Goal: Complete application form

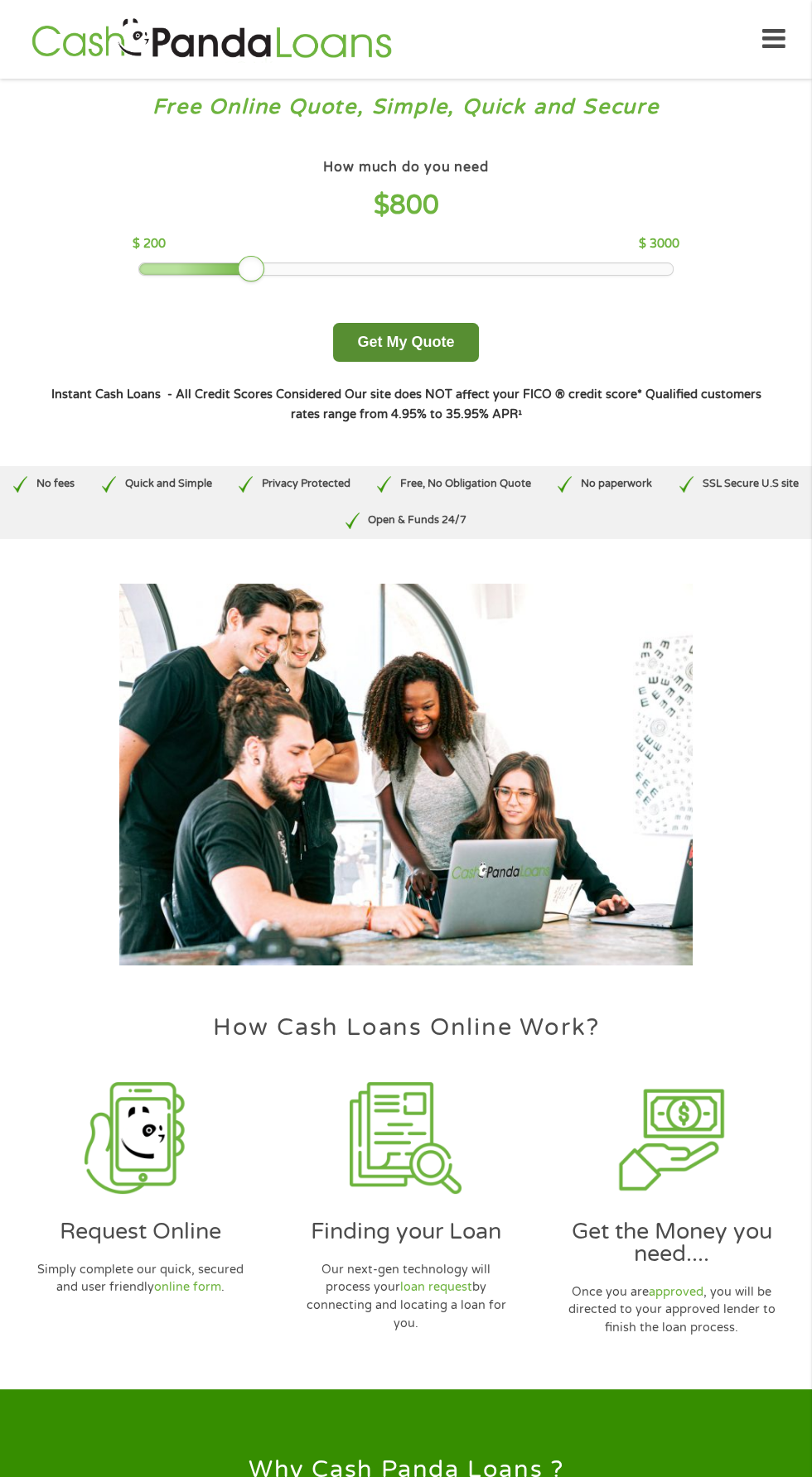
click at [429, 341] on button "Get My Quote" at bounding box center [405, 342] width 145 height 39
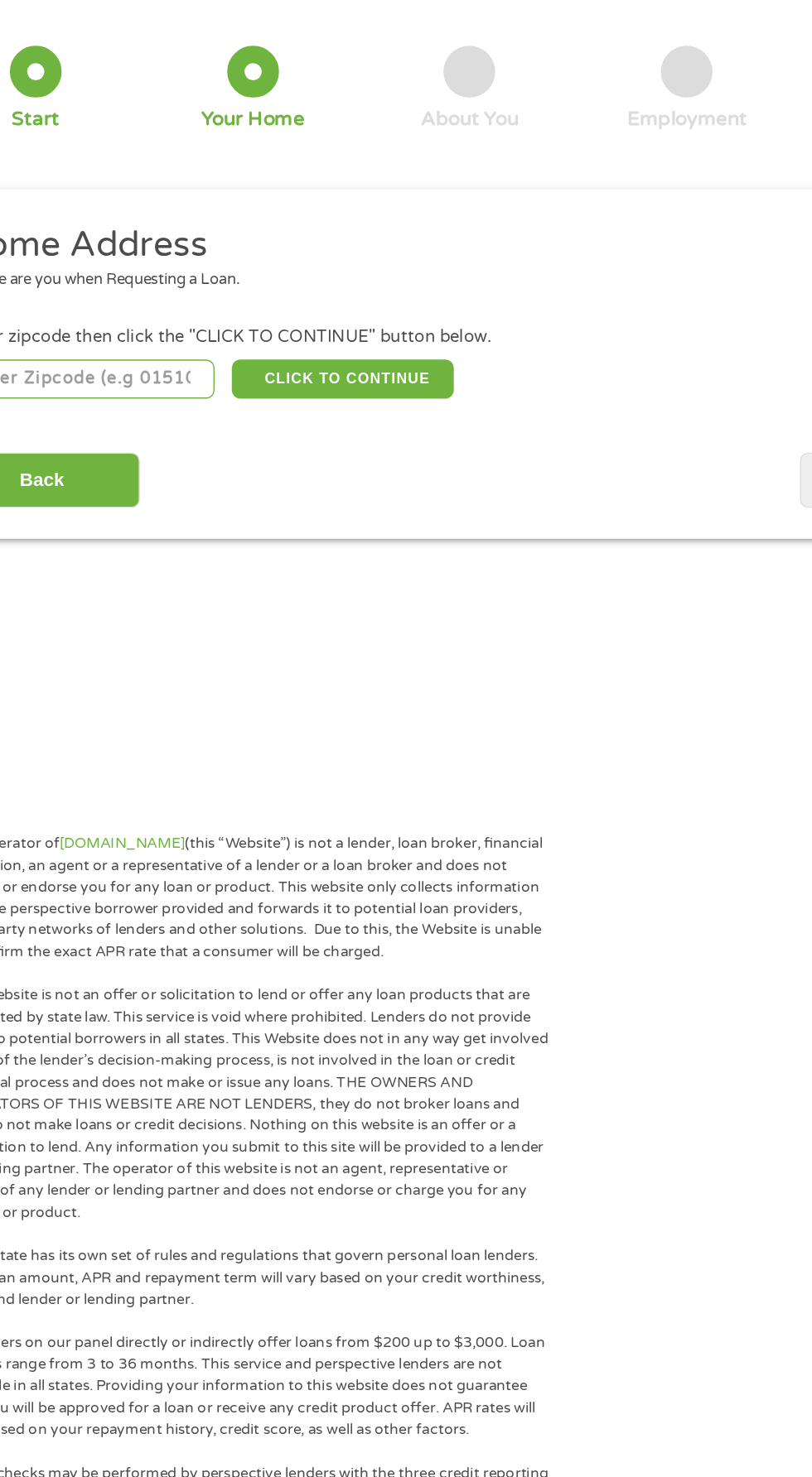
scroll to position [6, 0]
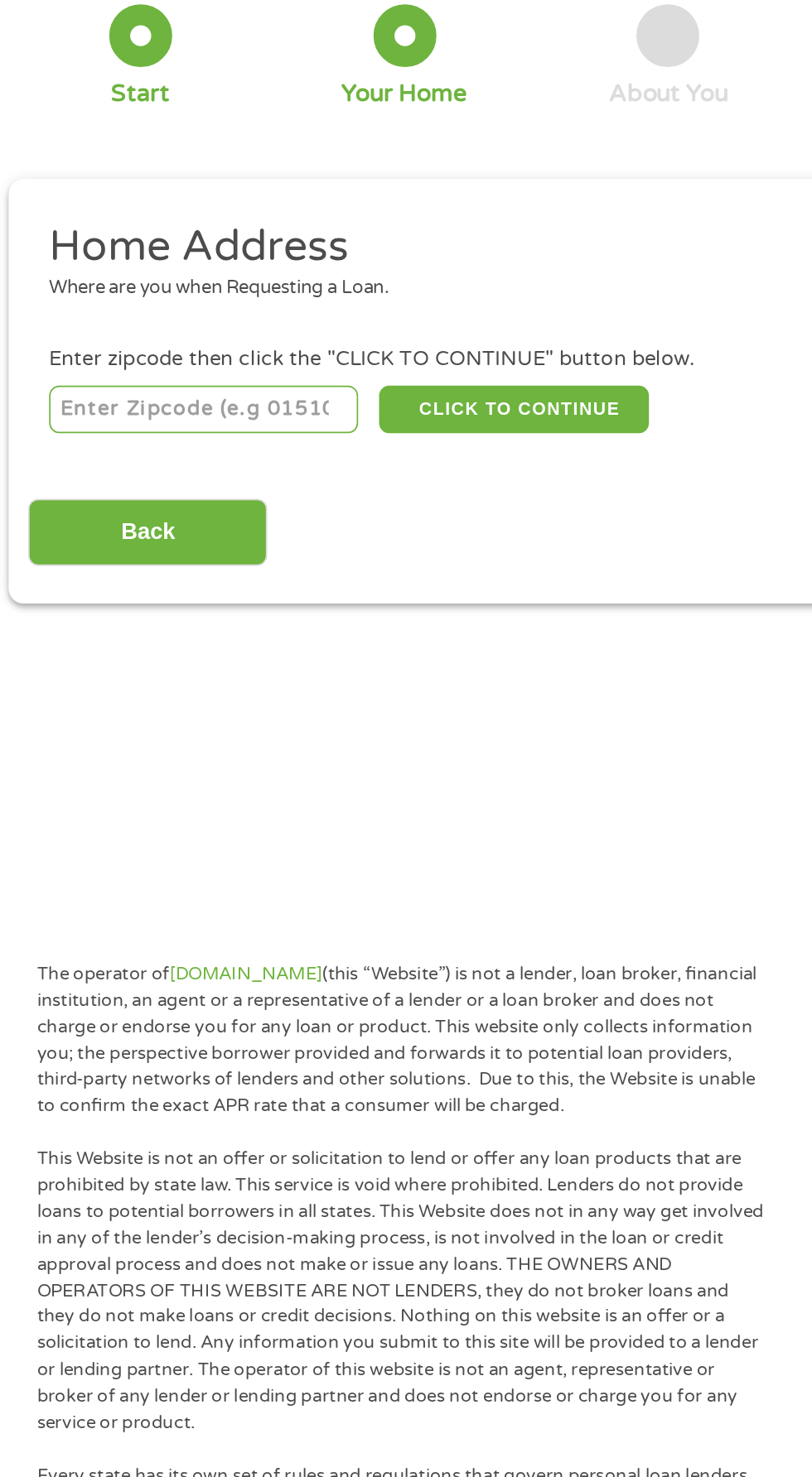
click at [110, 347] on input "number" at bounding box center [131, 360] width 184 height 29
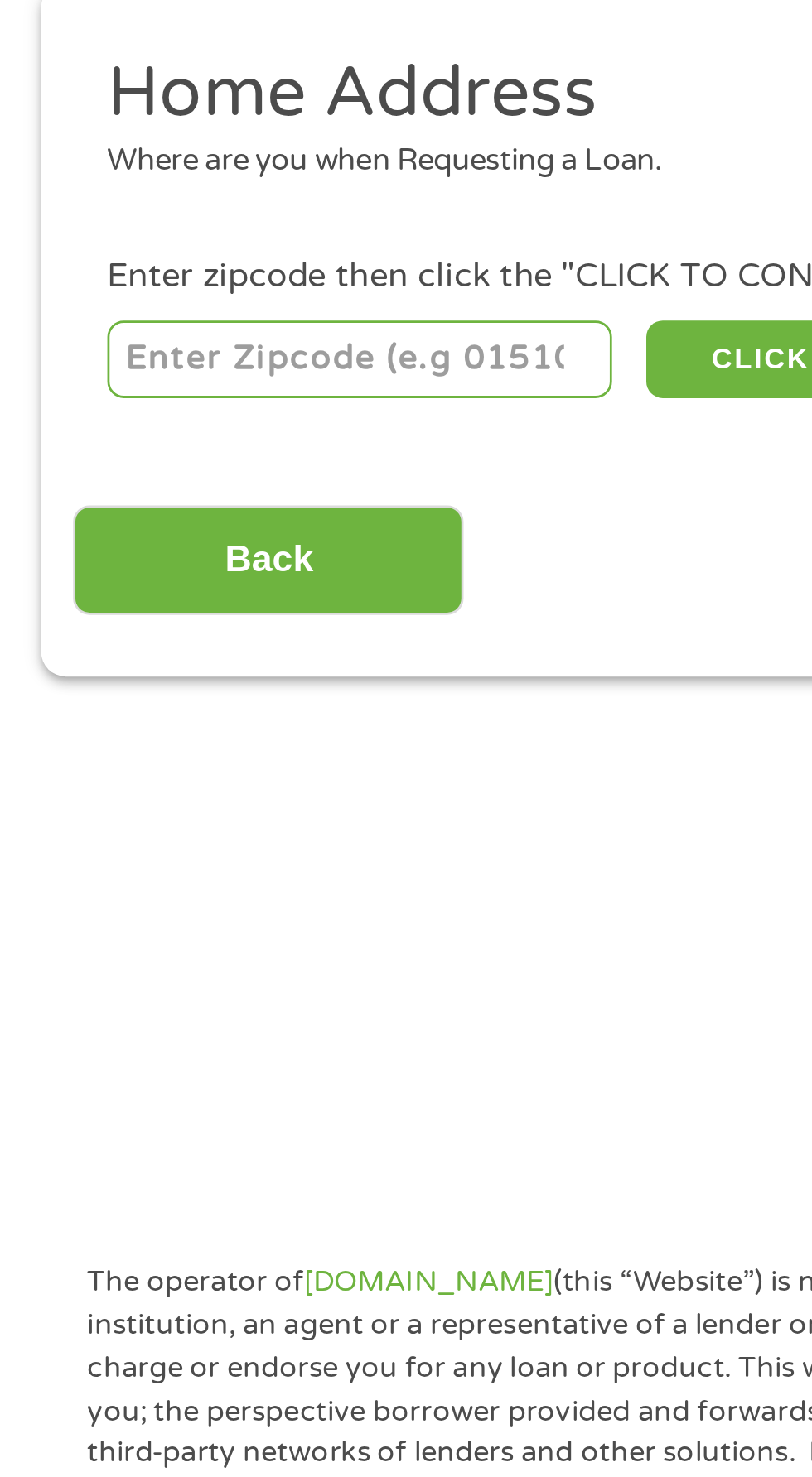
type input "41042"
select select "[US_STATE]"
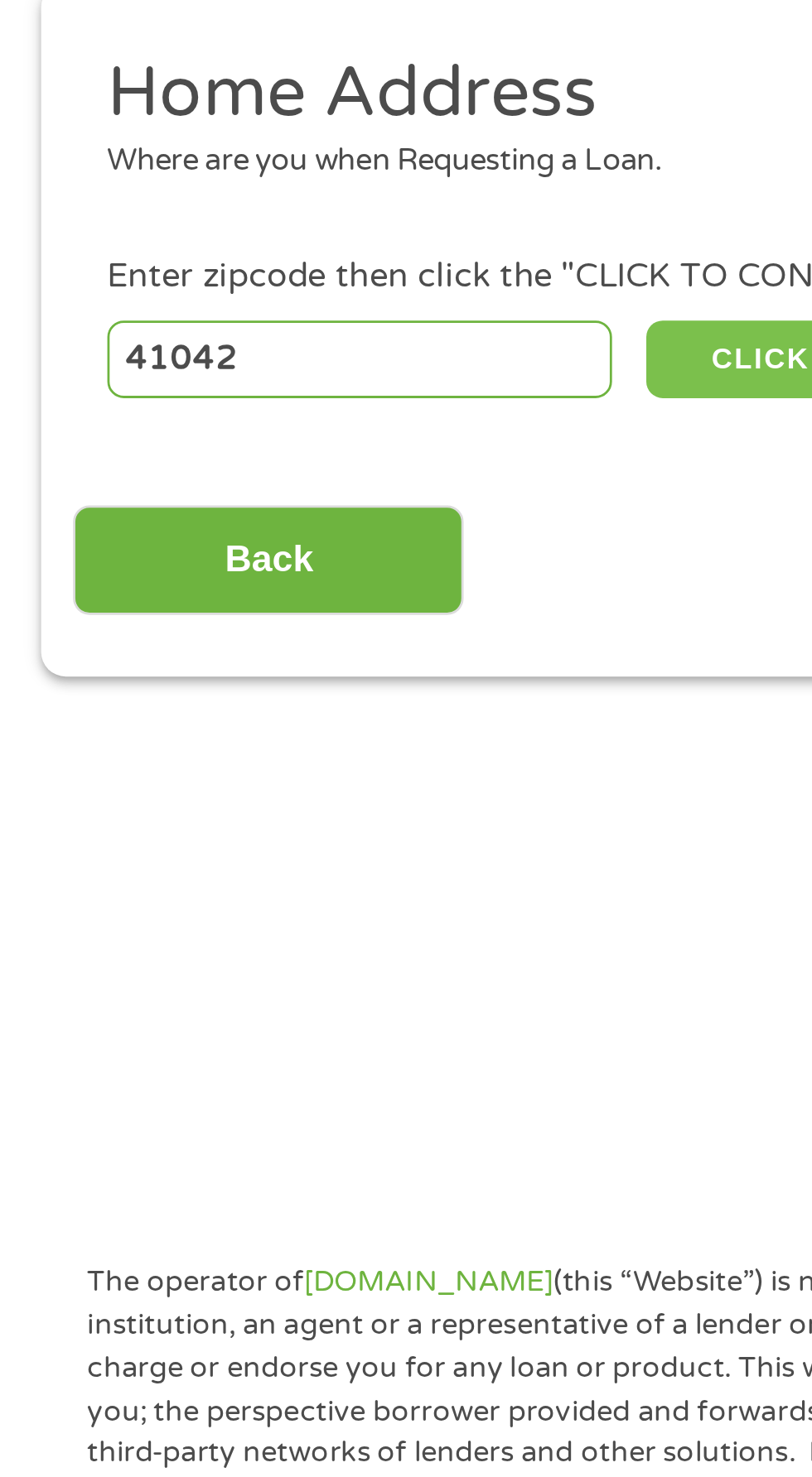
click at [275, 353] on button "CLICK TO CONTINUE" at bounding box center [314, 360] width 160 height 29
type input "41042"
type input "[GEOGRAPHIC_DATA]"
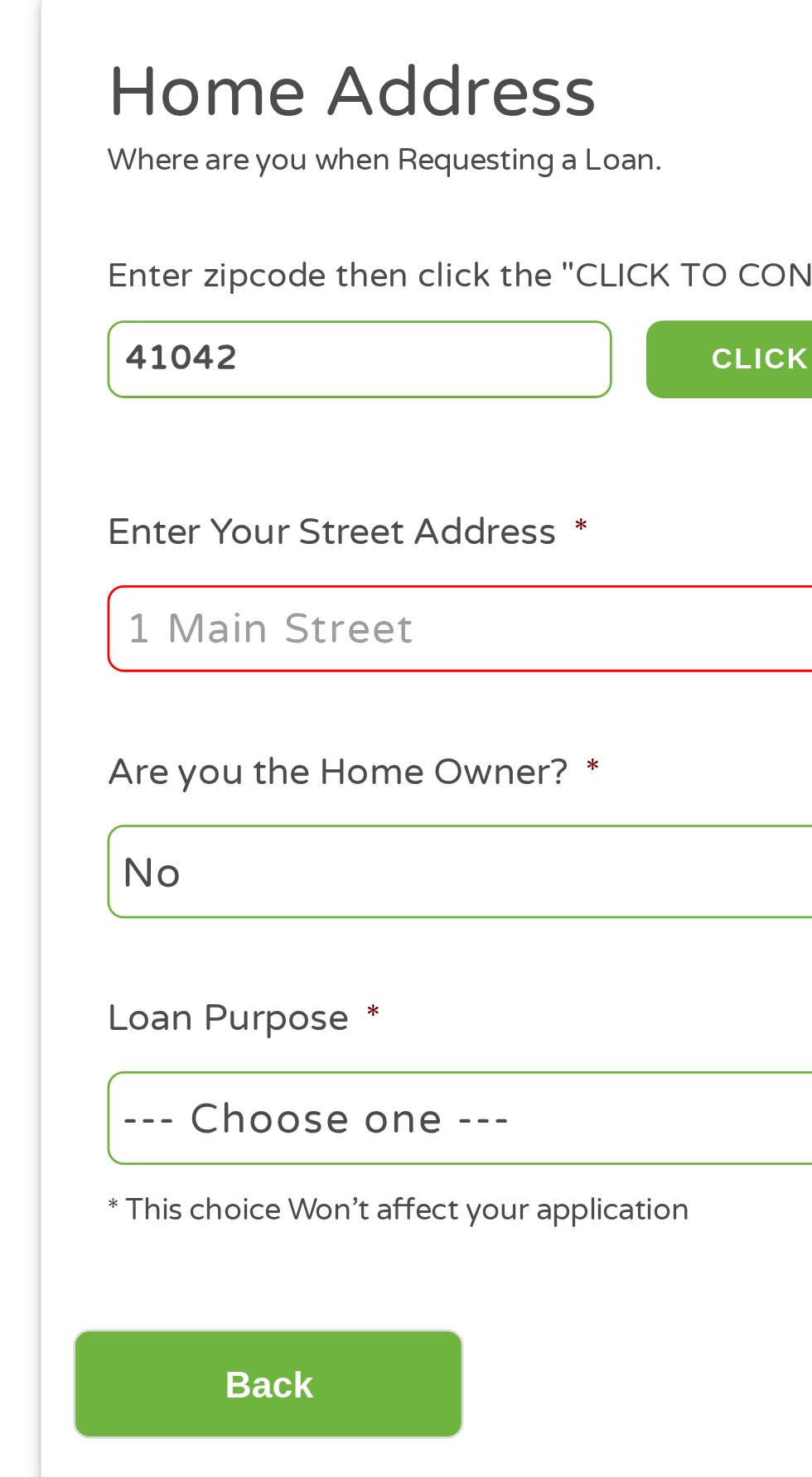
click at [143, 450] on input "Enter Your Street Address *" at bounding box center [217, 457] width 356 height 31
type input "[STREET_ADDRESS][PERSON_NAME]"
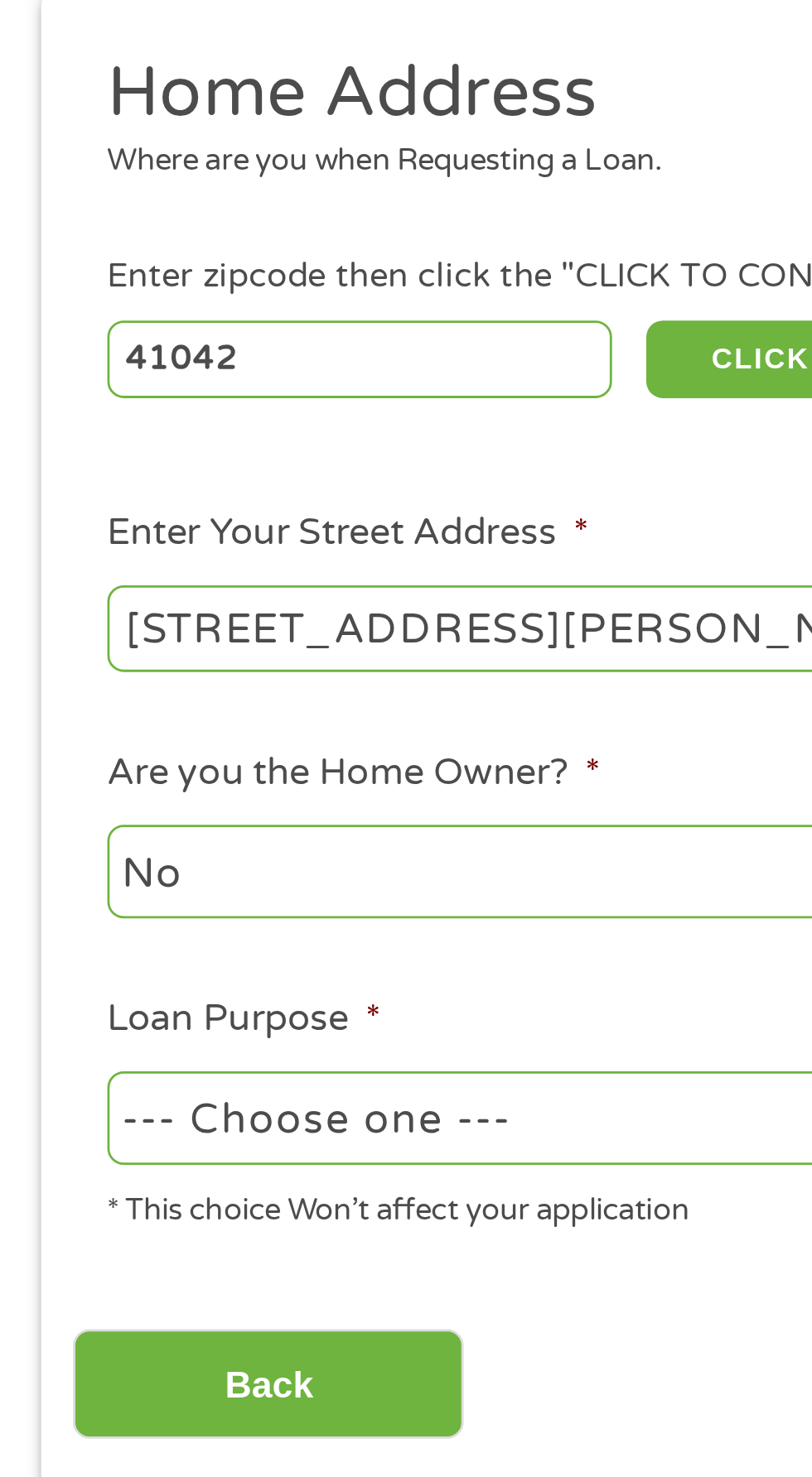
click at [160, 636] on select "--- Choose one --- Pay Bills Debt Consolidation Home Improvement Major Purchase…" at bounding box center [217, 636] width 356 height 34
select select "shorttermcash"
click at [39, 620] on select "--- Choose one --- Pay Bills Debt Consolidation Home Improvement Major Purchase…" at bounding box center [217, 636] width 356 height 34
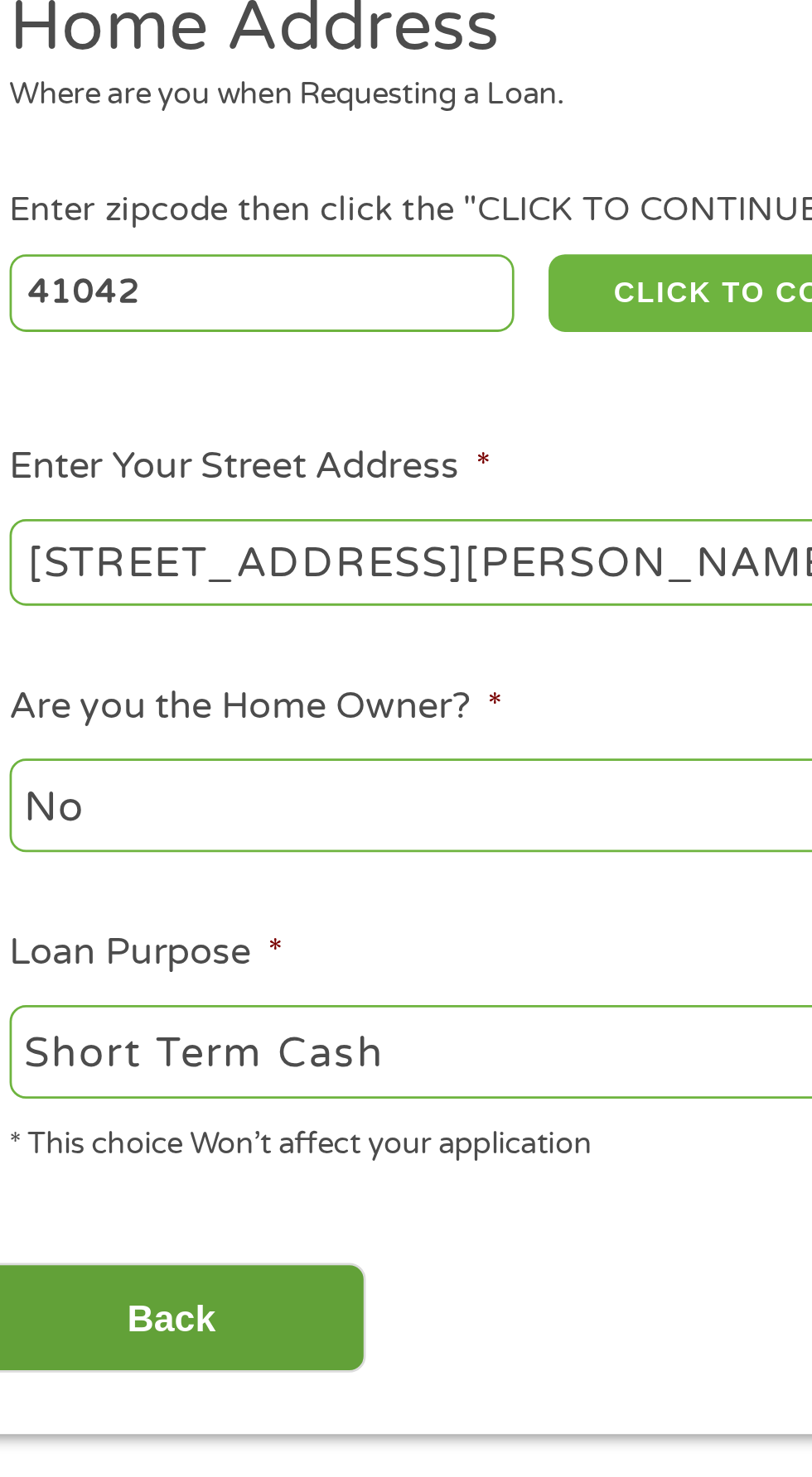
click at [123, 717] on input "Back" at bounding box center [97, 733] width 142 height 41
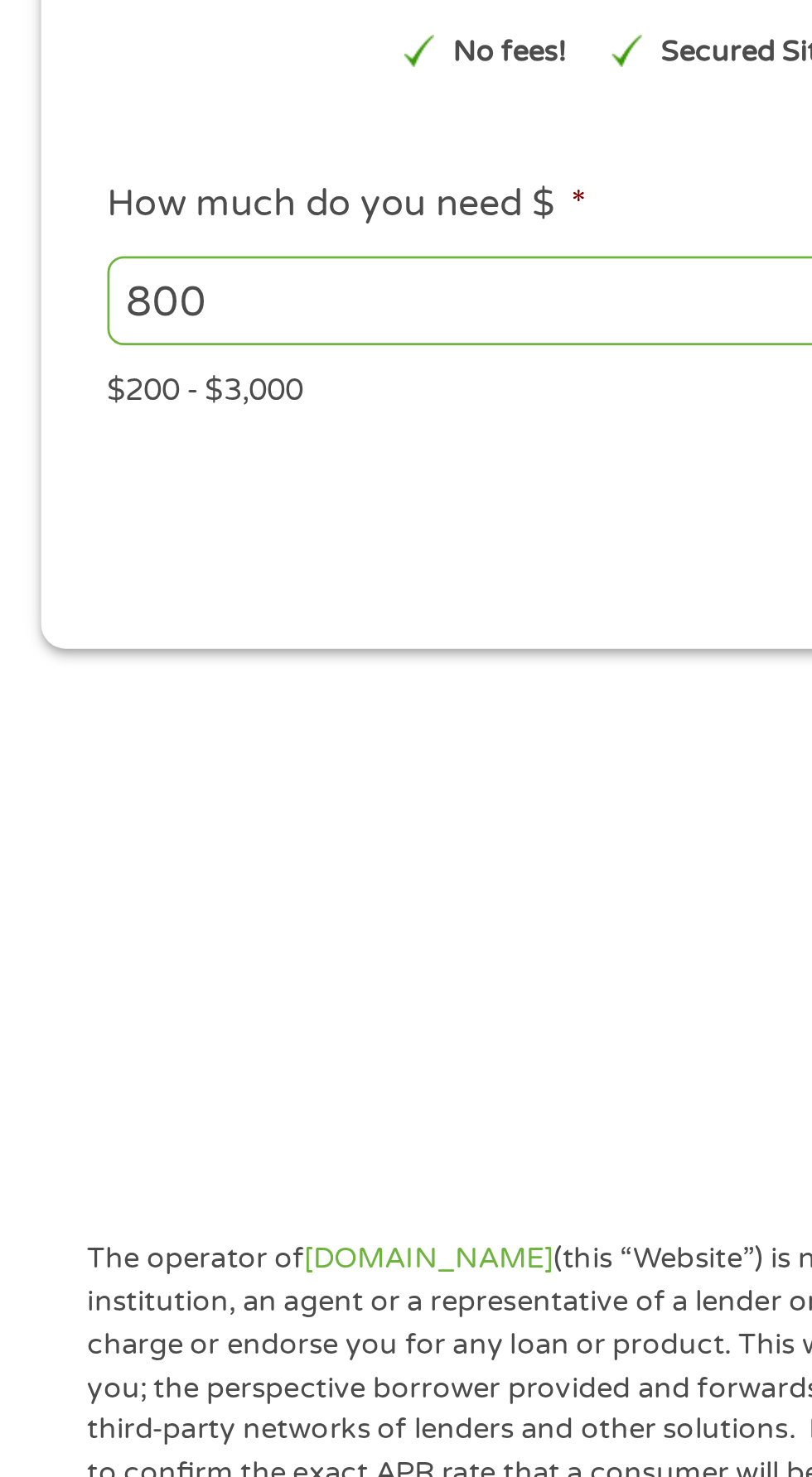
scroll to position [7, 0]
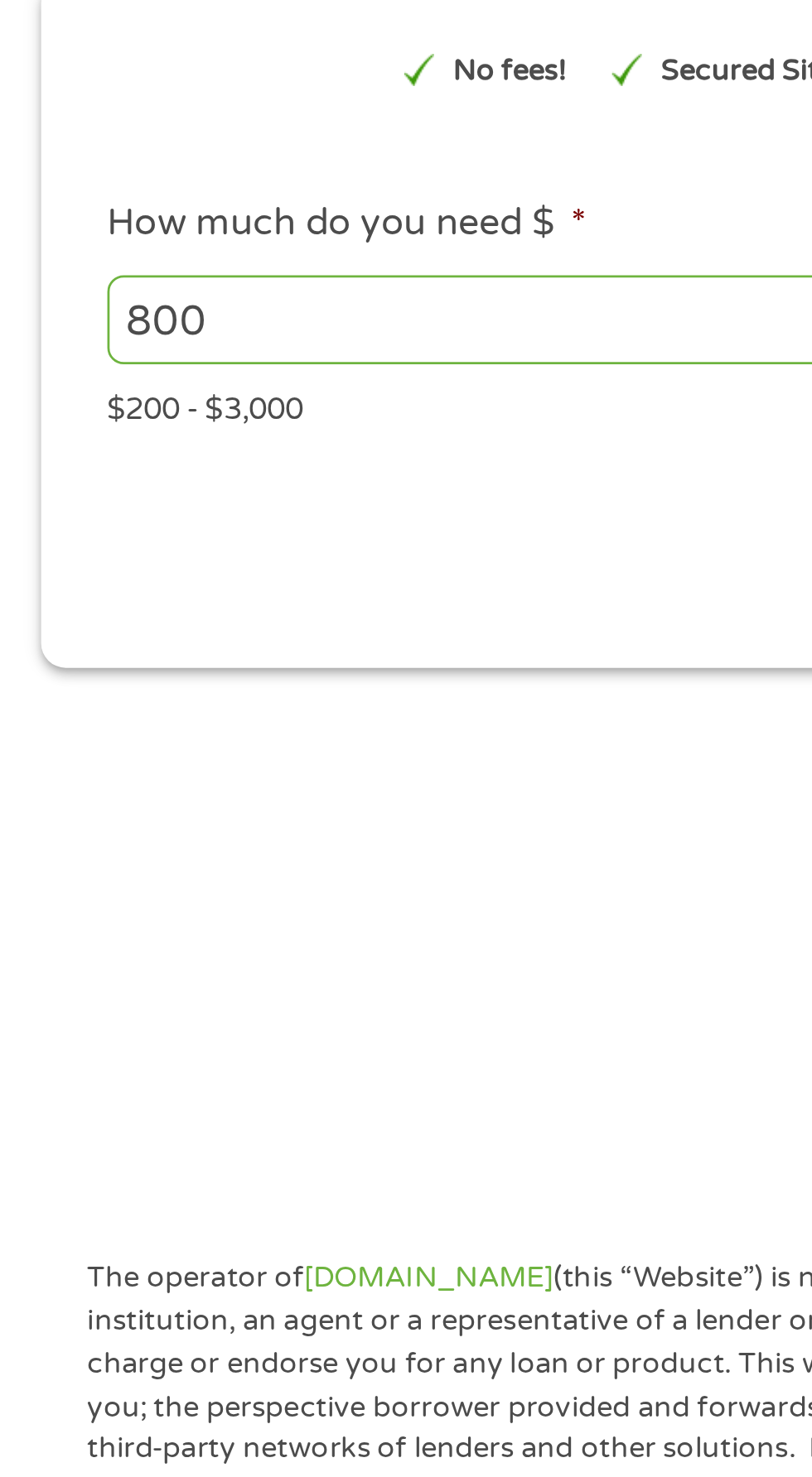
click at [101, 339] on input "800" at bounding box center [219, 346] width 361 height 31
type input "8"
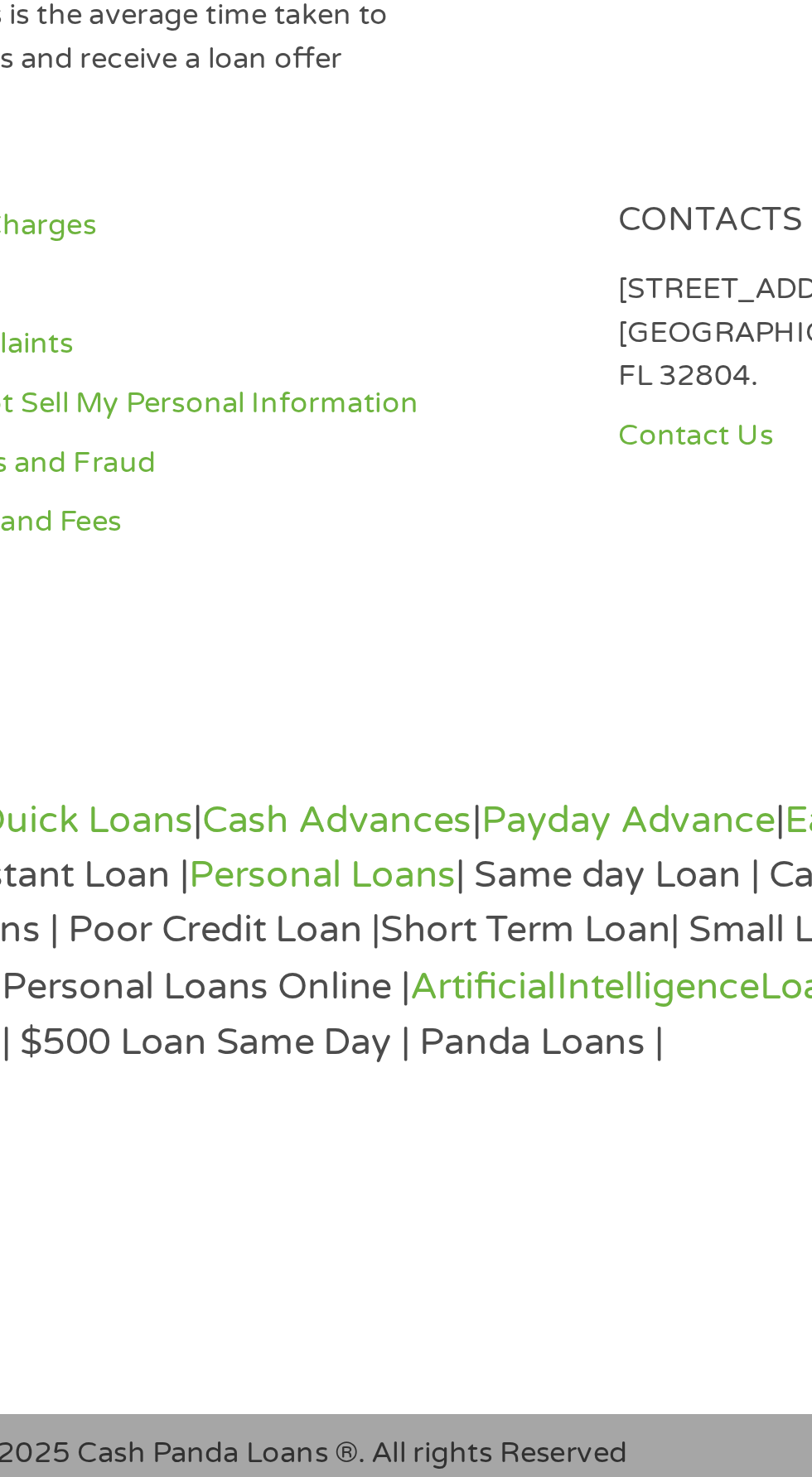
scroll to position [901, 0]
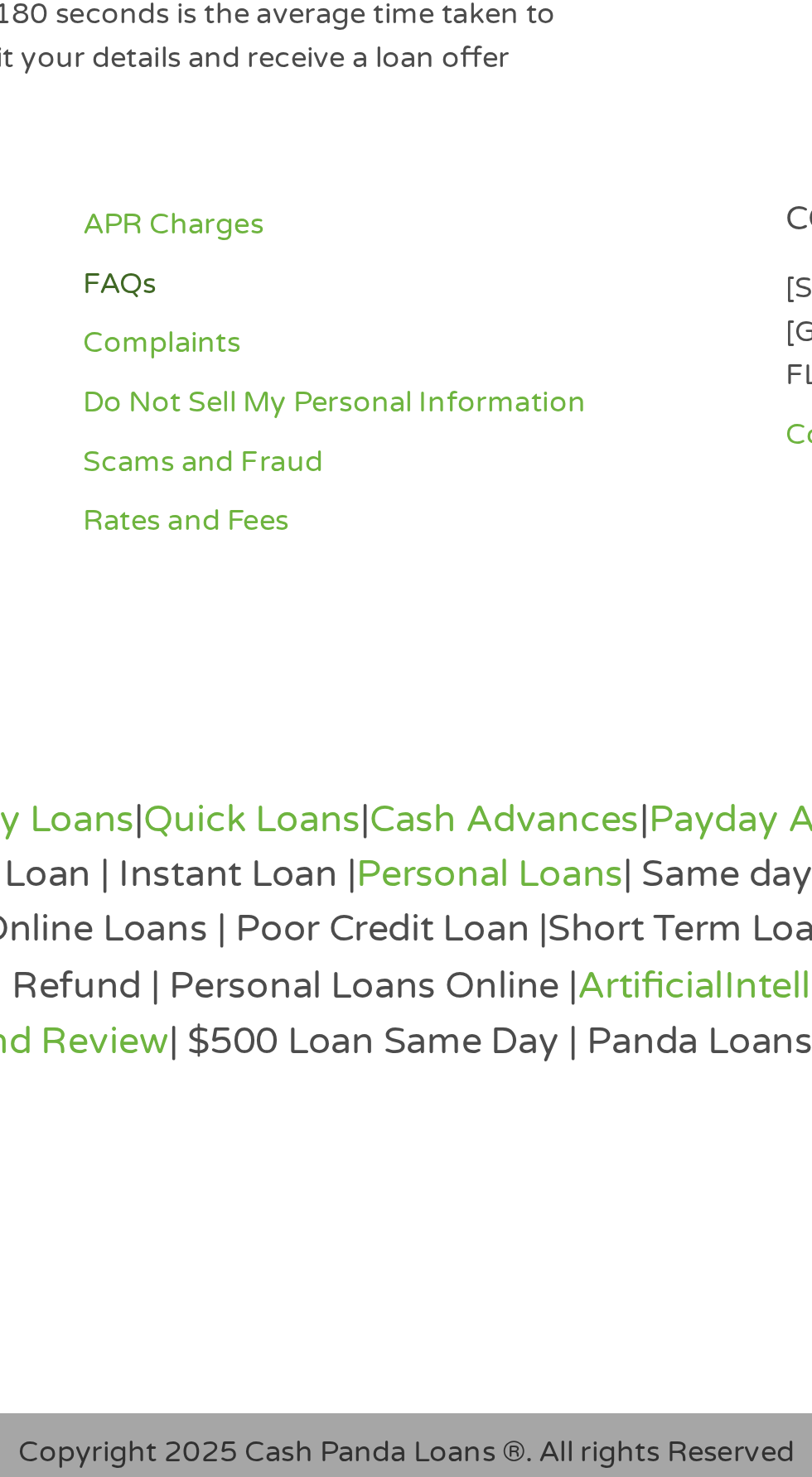
type input "500"
click at [449, 1046] on link "FAQs" at bounding box center [405, 1041] width 234 height 16
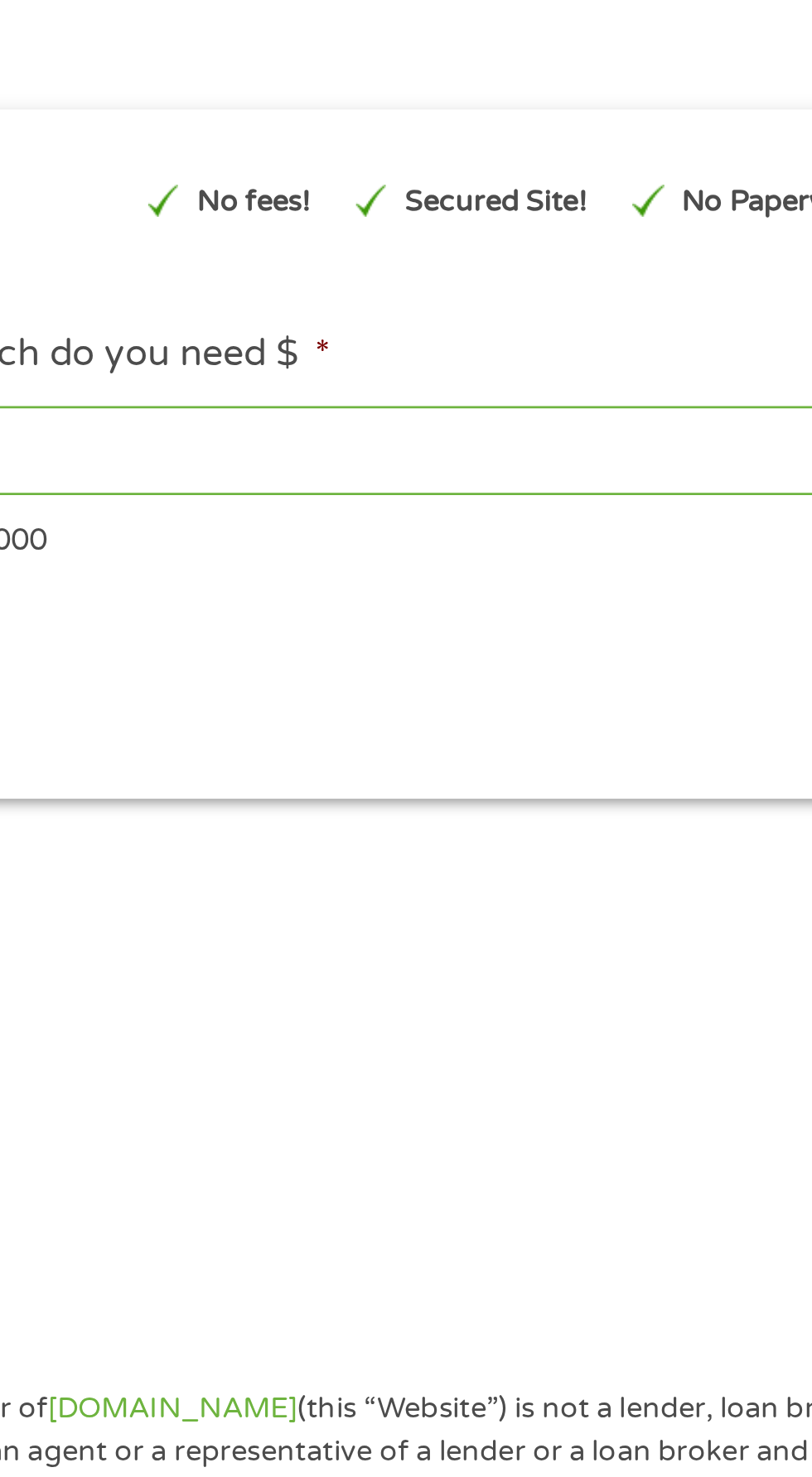
scroll to position [159, 0]
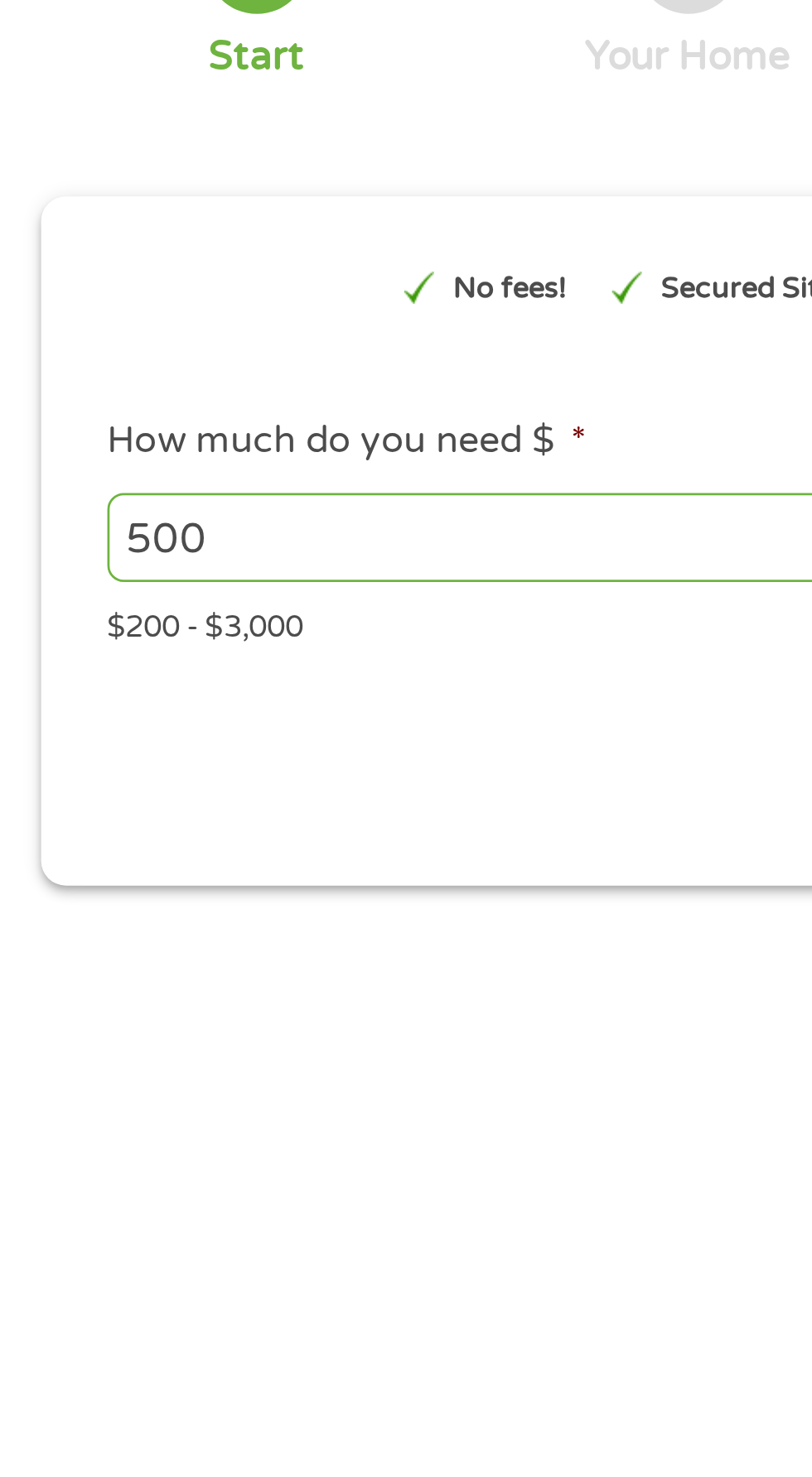
click at [179, 227] on div "$200 - $3,000" at bounding box center [406, 225] width 734 height 22
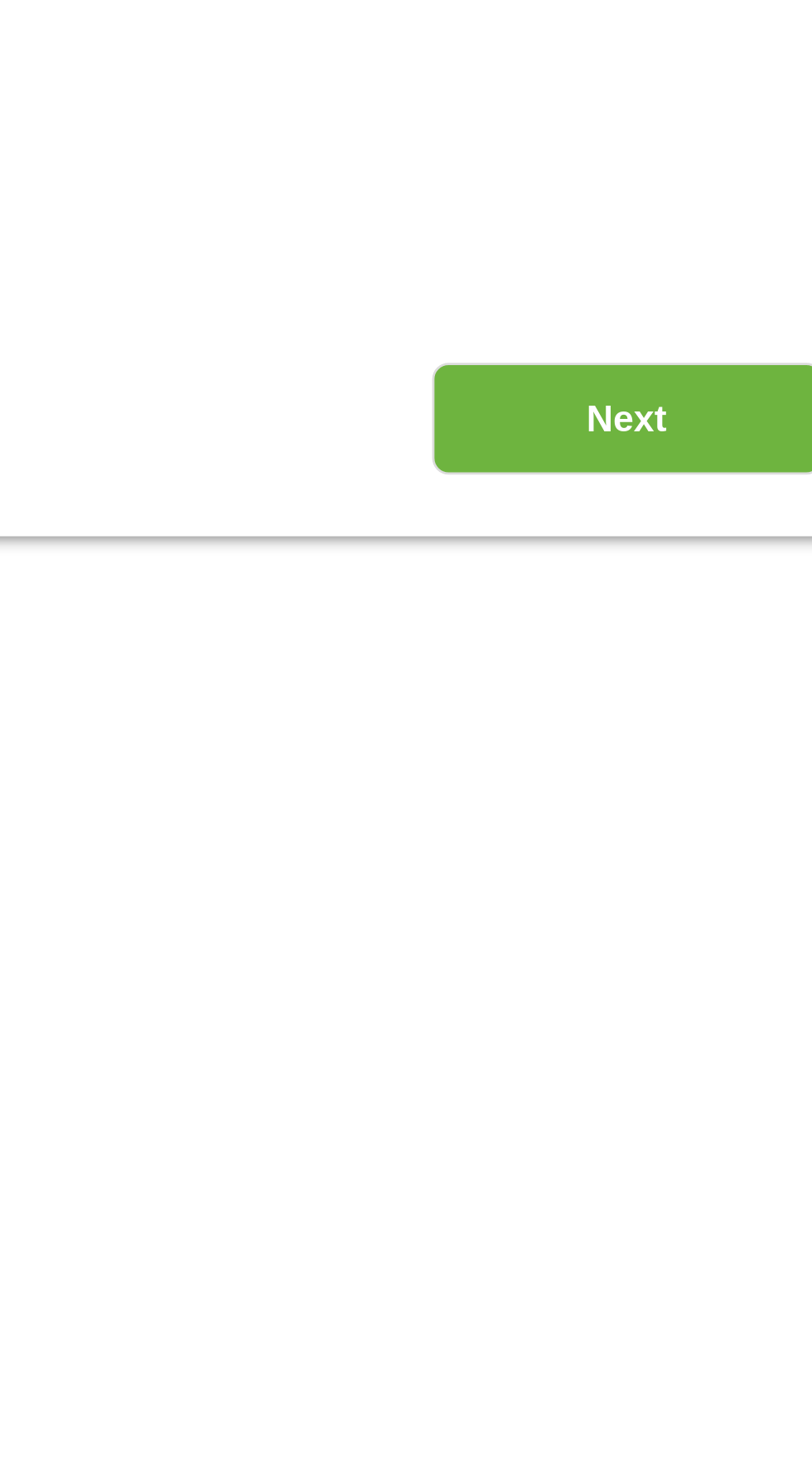
scroll to position [261, 0]
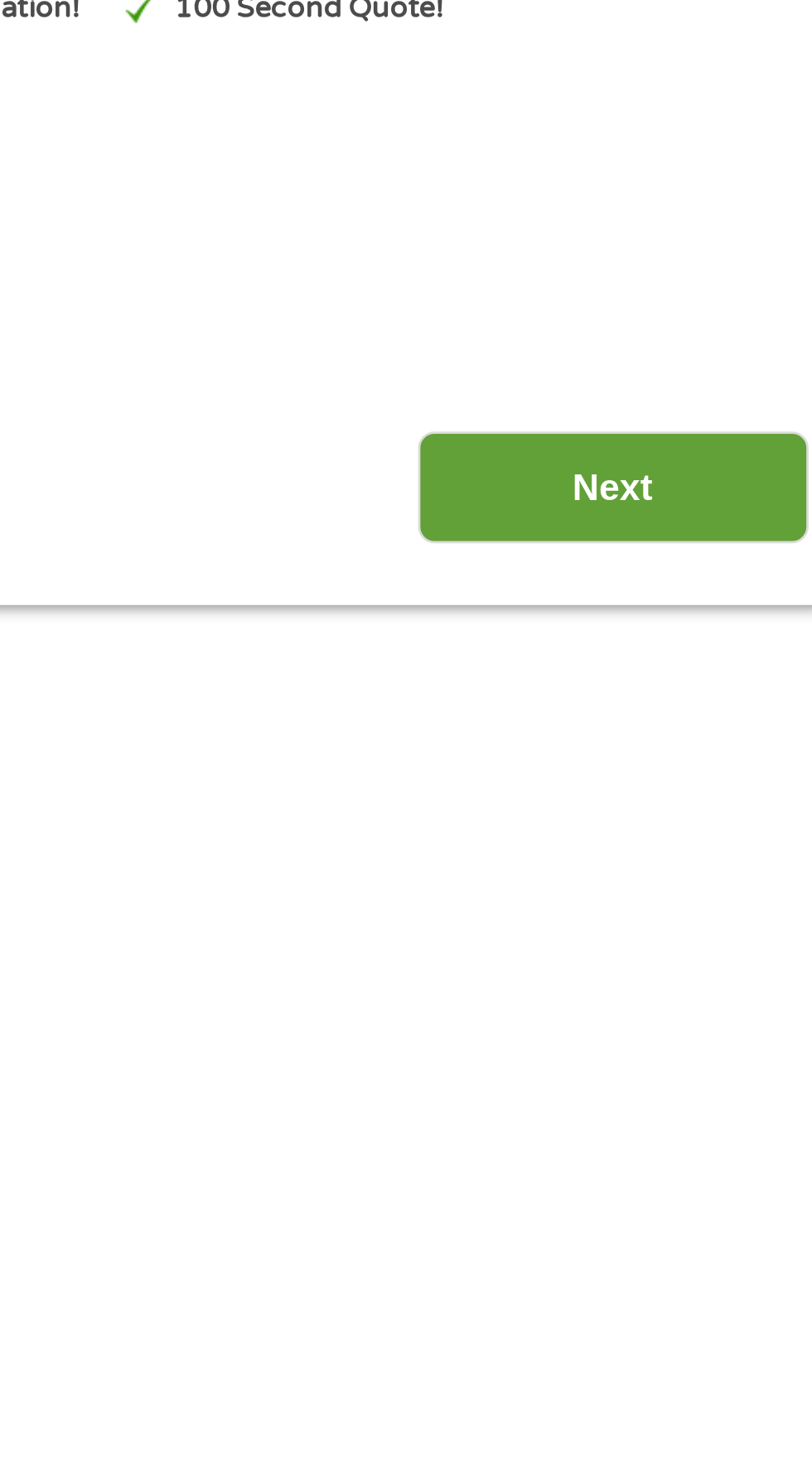
click at [713, 171] on input "Next" at bounding box center [714, 177] width 142 height 41
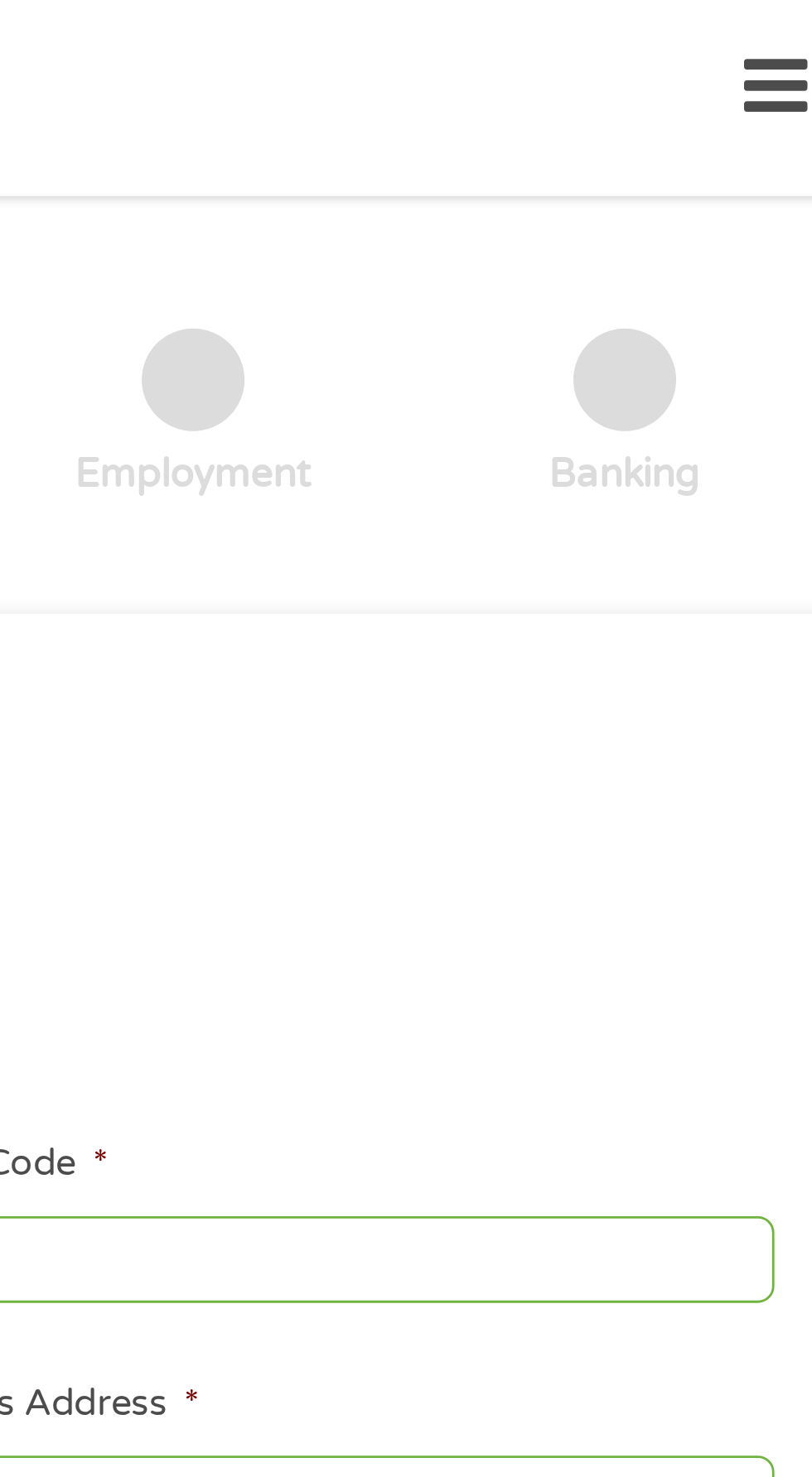
scroll to position [6, 6]
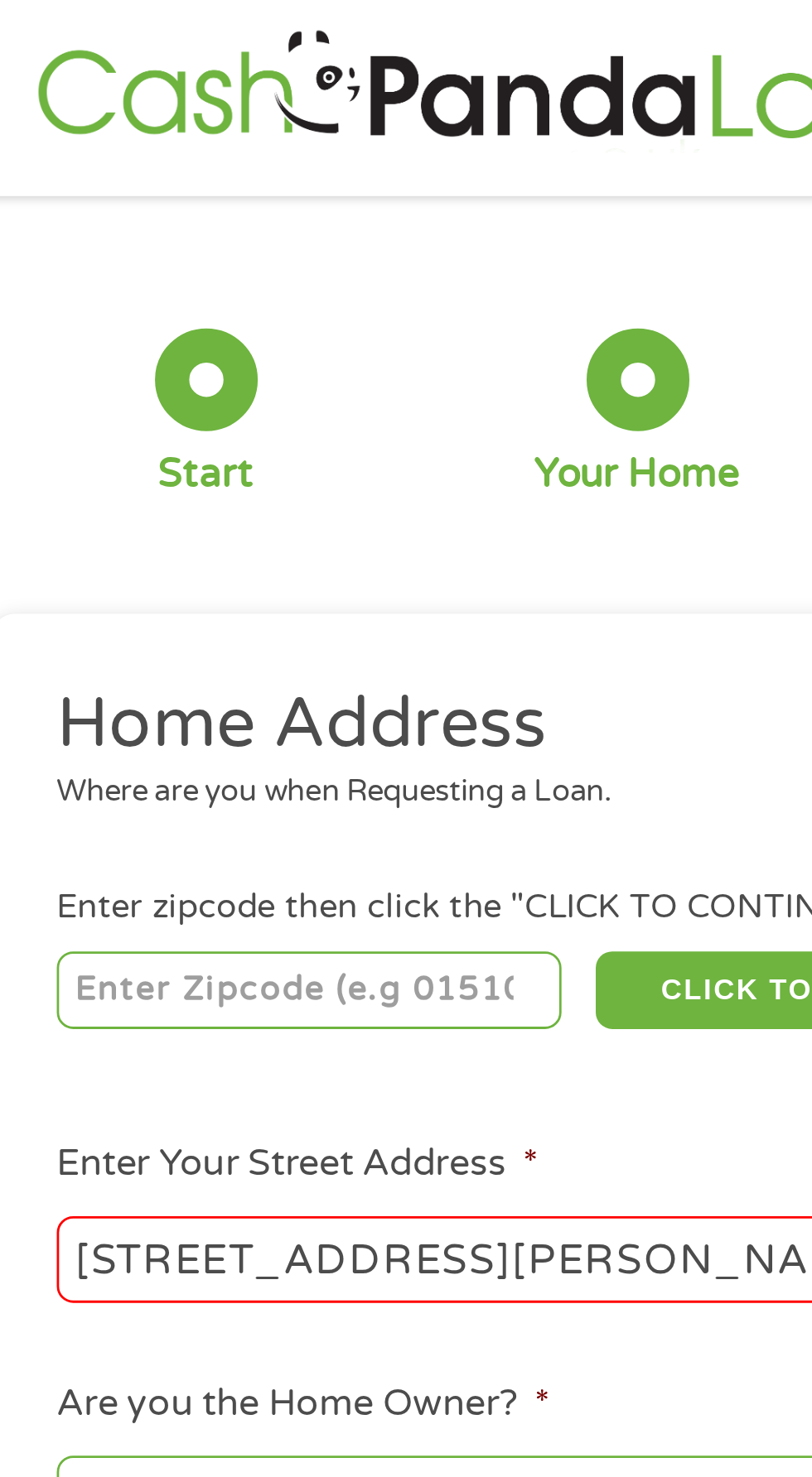
click at [84, 355] on input "number" at bounding box center [131, 359] width 184 height 29
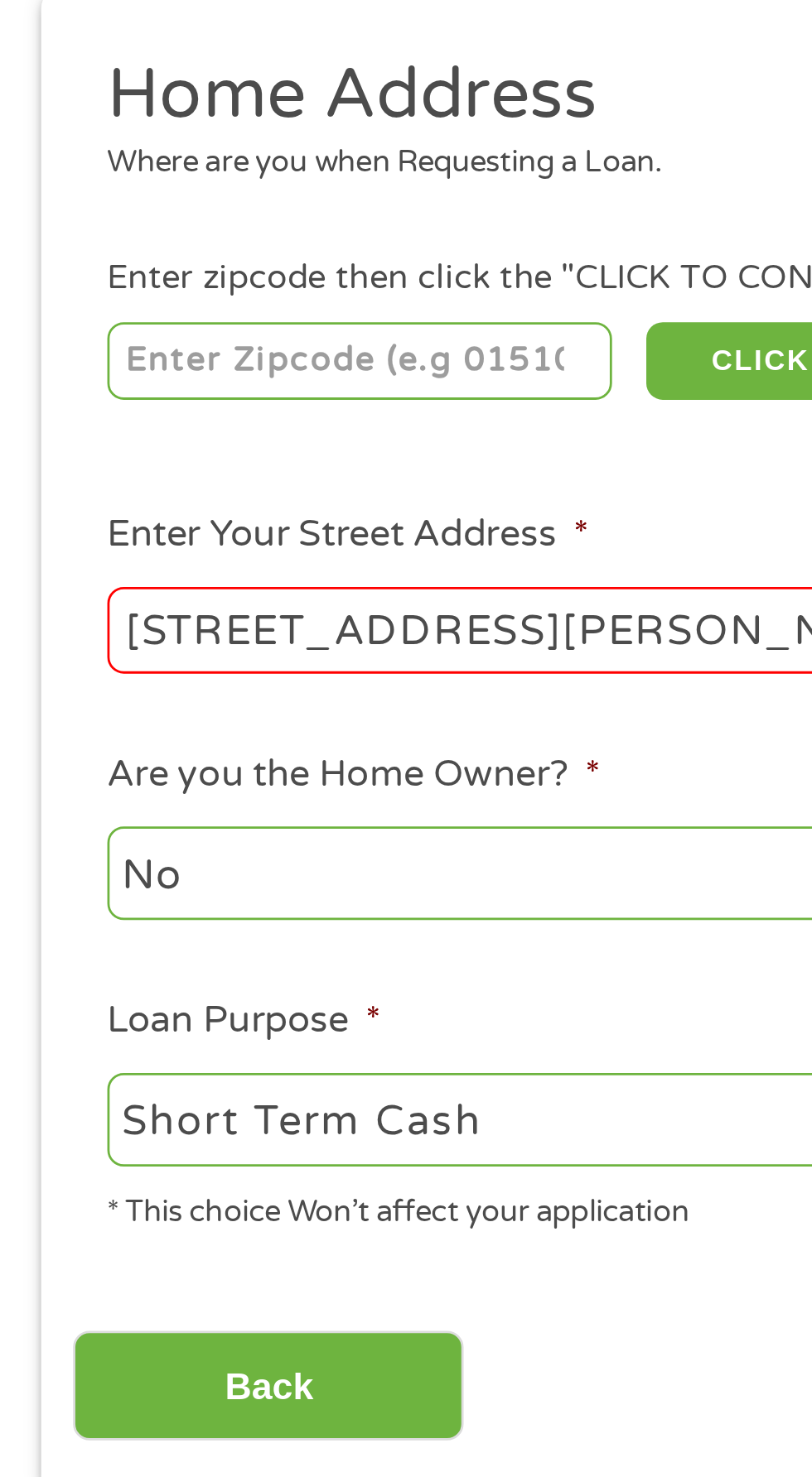
type input "41042"
click at [138, 488] on ul "Home Address Where are you when Requesting a Loan. Enter zipcode then click the…" at bounding box center [406, 468] width 758 height 442
click at [80, 452] on input "[STREET_ADDRESS][PERSON_NAME]" at bounding box center [217, 456] width 356 height 31
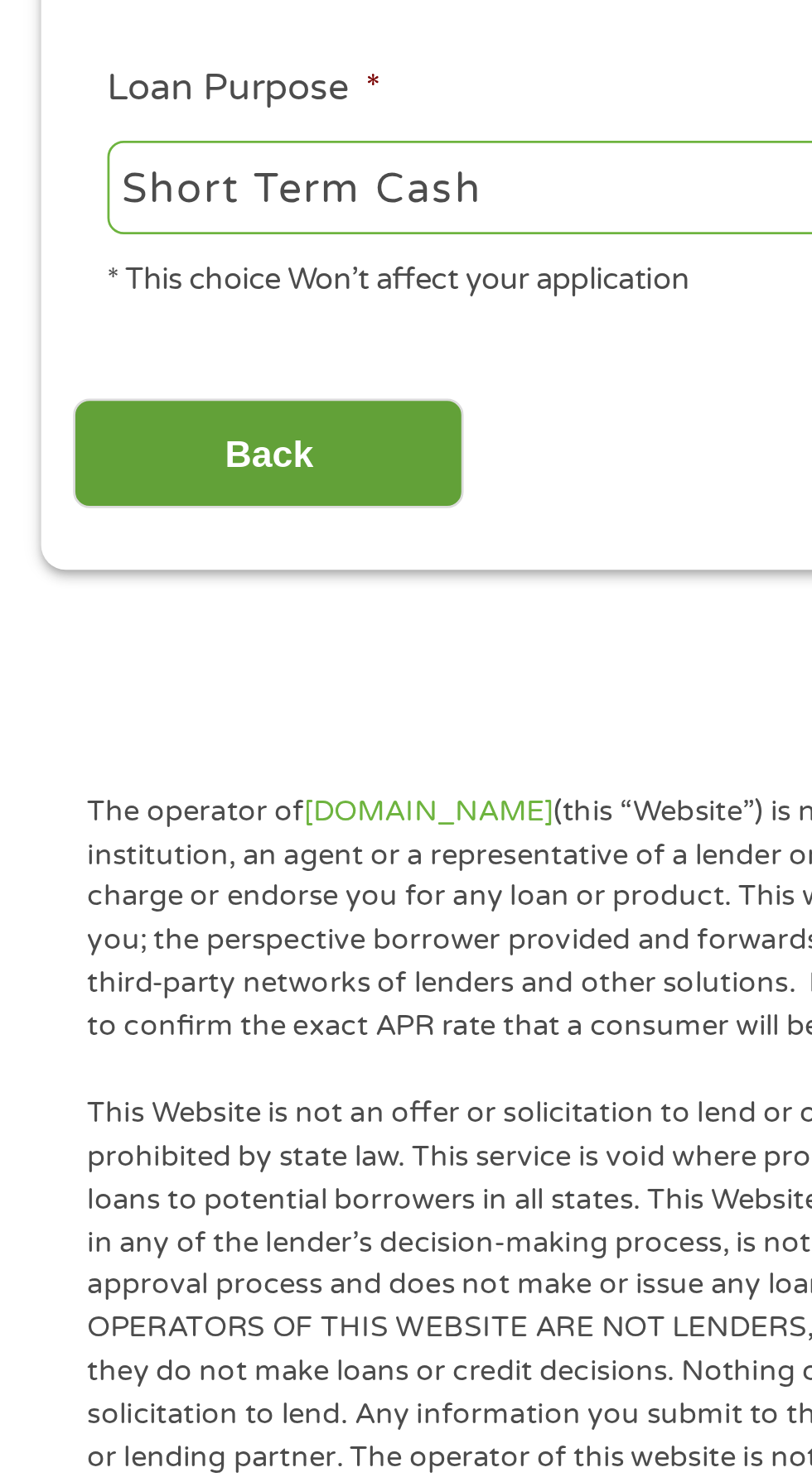
click at [134, 722] on input "Back" at bounding box center [97, 732] width 142 height 41
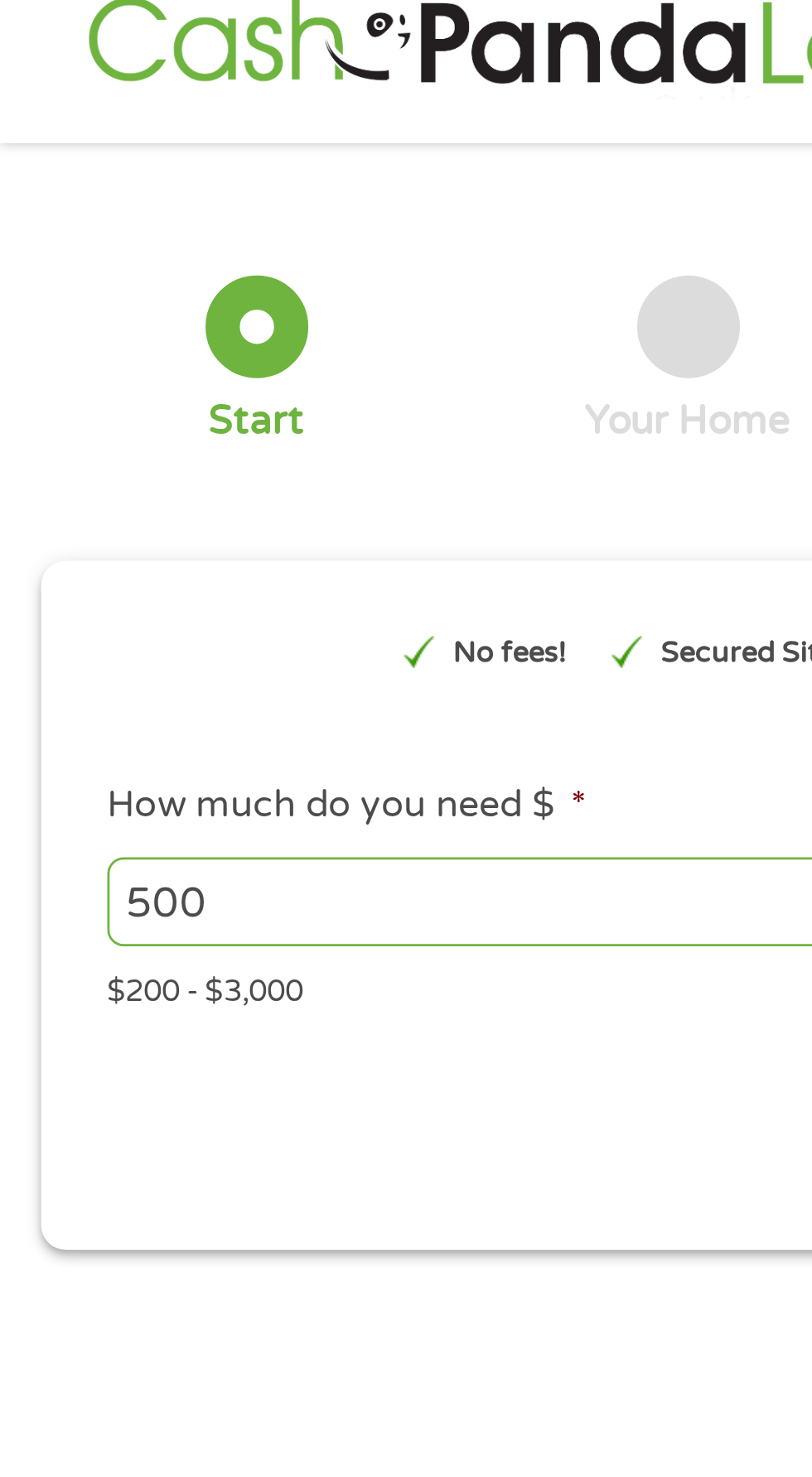
scroll to position [0, 0]
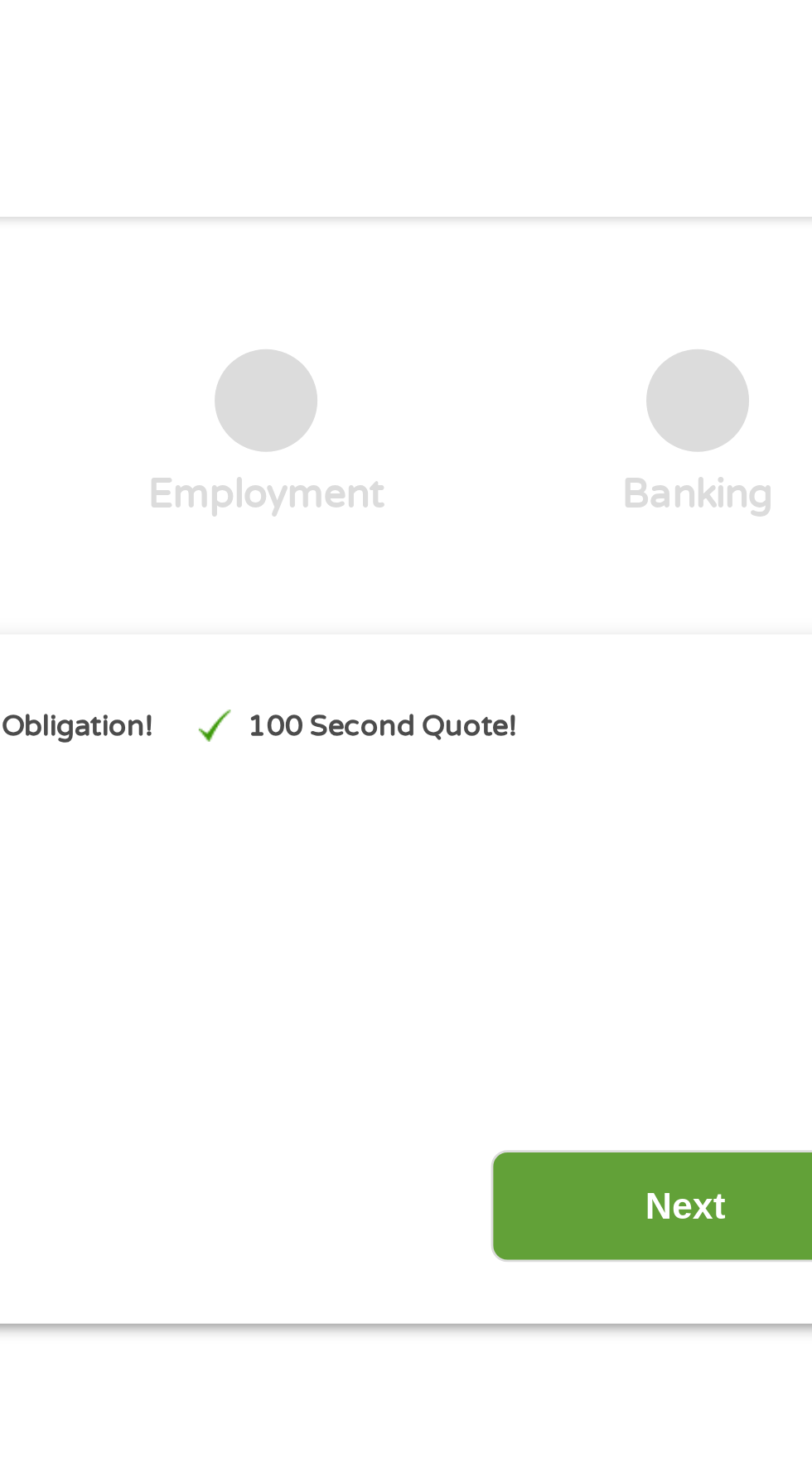
click at [701, 426] on input "Next" at bounding box center [714, 438] width 142 height 41
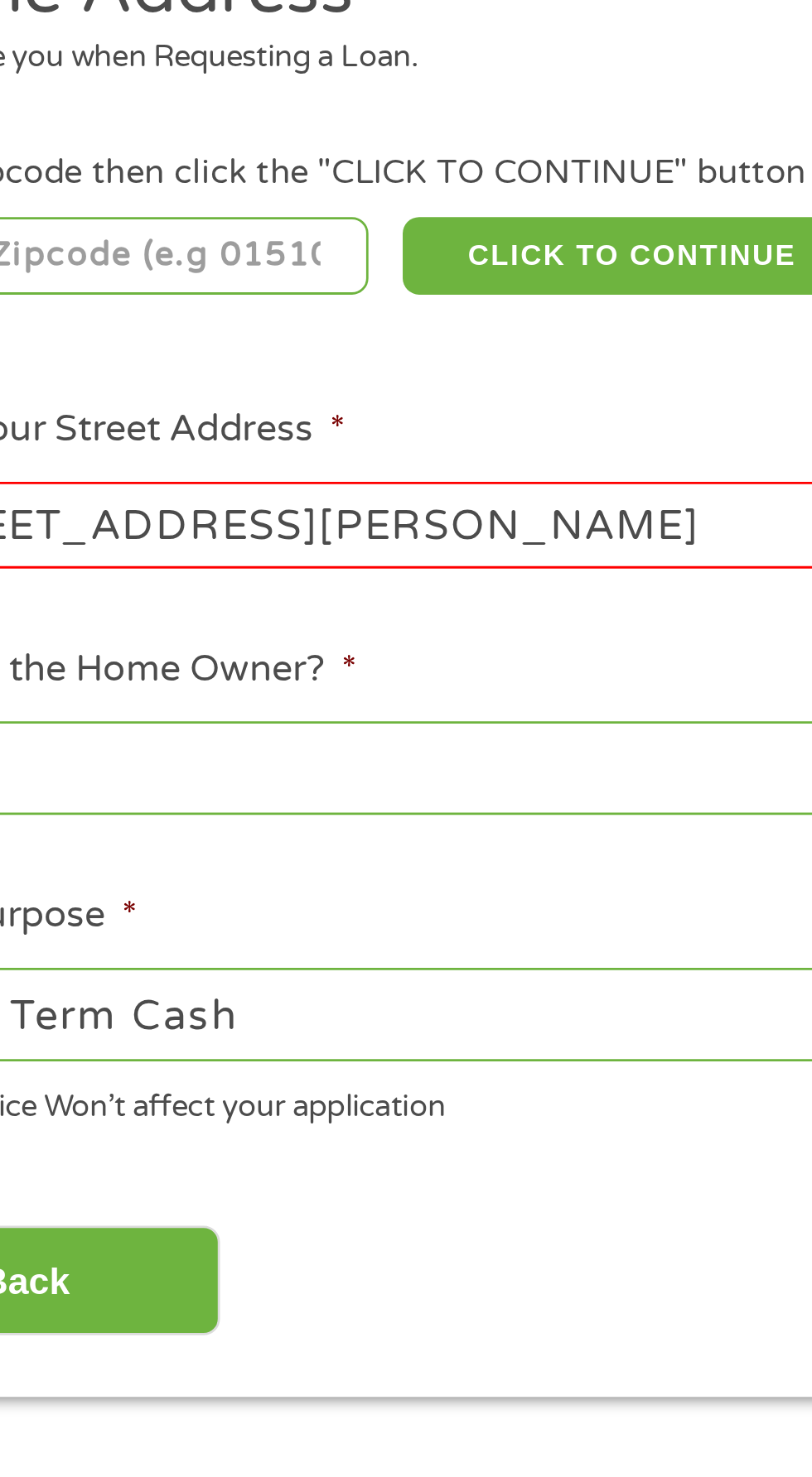
scroll to position [6, 0]
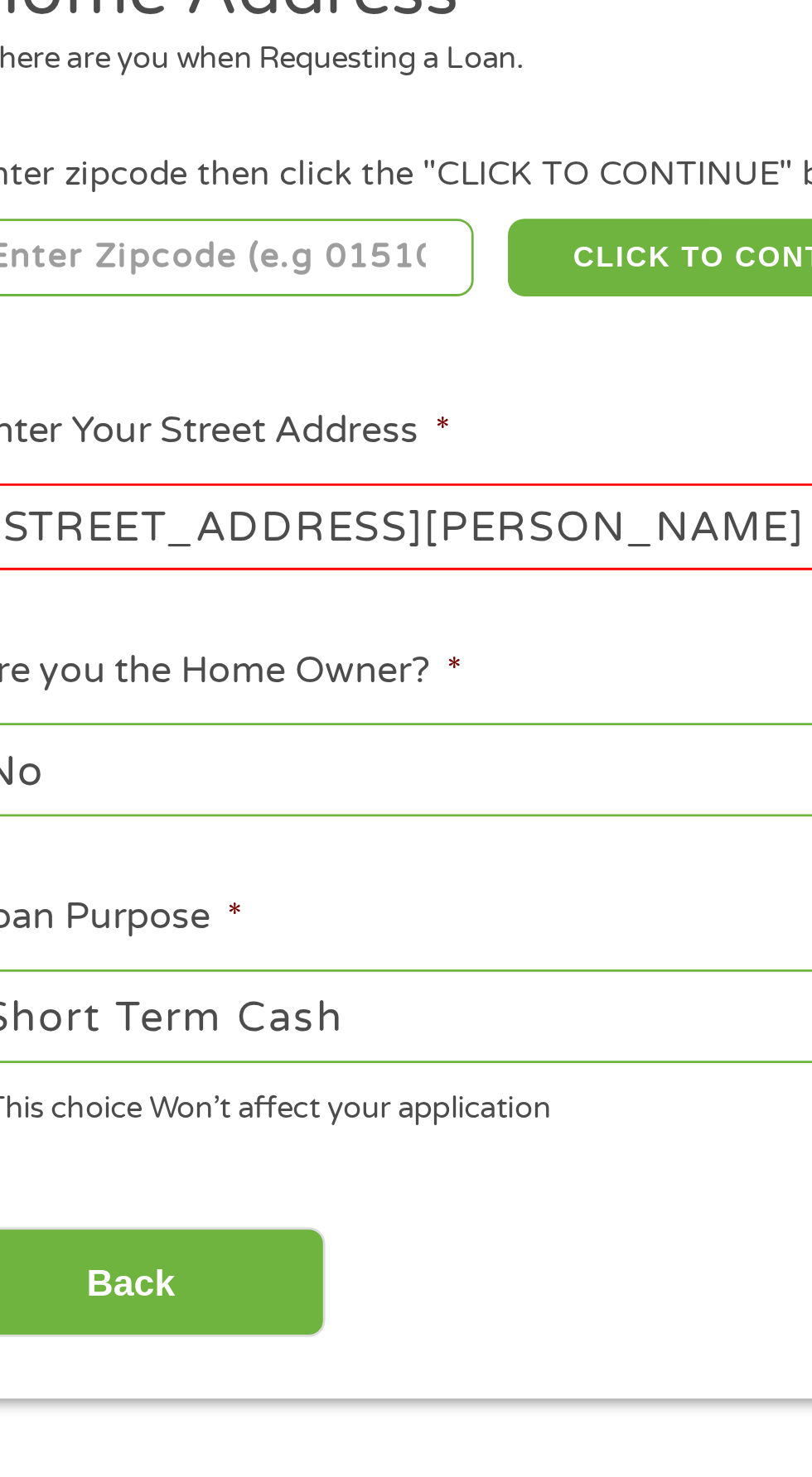
click at [200, 452] on input "[STREET_ADDRESS][PERSON_NAME]" at bounding box center [217, 458] width 356 height 31
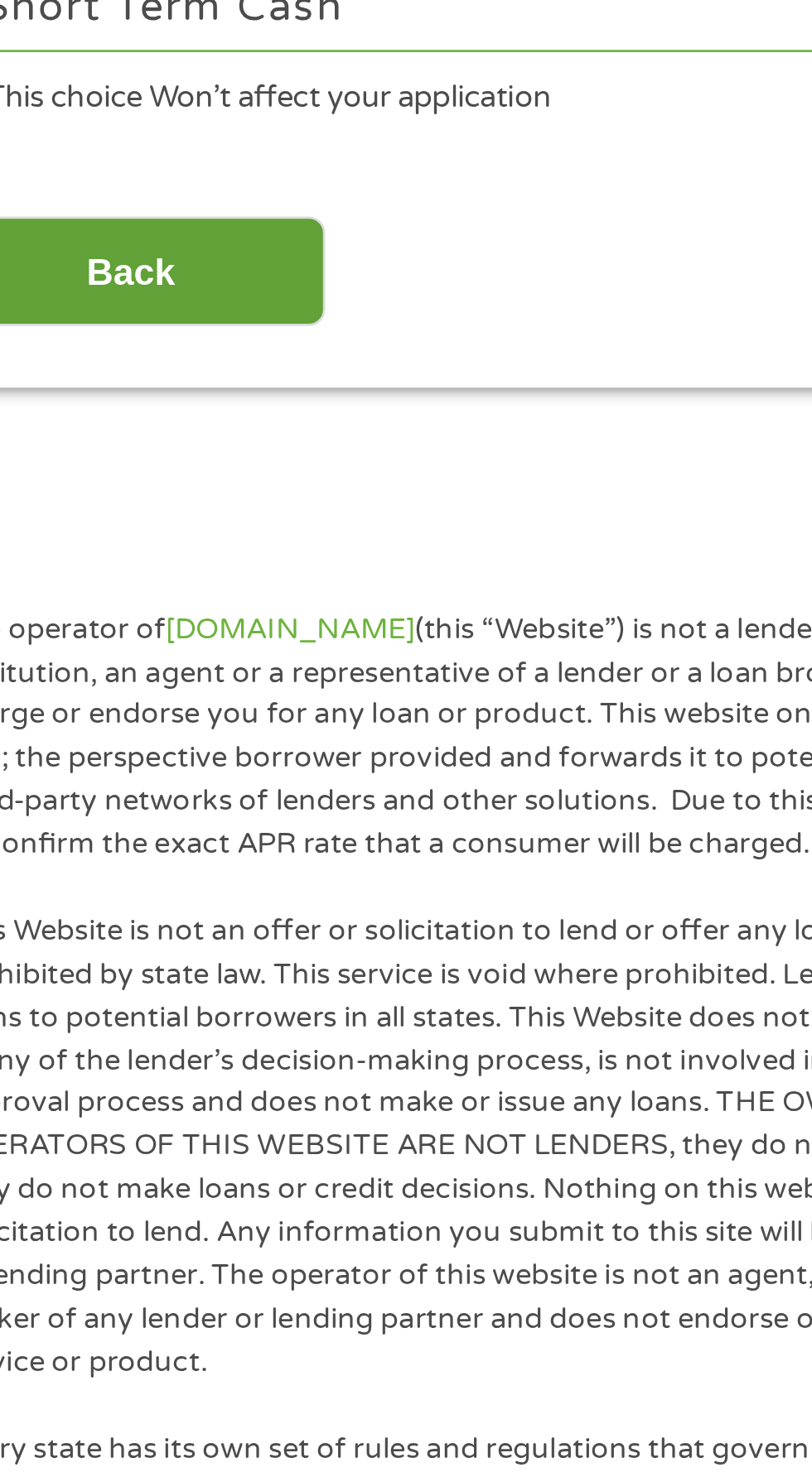
type input "[STREET_ADDRESS][PERSON_NAME]"
click at [142, 719] on input "Back" at bounding box center [97, 734] width 142 height 41
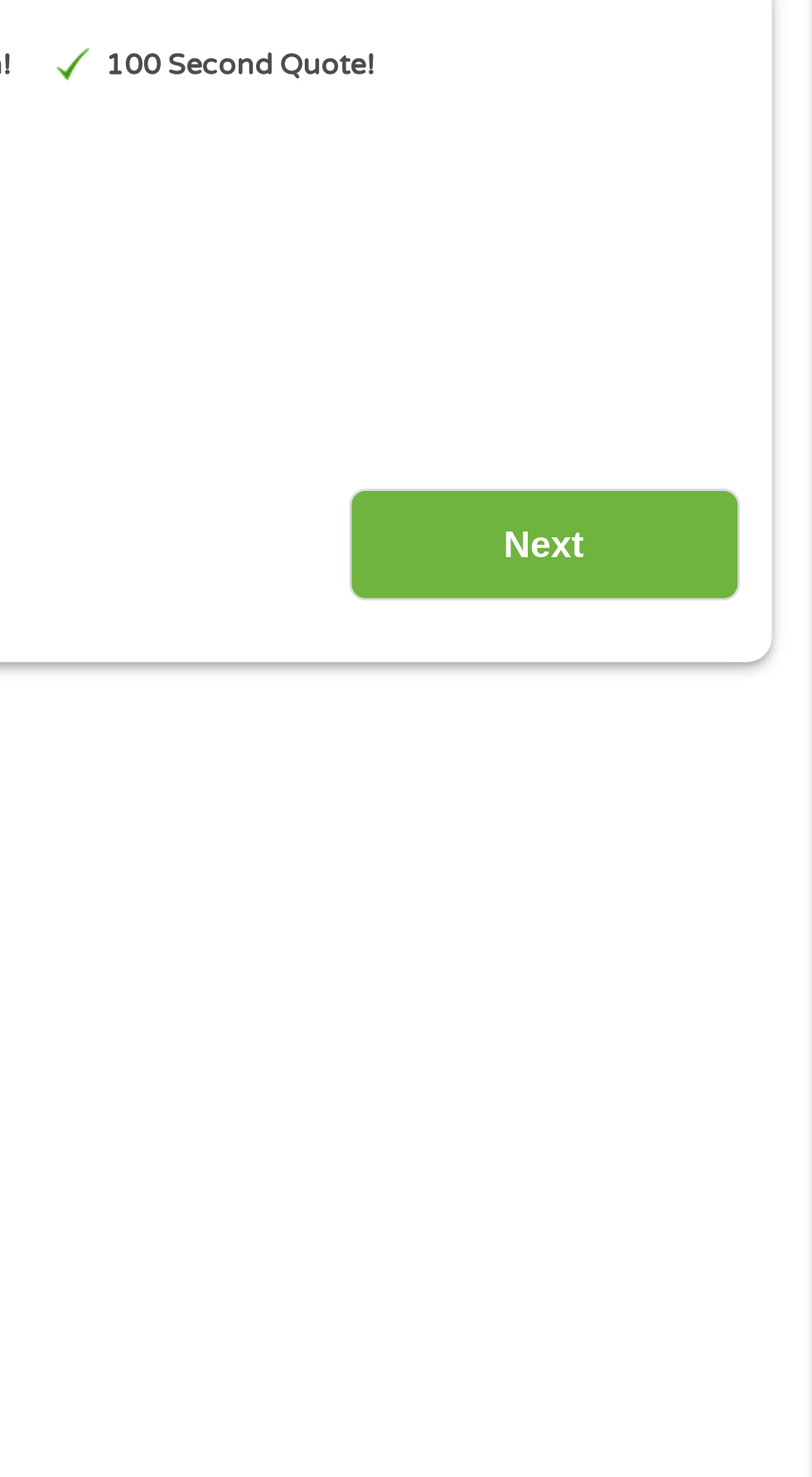
scroll to position [7, 0]
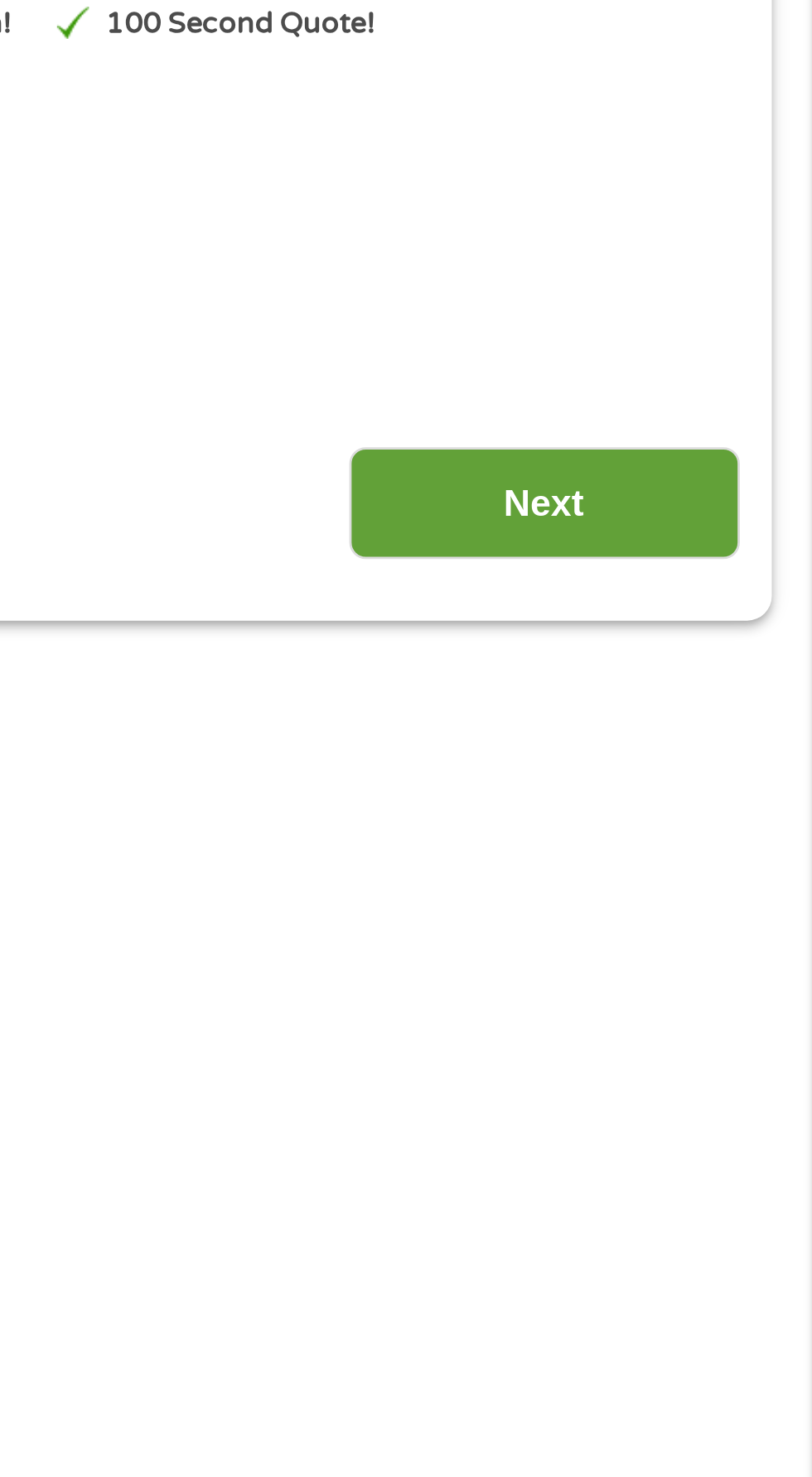
click at [757, 415] on input "Next" at bounding box center [714, 431] width 142 height 41
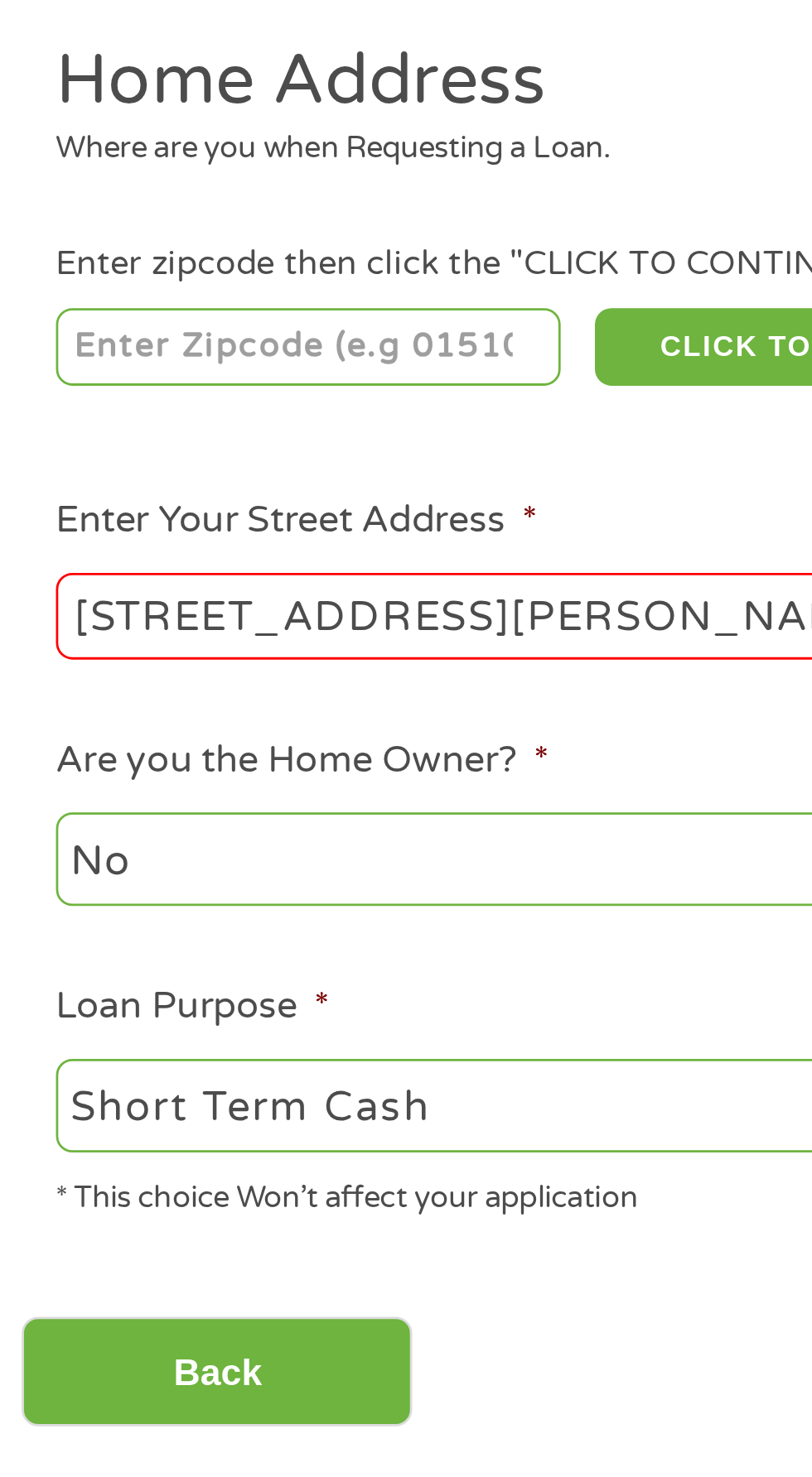
click at [197, 453] on input "[STREET_ADDRESS][PERSON_NAME]" at bounding box center [217, 456] width 356 height 31
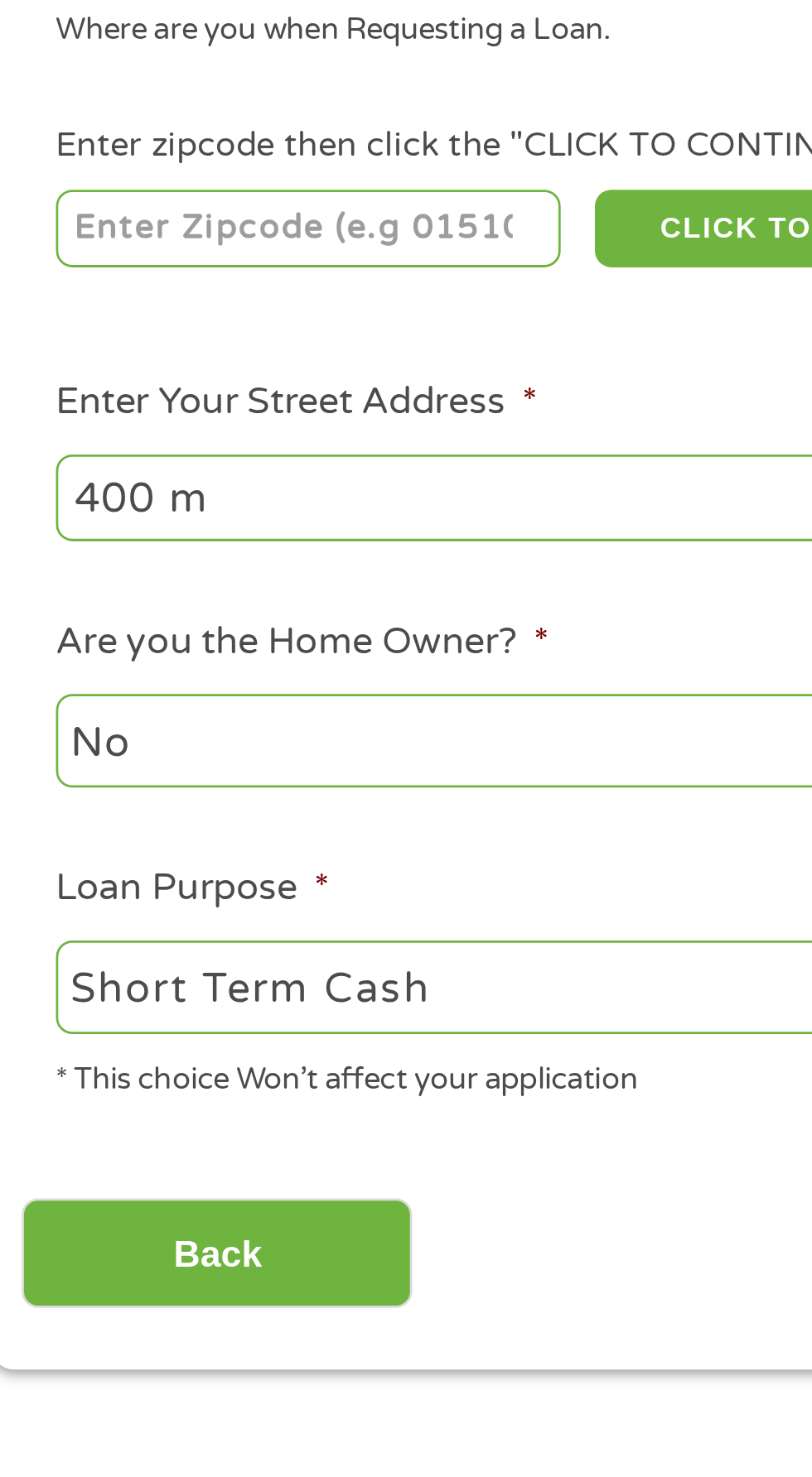
type input "400"
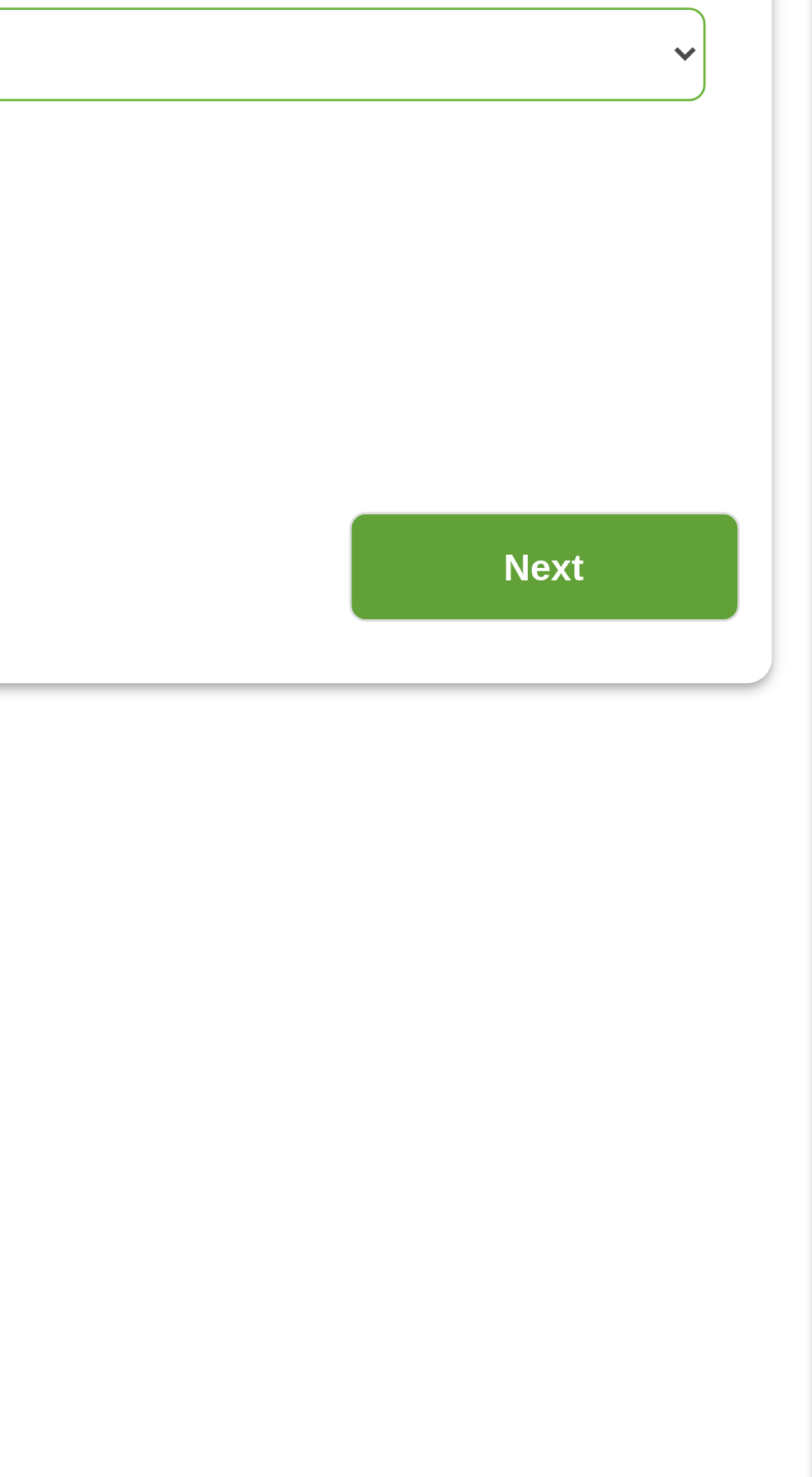
type input "400 [PERSON_NAME] ln"
click at [750, 729] on input "Next" at bounding box center [714, 732] width 142 height 41
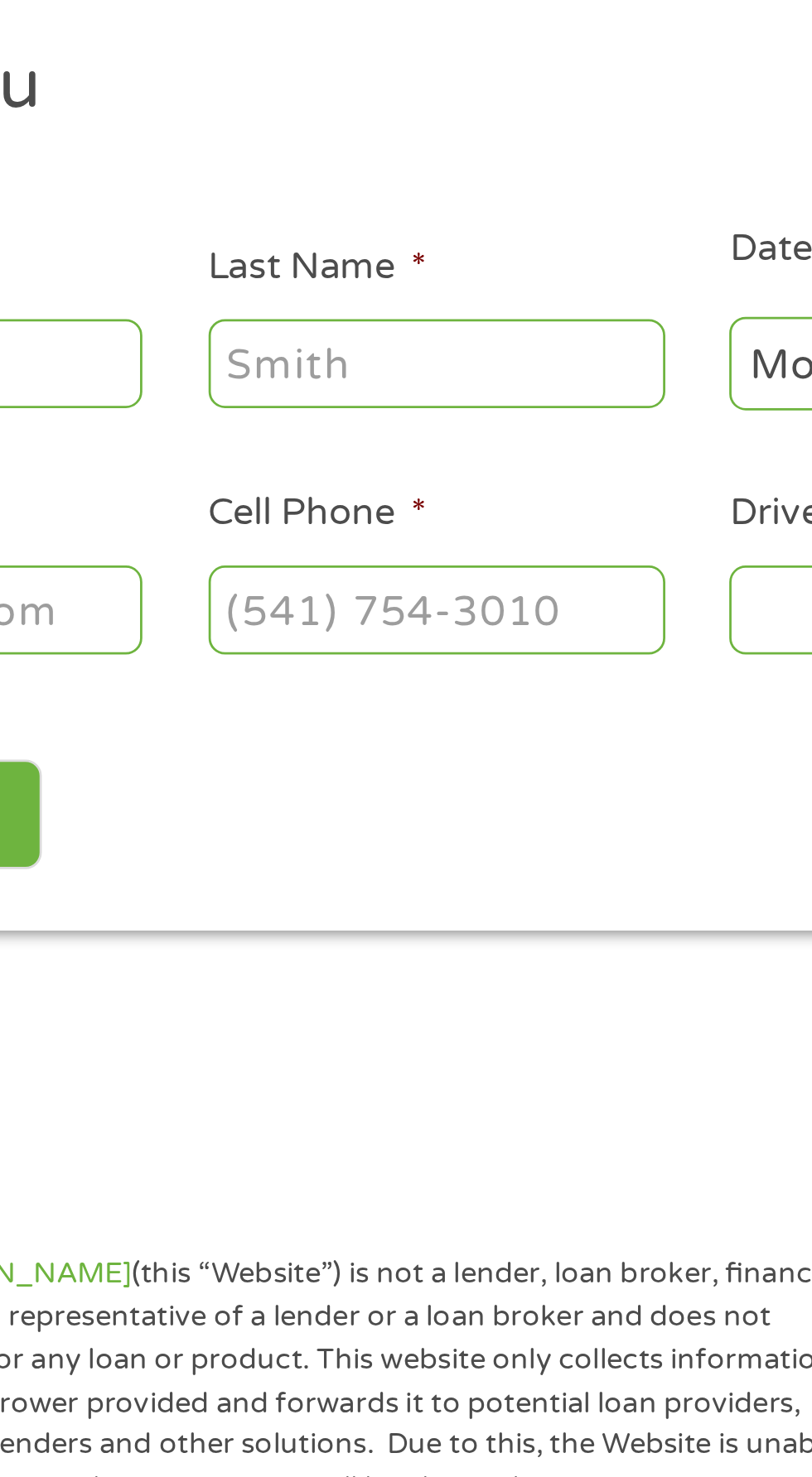
click at [385, 447] on input "Cell Phone *" at bounding box center [311, 453] width 166 height 31
type input "[PHONE_NUMBER]"
click at [270, 357] on input "Last Name *" at bounding box center [311, 363] width 166 height 31
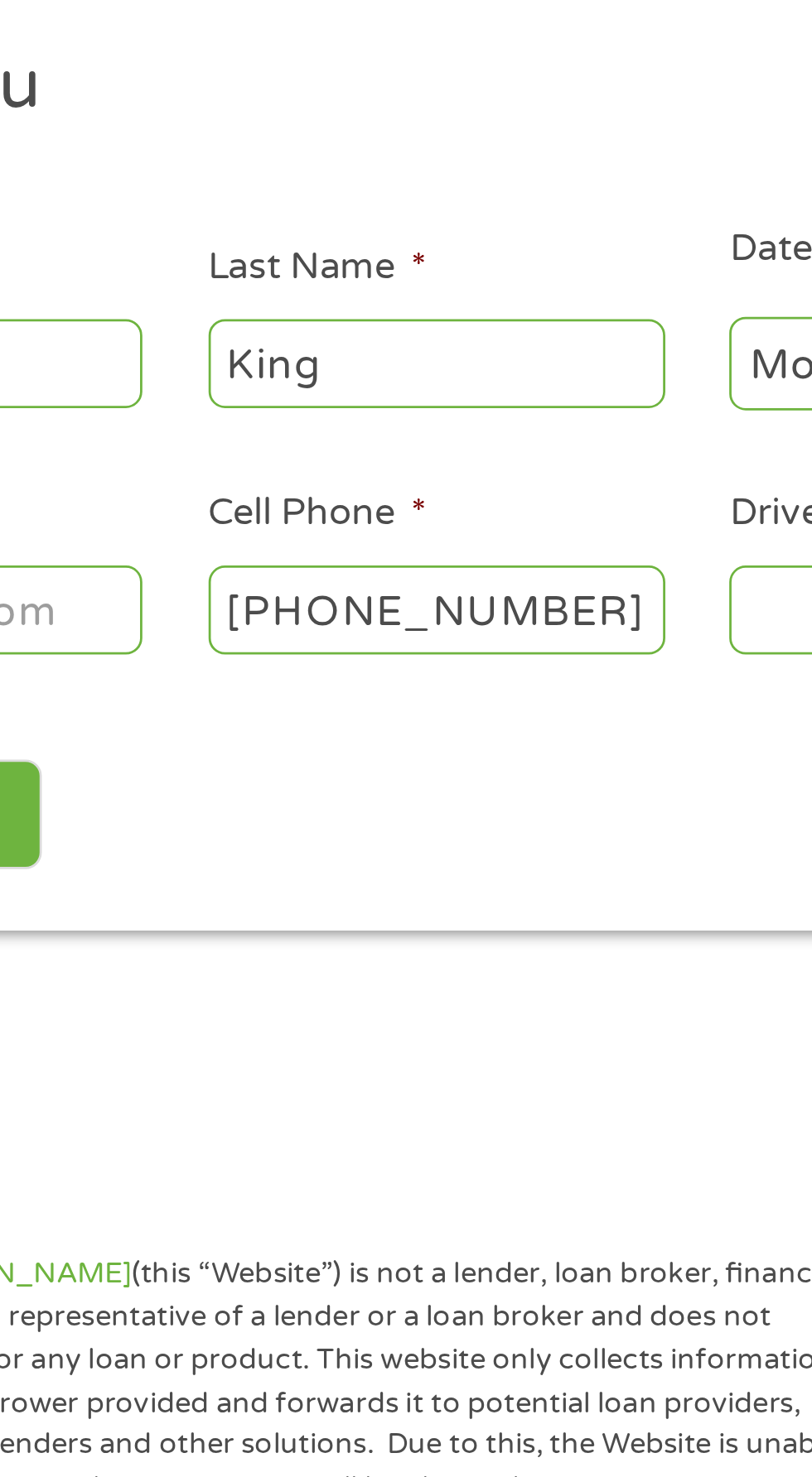
type input "King"
click at [189, 358] on input "First Name *" at bounding box center [122, 363] width 166 height 31
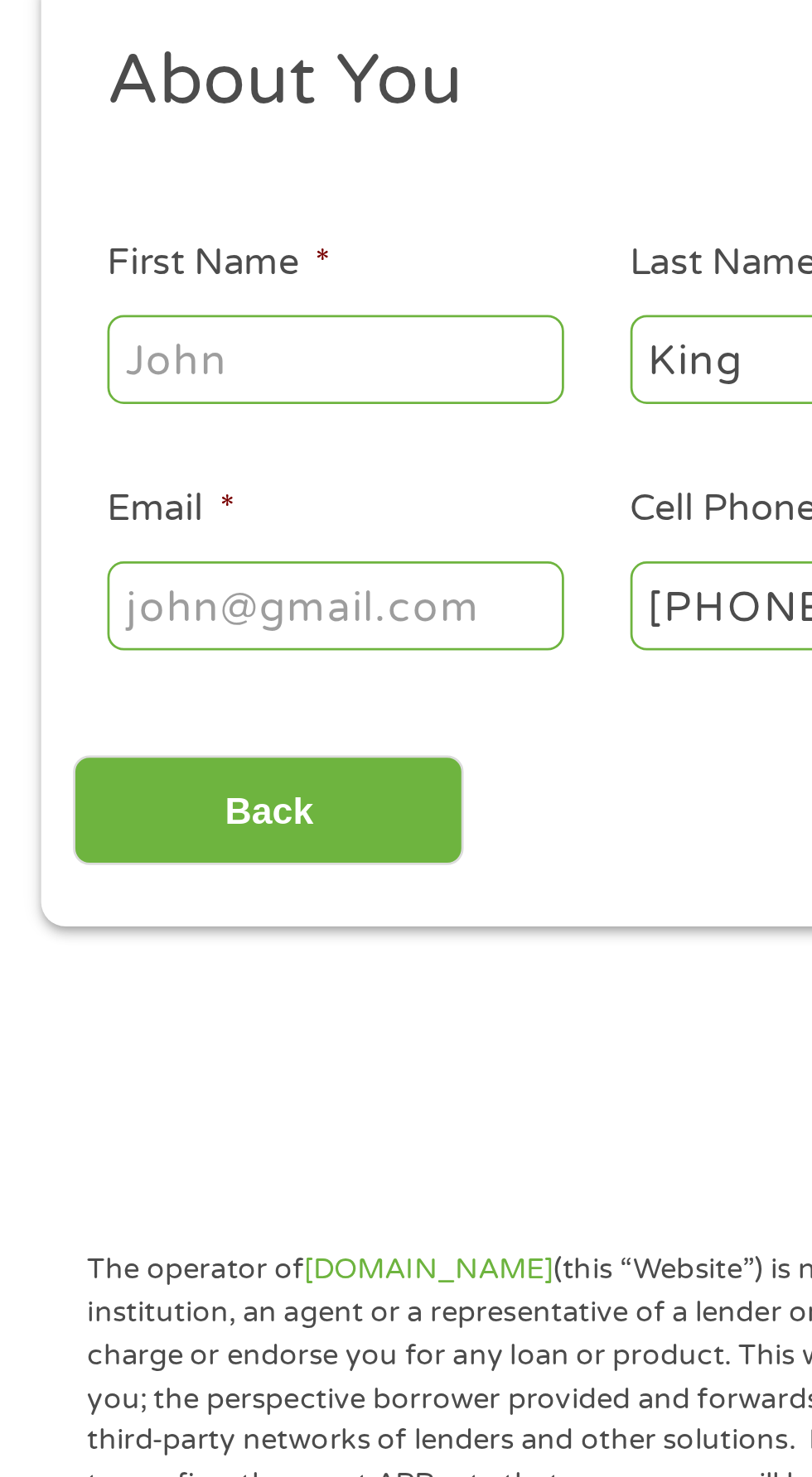
click at [76, 357] on input "First Name *" at bounding box center [122, 363] width 166 height 31
type input "[PERSON_NAME]"
type input "[EMAIL_ADDRESS][DOMAIN_NAME]"
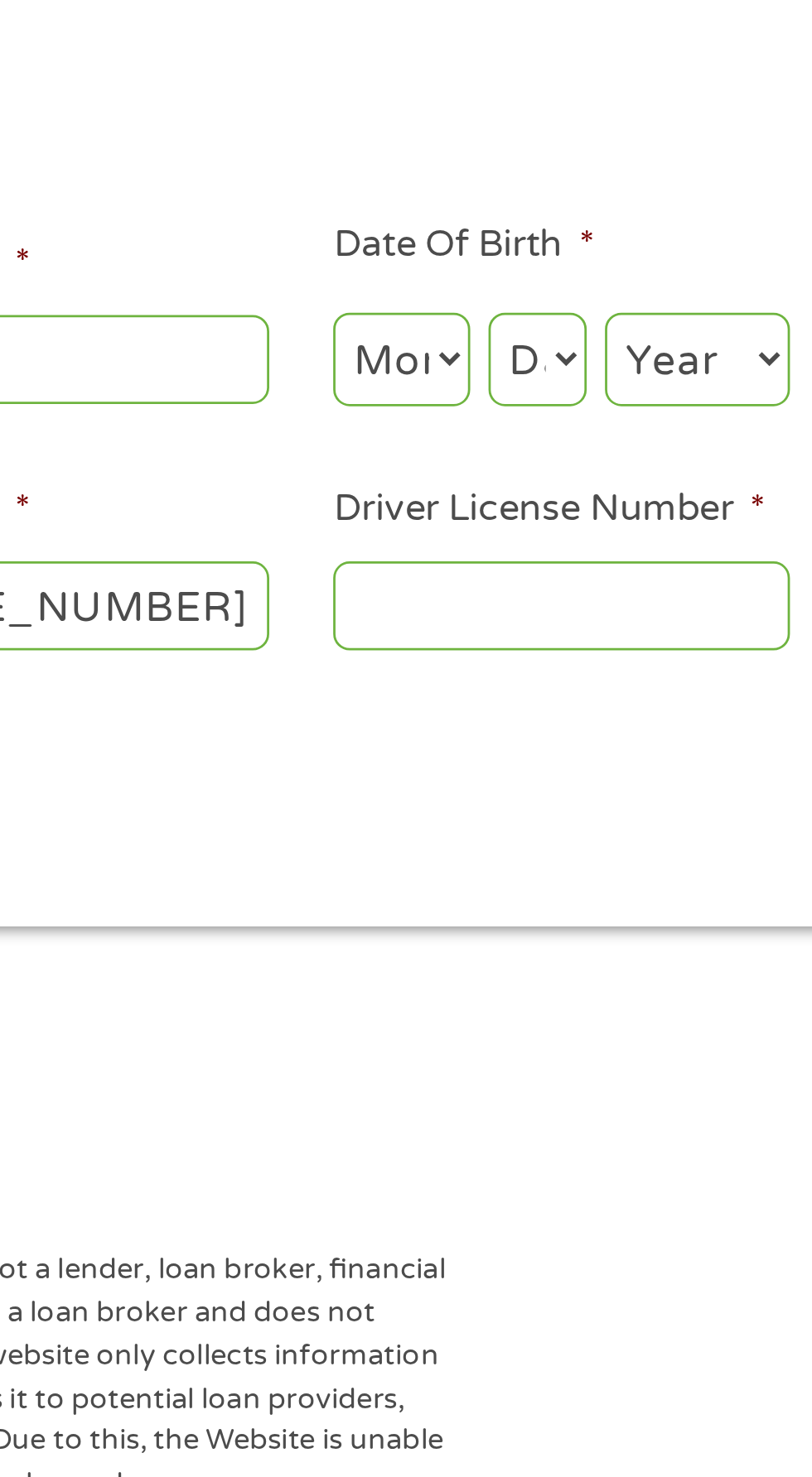
click at [488, 447] on input "Driver License Number *" at bounding box center [500, 453] width 166 height 31
type input "B95161967"
click at [560, 484] on ul "About You This field is hidden when viewing the form Title * --- Choose one ---…" at bounding box center [406, 366] width 758 height 239
click at [563, 460] on input "B95161967" at bounding box center [500, 453] width 166 height 31
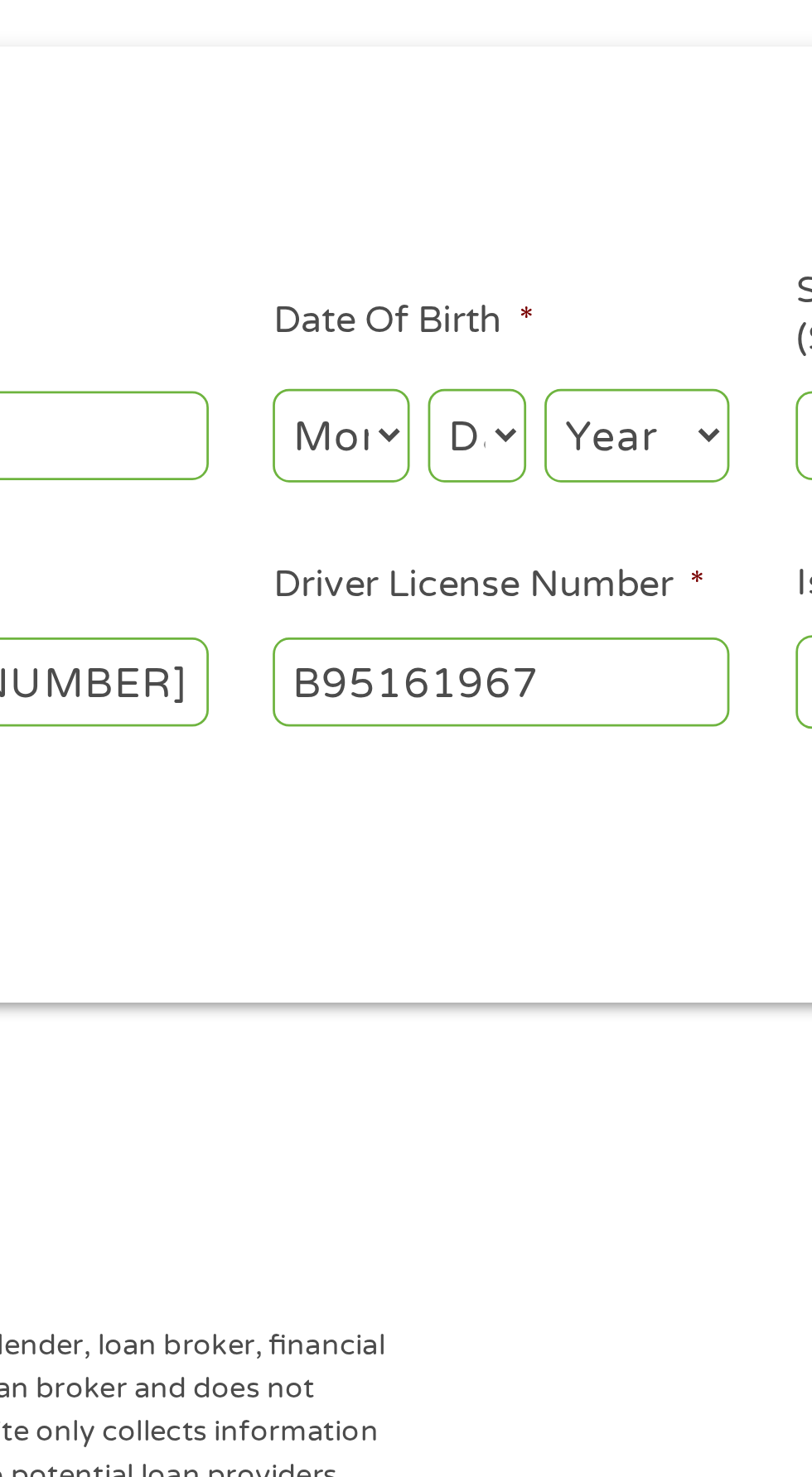
click at [445, 363] on select "Month 1 2 3 4 5 6 7 8 9 10 11 12" at bounding box center [442, 364] width 50 height 34
select select "11"
click at [417, 347] on select "Month 1 2 3 4 5 6 7 8 9 10 11 12" at bounding box center [442, 364] width 50 height 34
click at [507, 363] on select "Day 1 2 3 4 5 6 7 8 9 10 11 12 13 14 15 16 17 18 19 20 21 22 23 24 25 26 27 28 …" at bounding box center [491, 364] width 36 height 34
select select "24"
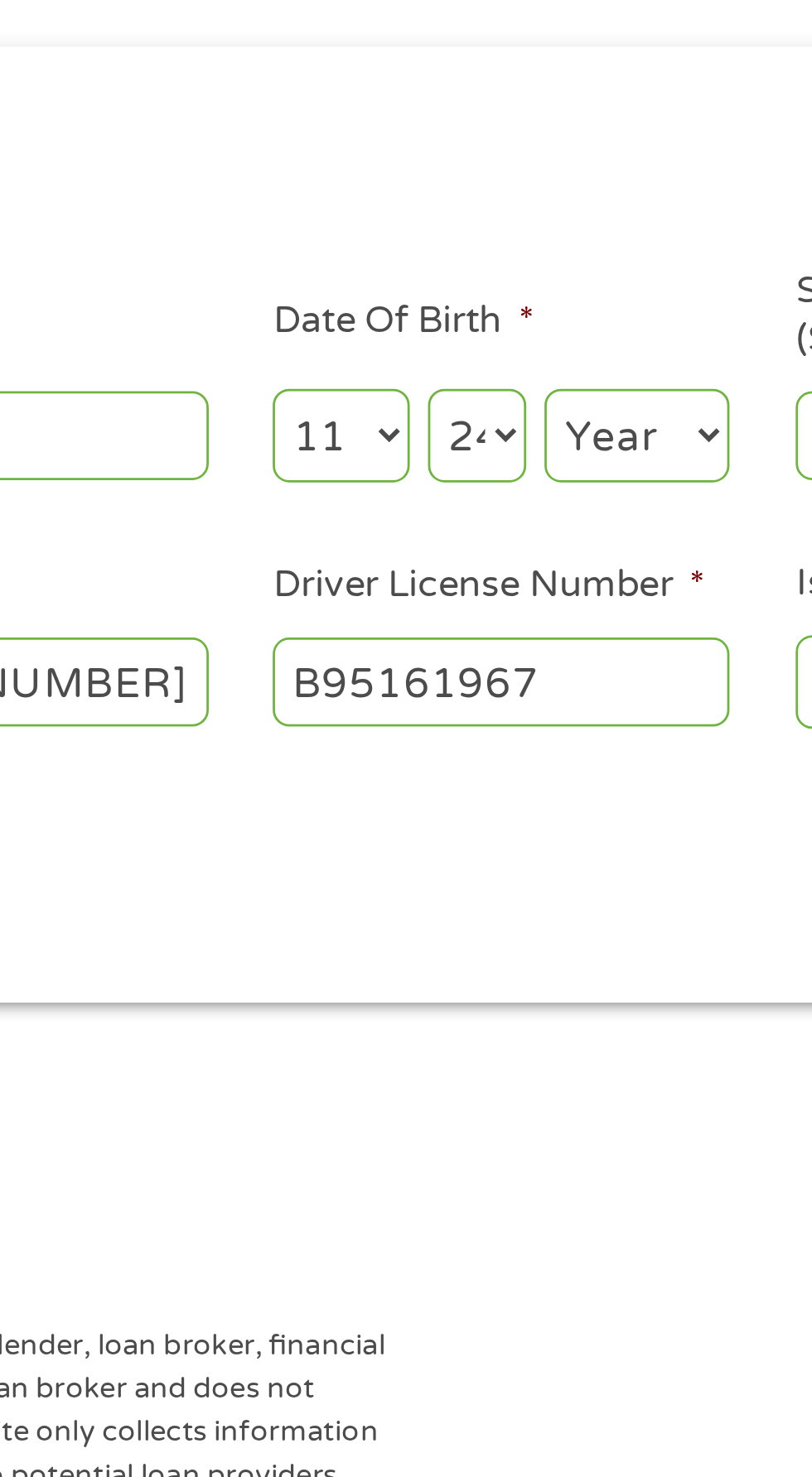
click at [473, 347] on select "Day 1 2 3 4 5 6 7 8 9 10 11 12 13 14 15 16 17 18 19 20 21 22 23 24 25 26 27 28 …" at bounding box center [491, 364] width 36 height 34
click at [502, 357] on select "Day 1 2 3 4 5 6 7 8 9 10 11 12 13 14 15 16 17 18 19 20 21 22 23 24 25 26 27 28 …" at bounding box center [491, 364] width 36 height 34
click at [473, 347] on select "Day 1 2 3 4 5 6 7 8 9 10 11 12 13 14 15 16 17 18 19 20 21 22 23 24 25 26 27 28 …" at bounding box center [491, 364] width 36 height 34
click at [563, 357] on select "Year [DATE] 2006 2005 2004 2003 2002 2001 2000 1999 1998 1997 1996 1995 1994 19…" at bounding box center [549, 364] width 67 height 34
select select "1960"
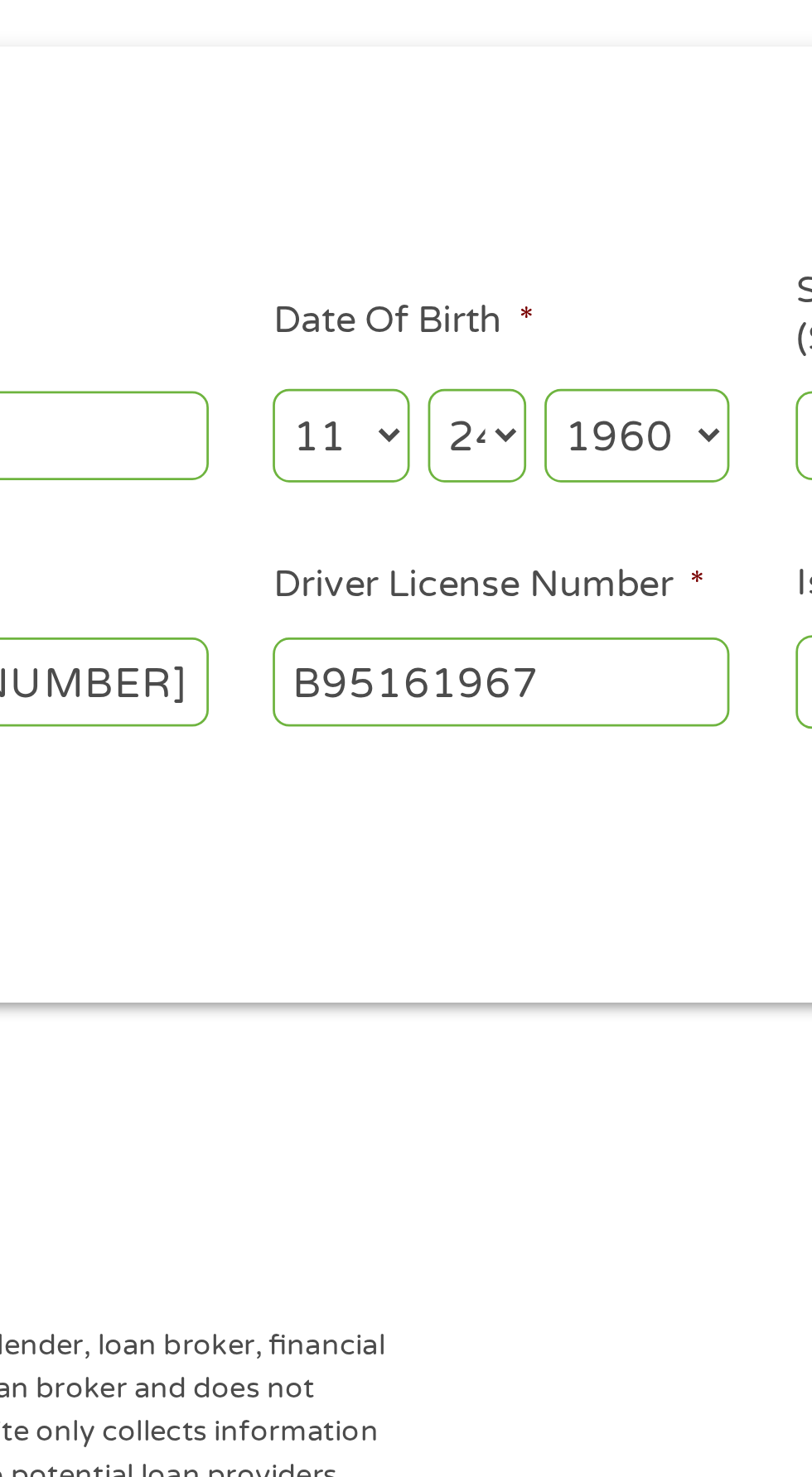
click at [516, 347] on select "Year [DATE] 2006 2005 2004 2003 2002 2001 2000 1999 1998 1997 1996 1995 1994 19…" at bounding box center [549, 364] width 67 height 34
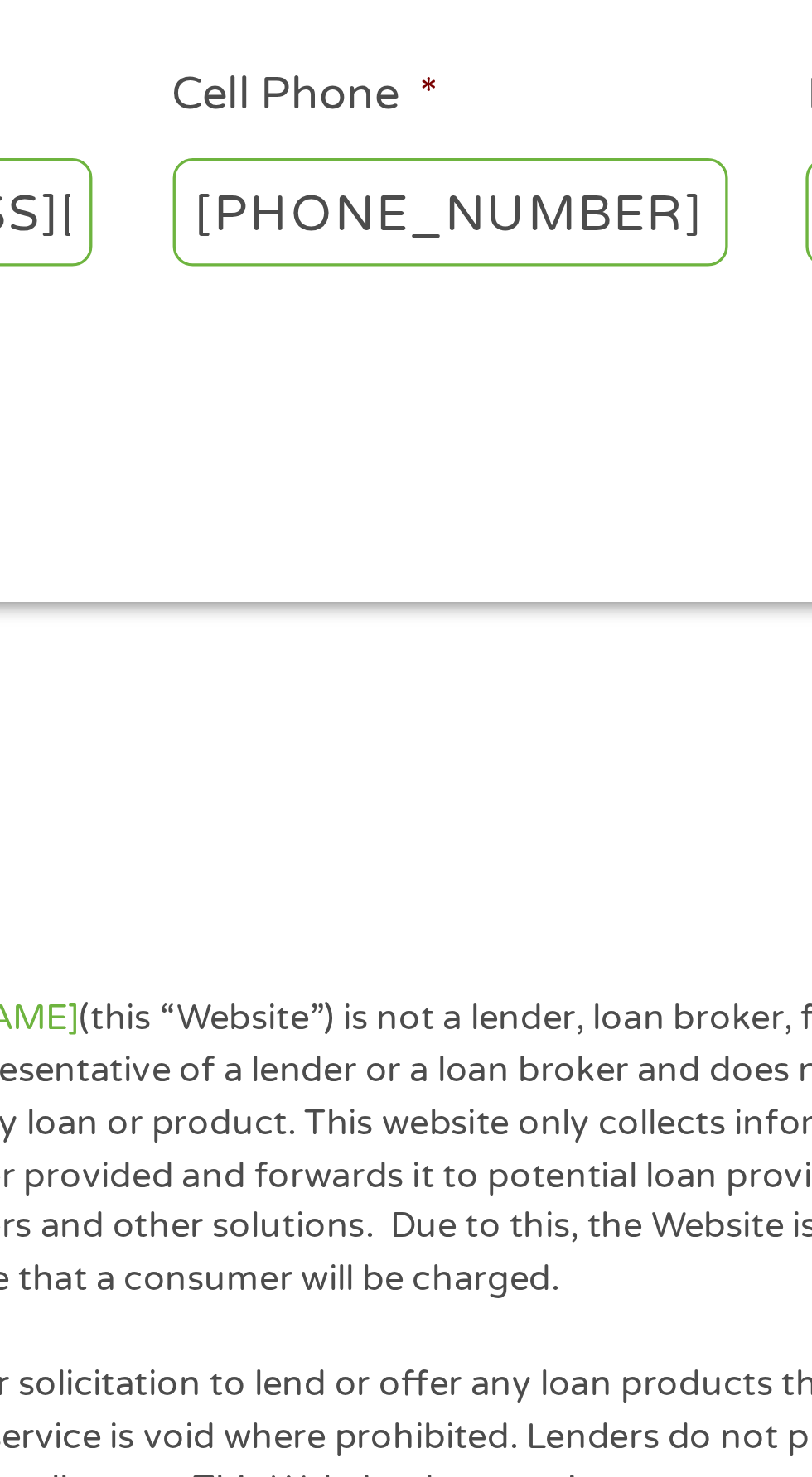
click at [407, 564] on div "This field is hidden when viewing the form gclid Cj0KCQjw-4XFBhCBARIsAAdNOks0Up…" at bounding box center [406, 396] width 782 height 347
click at [412, 553] on div "This field is hidden when viewing the form gclid Cj0KCQjw-4XFBhCBARIsAAdNOks0Up…" at bounding box center [406, 396] width 782 height 347
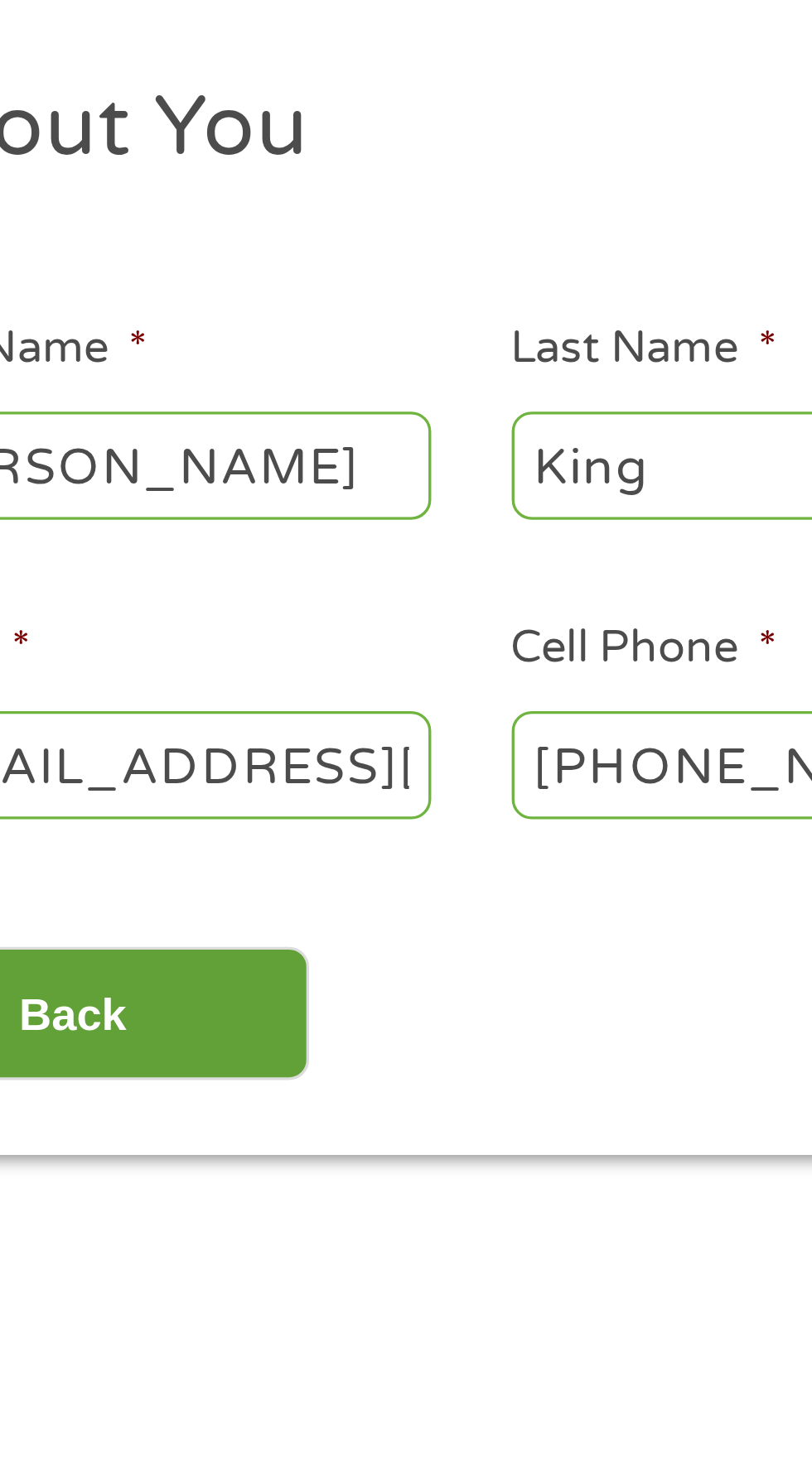
click at [134, 524] on input "Back" at bounding box center [97, 529] width 142 height 41
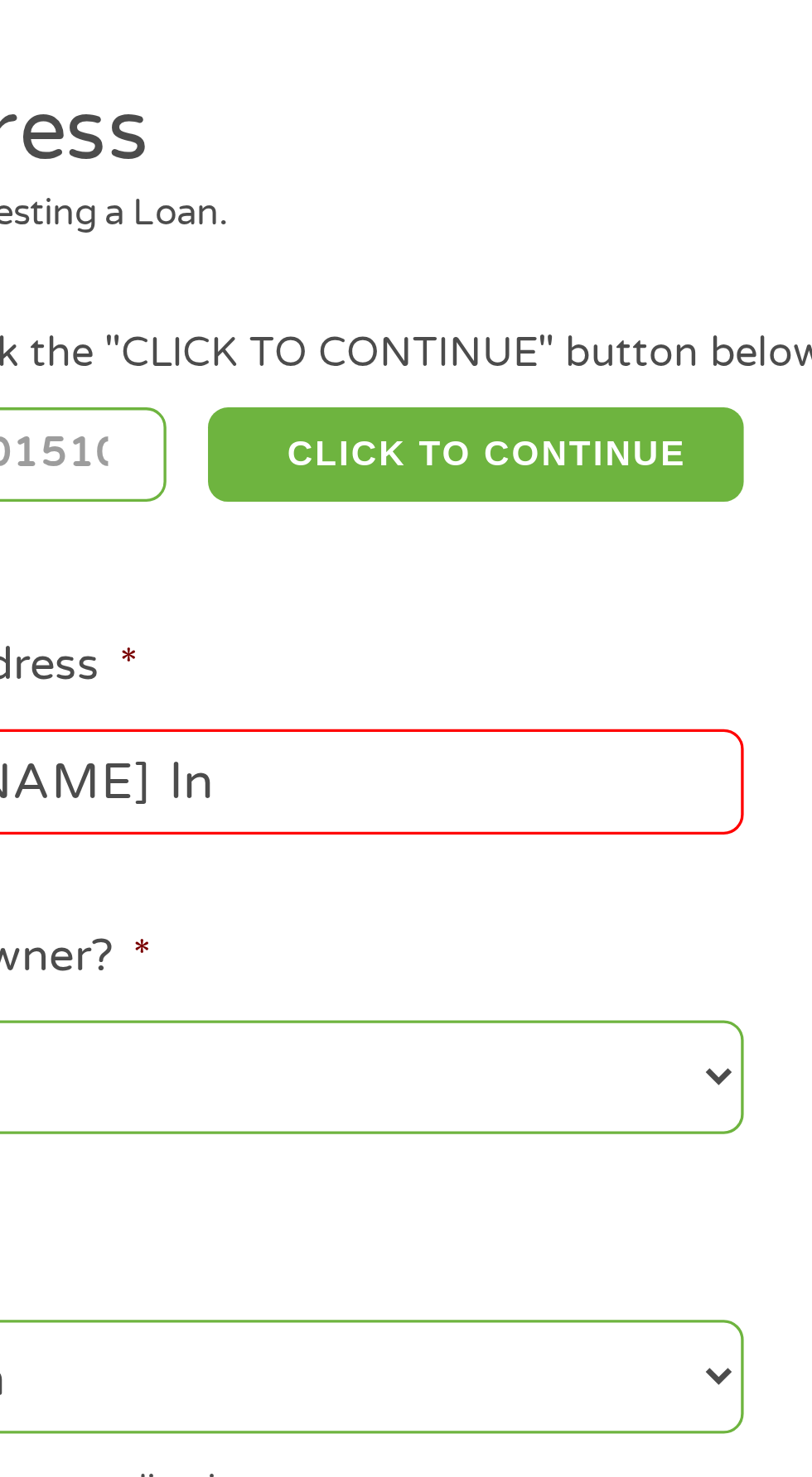
scroll to position [6, 6]
click at [359, 407] on ul "Home Address Where are you when Requesting a Loan. Enter zipcode then click the…" at bounding box center [406, 468] width 758 height 442
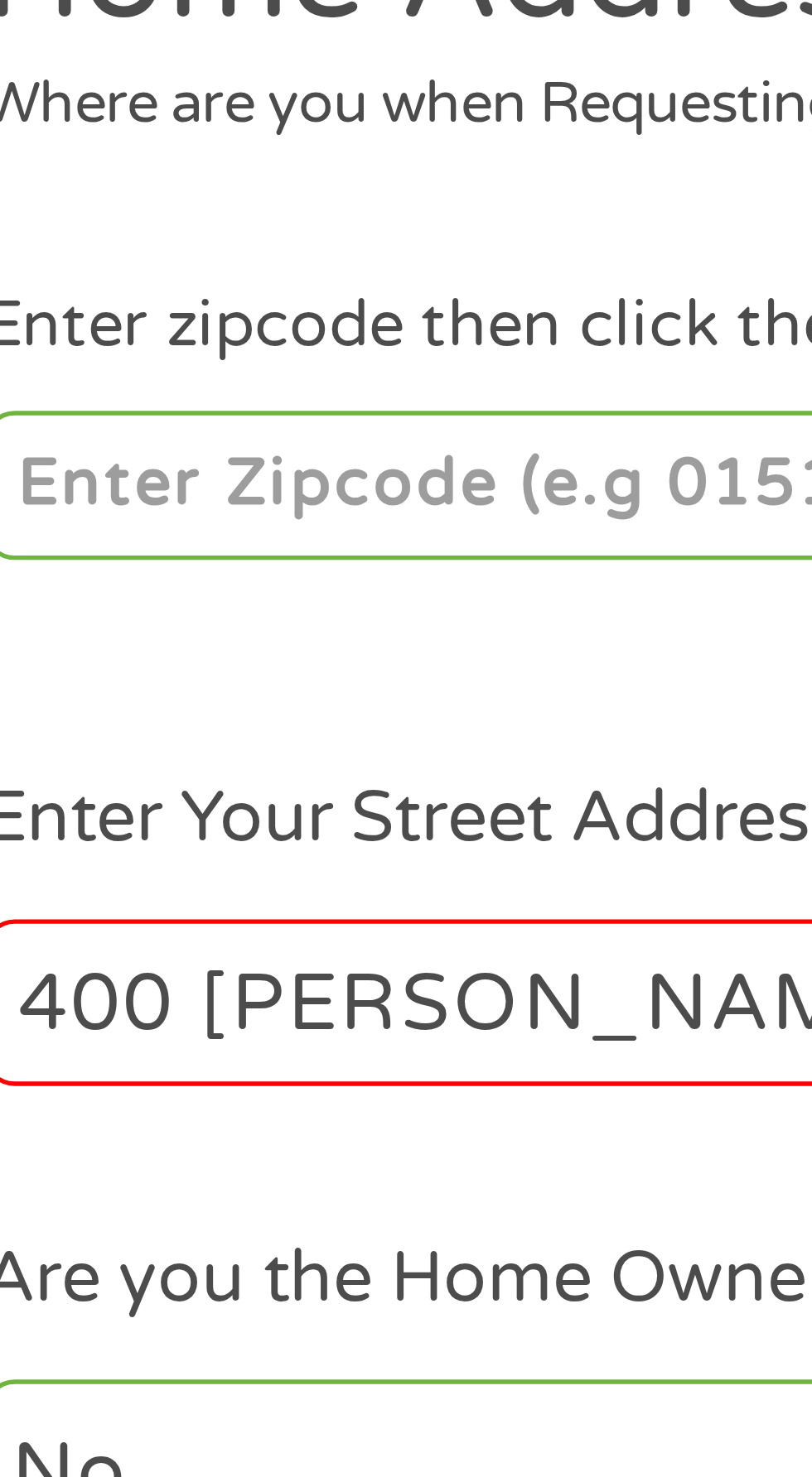
scroll to position [7, 0]
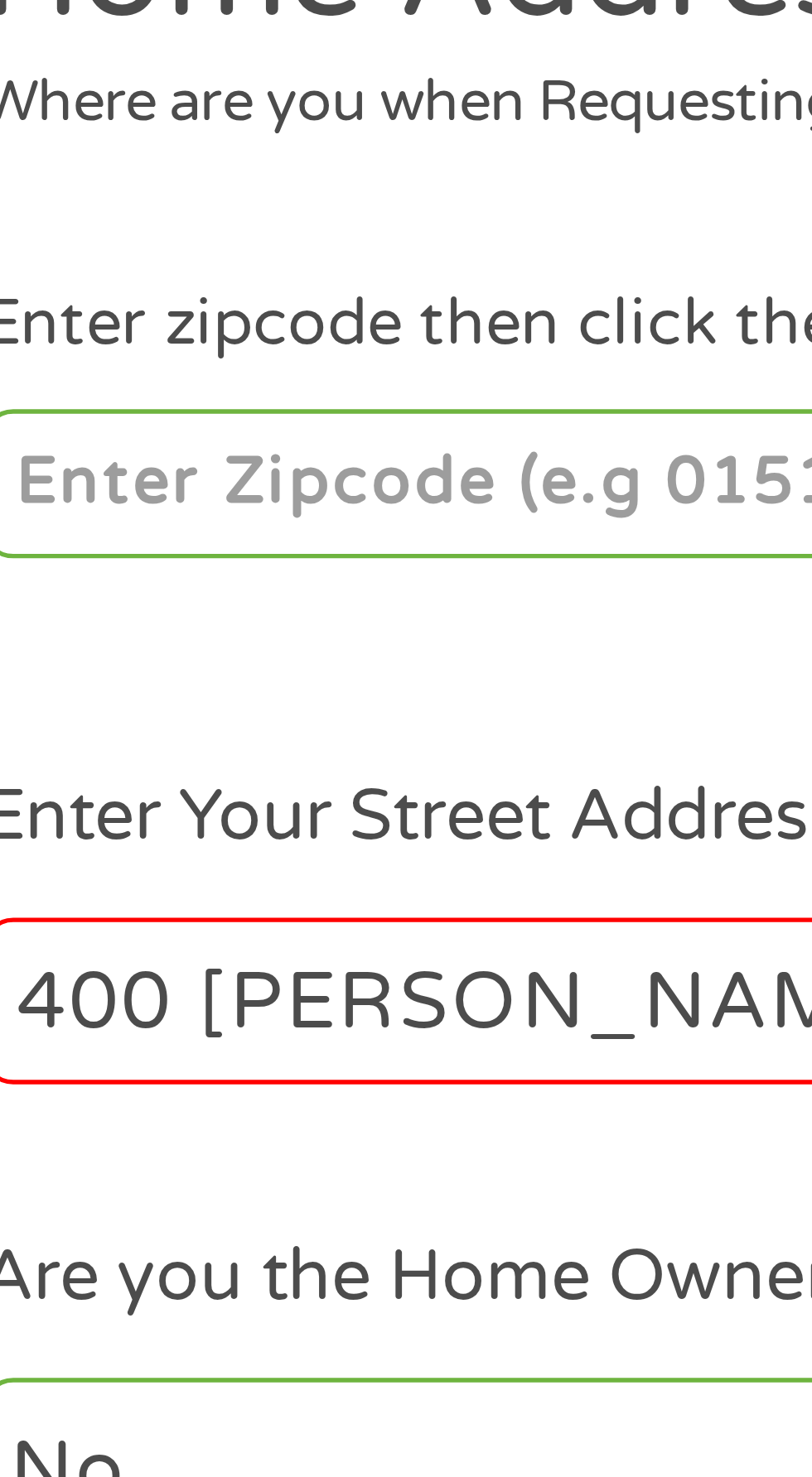
click at [135, 456] on input "400 [PERSON_NAME] ln" at bounding box center [217, 456] width 356 height 31
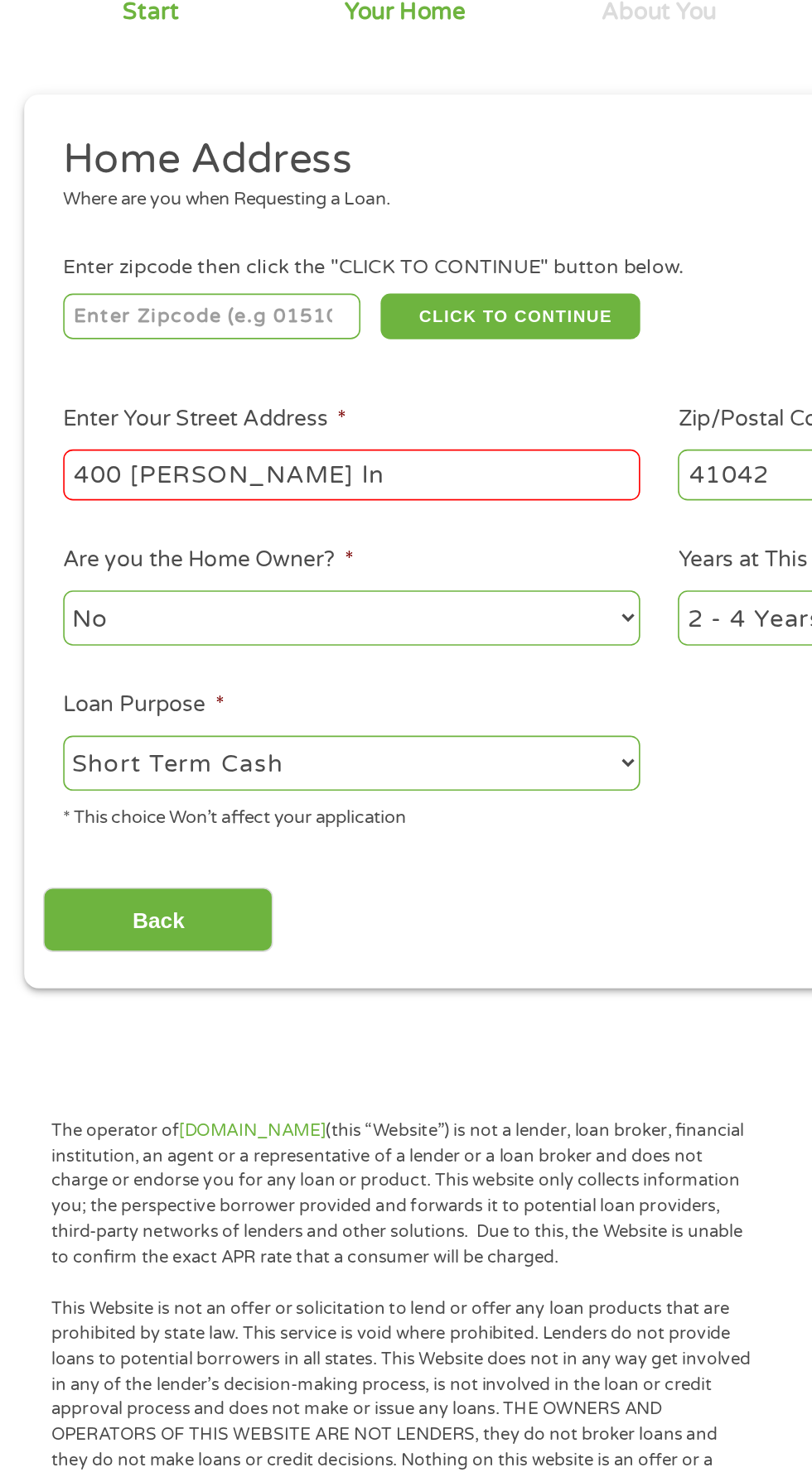
click at [174, 449] on input "400 [PERSON_NAME] ln" at bounding box center [217, 456] width 356 height 31
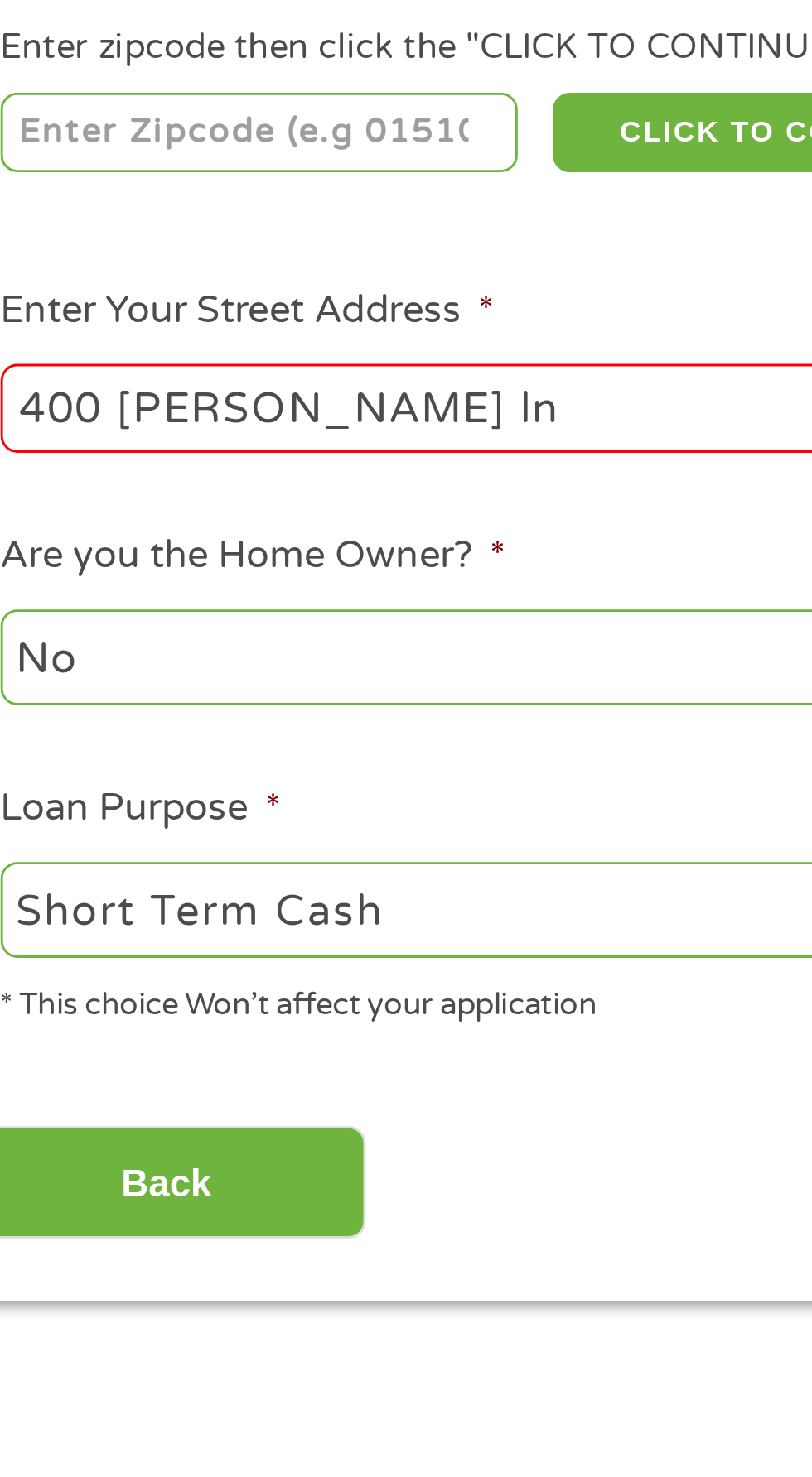
click at [283, 491] on ul "Home Address Where are you when Requesting a Loan. Enter zipcode then click the…" at bounding box center [406, 468] width 758 height 442
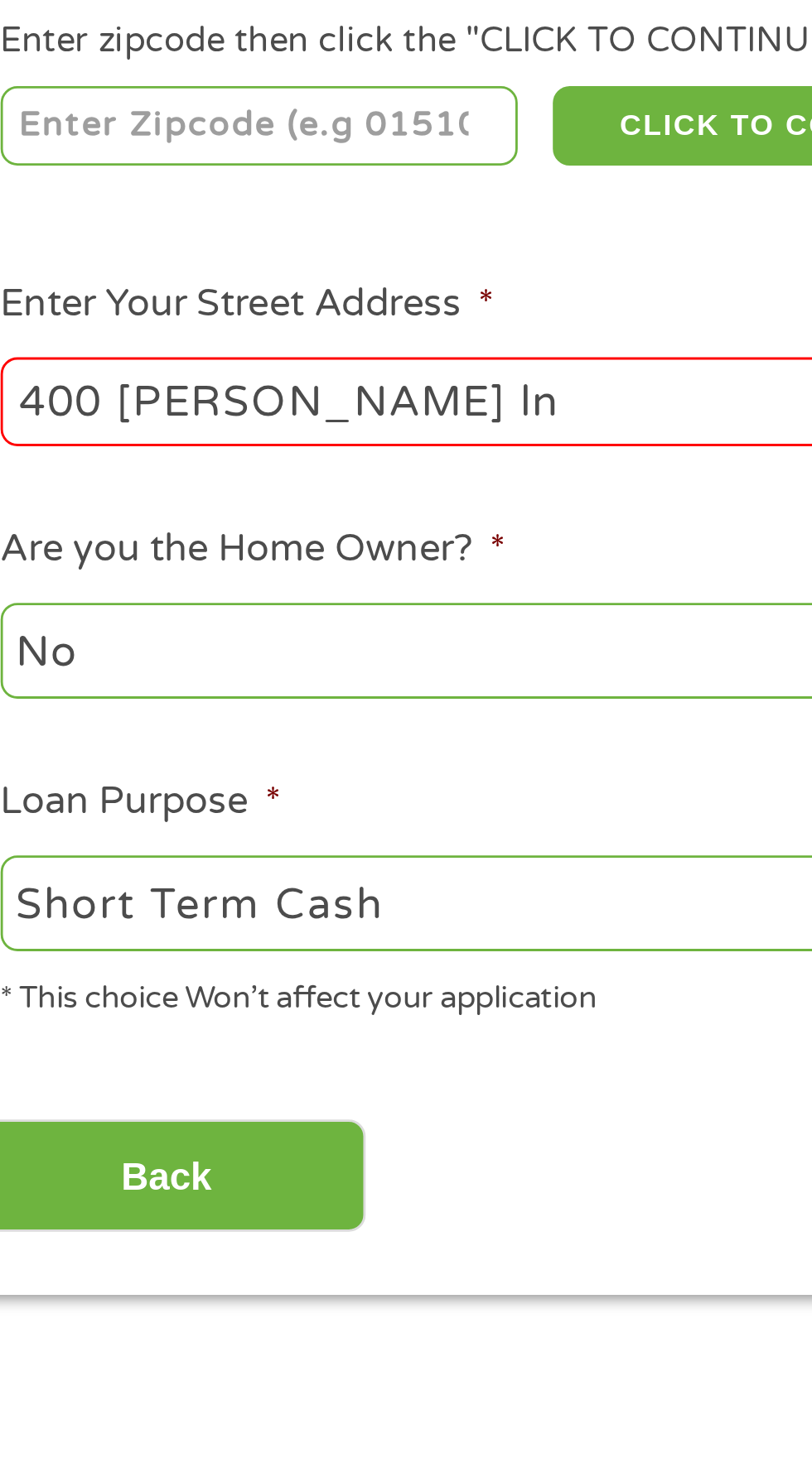
click at [176, 455] on input "400 [PERSON_NAME] ln" at bounding box center [217, 456] width 356 height 31
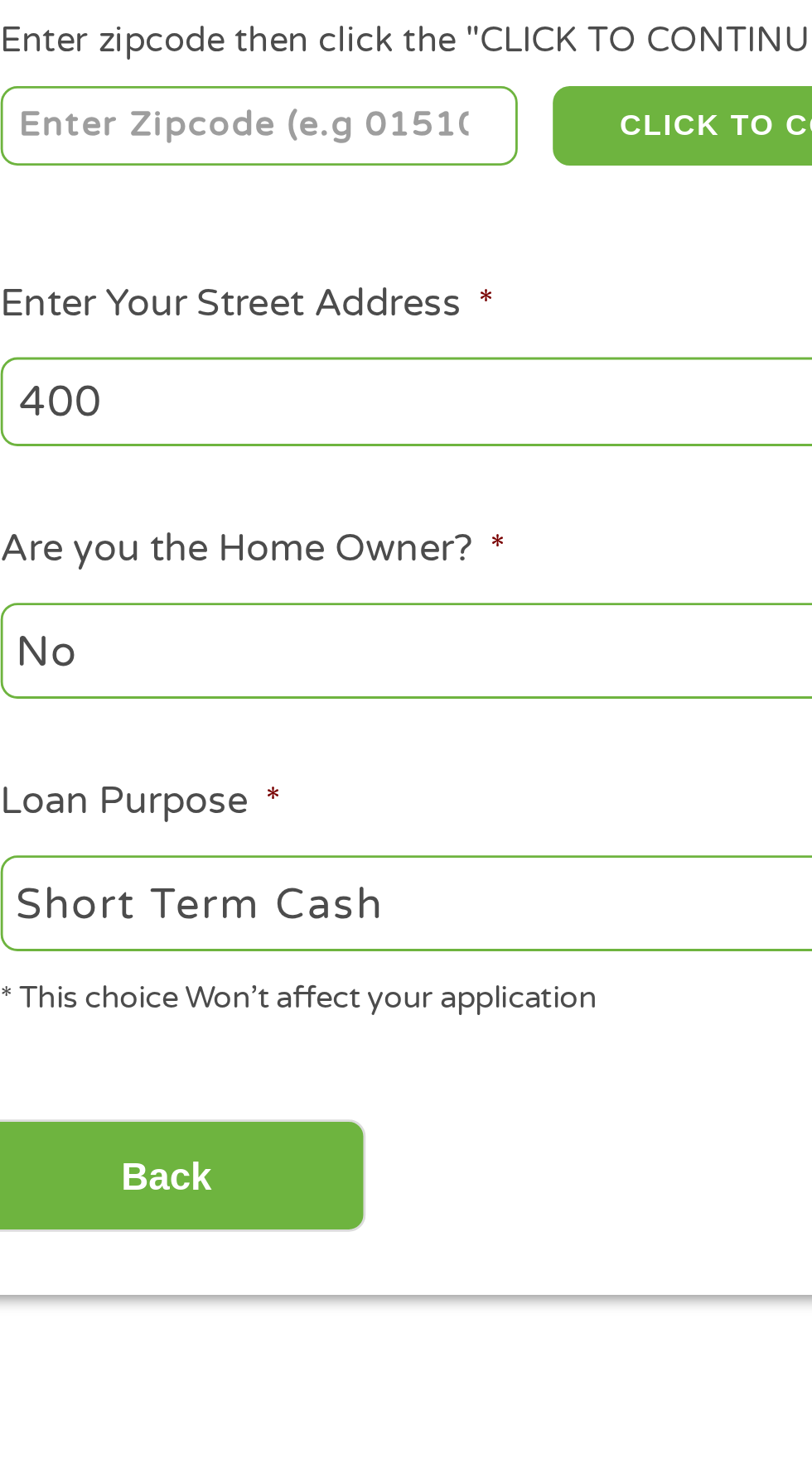
type input "400"
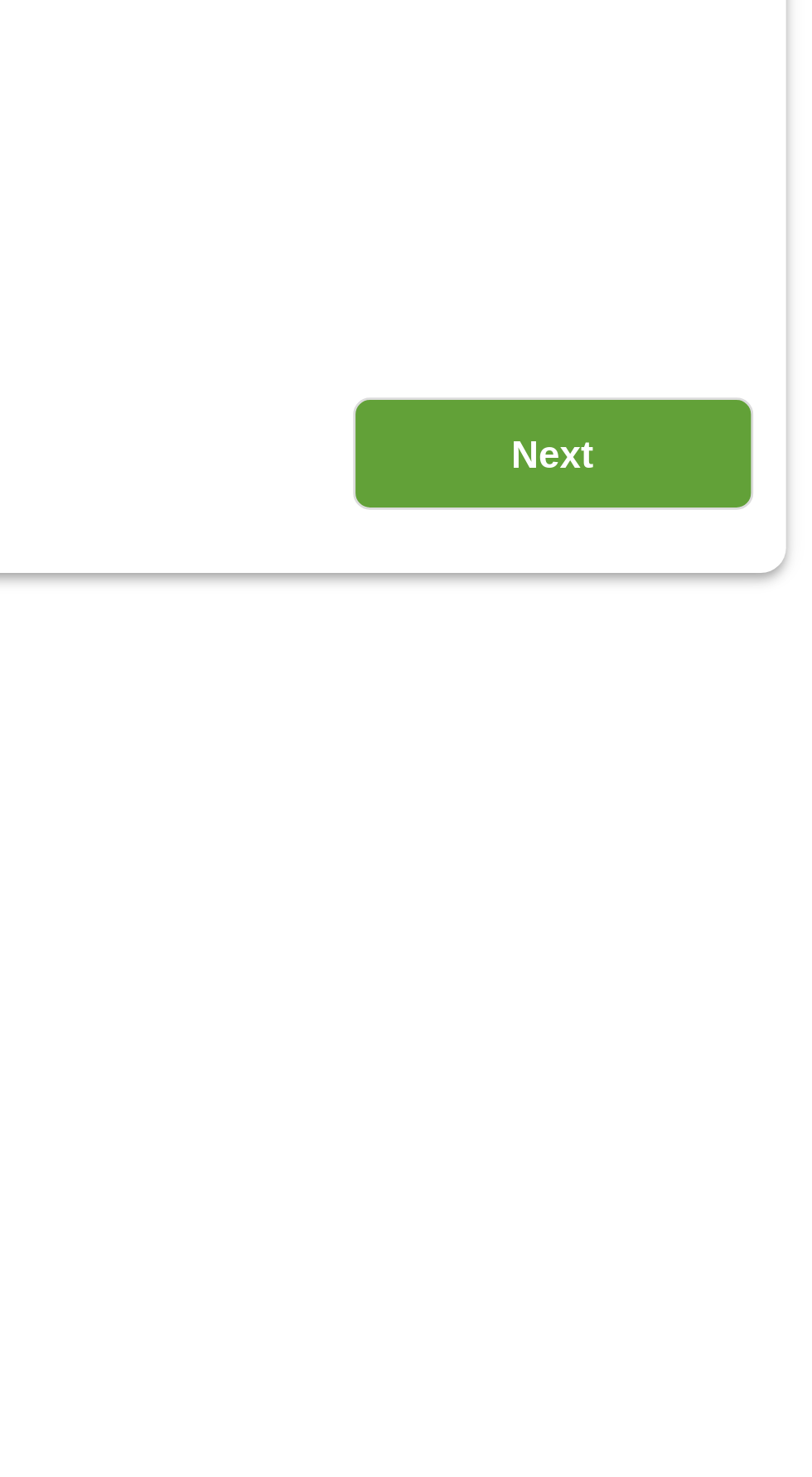
type input "[PERSON_NAME]"
click at [731, 729] on input "Next" at bounding box center [714, 732] width 142 height 41
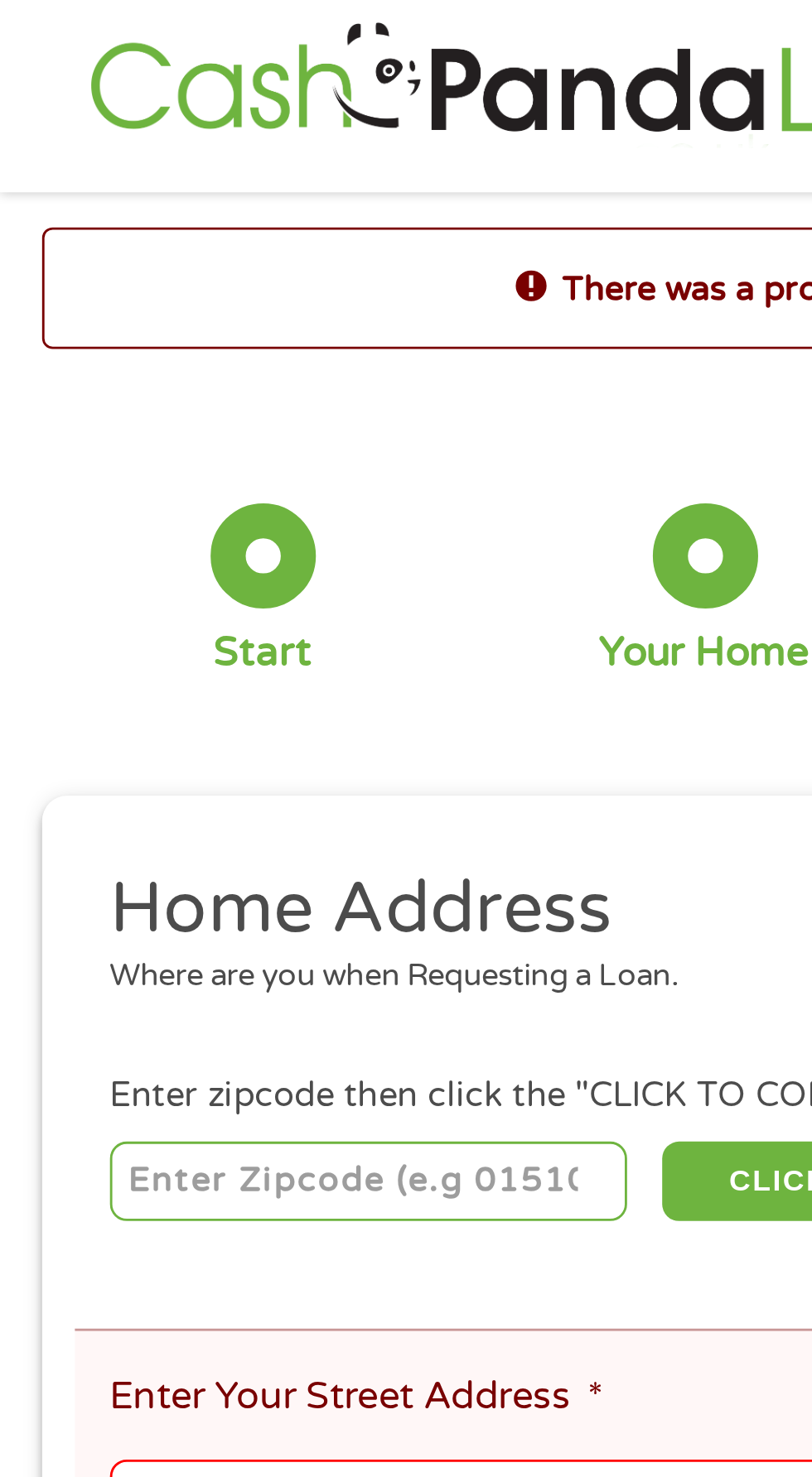
click at [98, 418] on input "number" at bounding box center [131, 422] width 184 height 29
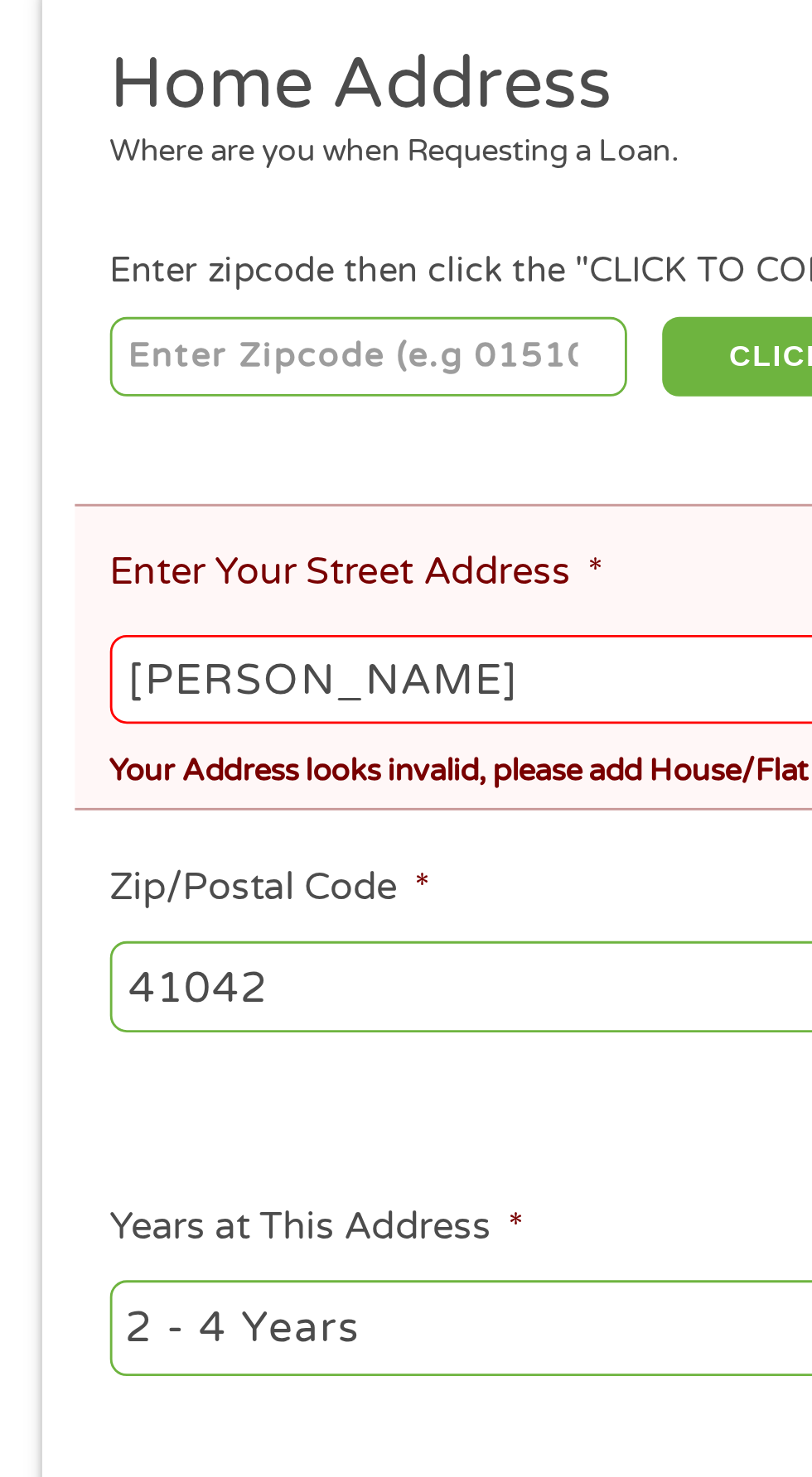
type input "41042"
click at [136, 534] on input "[PERSON_NAME]" at bounding box center [406, 535] width 734 height 31
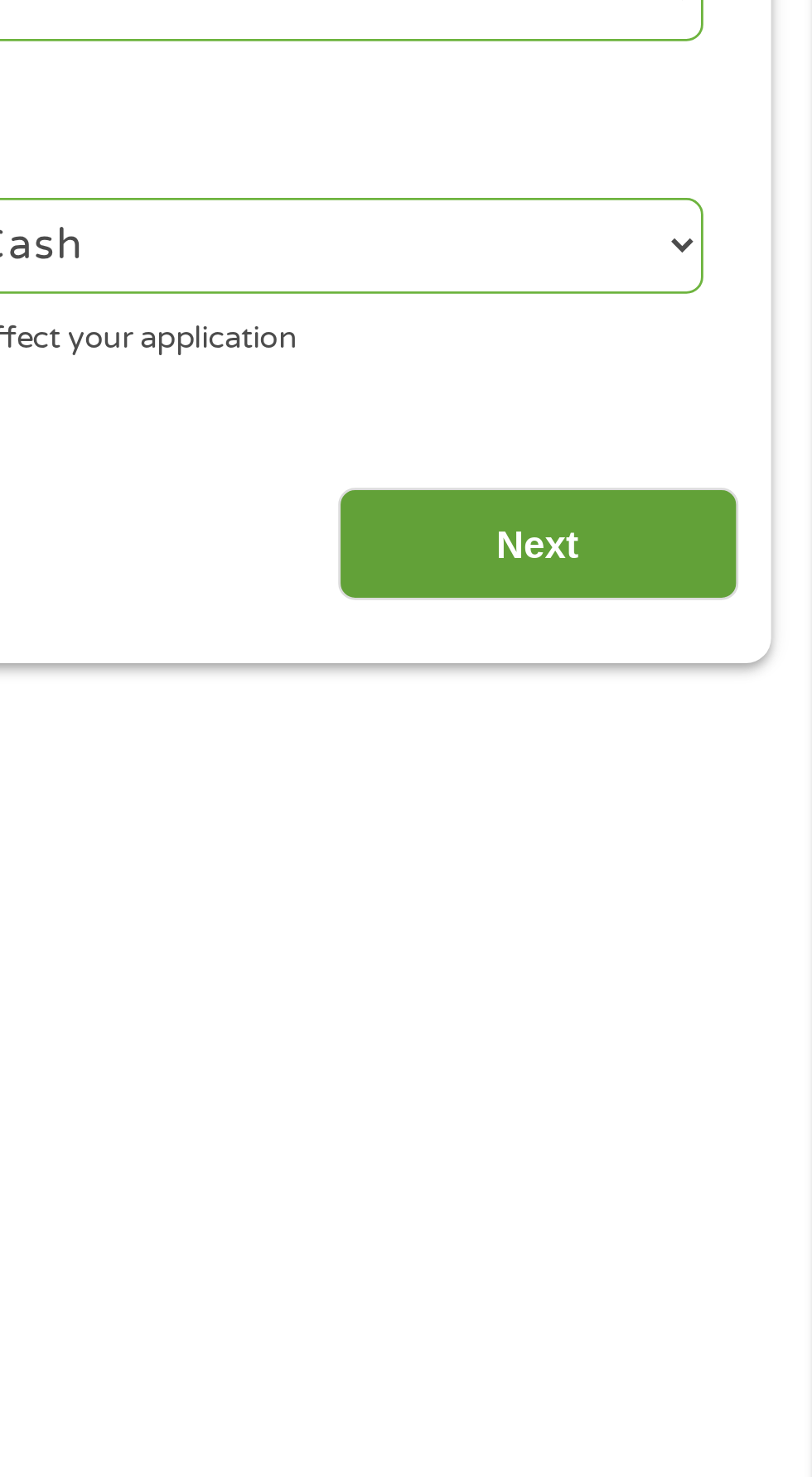
click at [748, 836] on input "Next" at bounding box center [714, 841] width 142 height 41
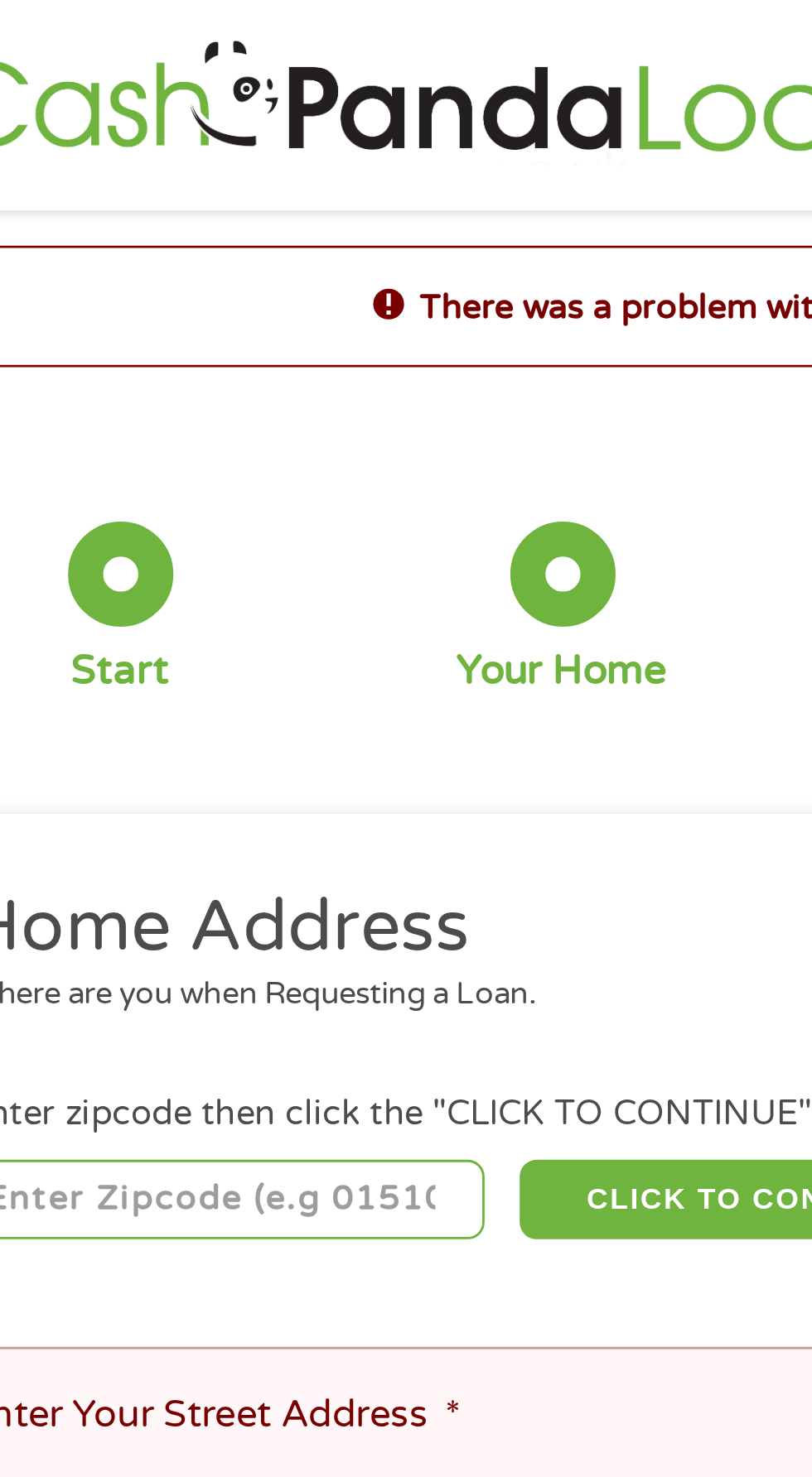
scroll to position [0, 0]
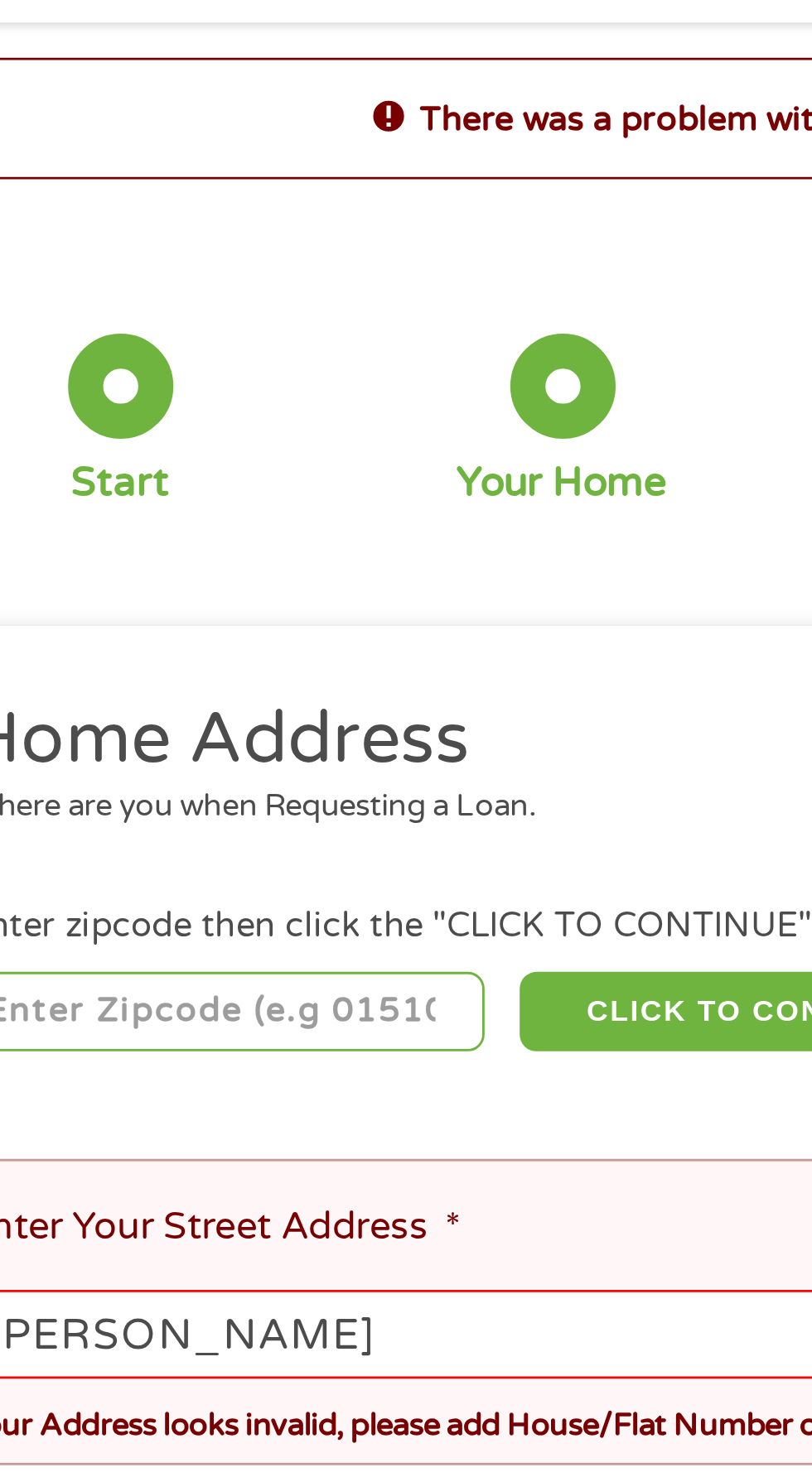
click at [148, 426] on input "number" at bounding box center [131, 429] width 184 height 29
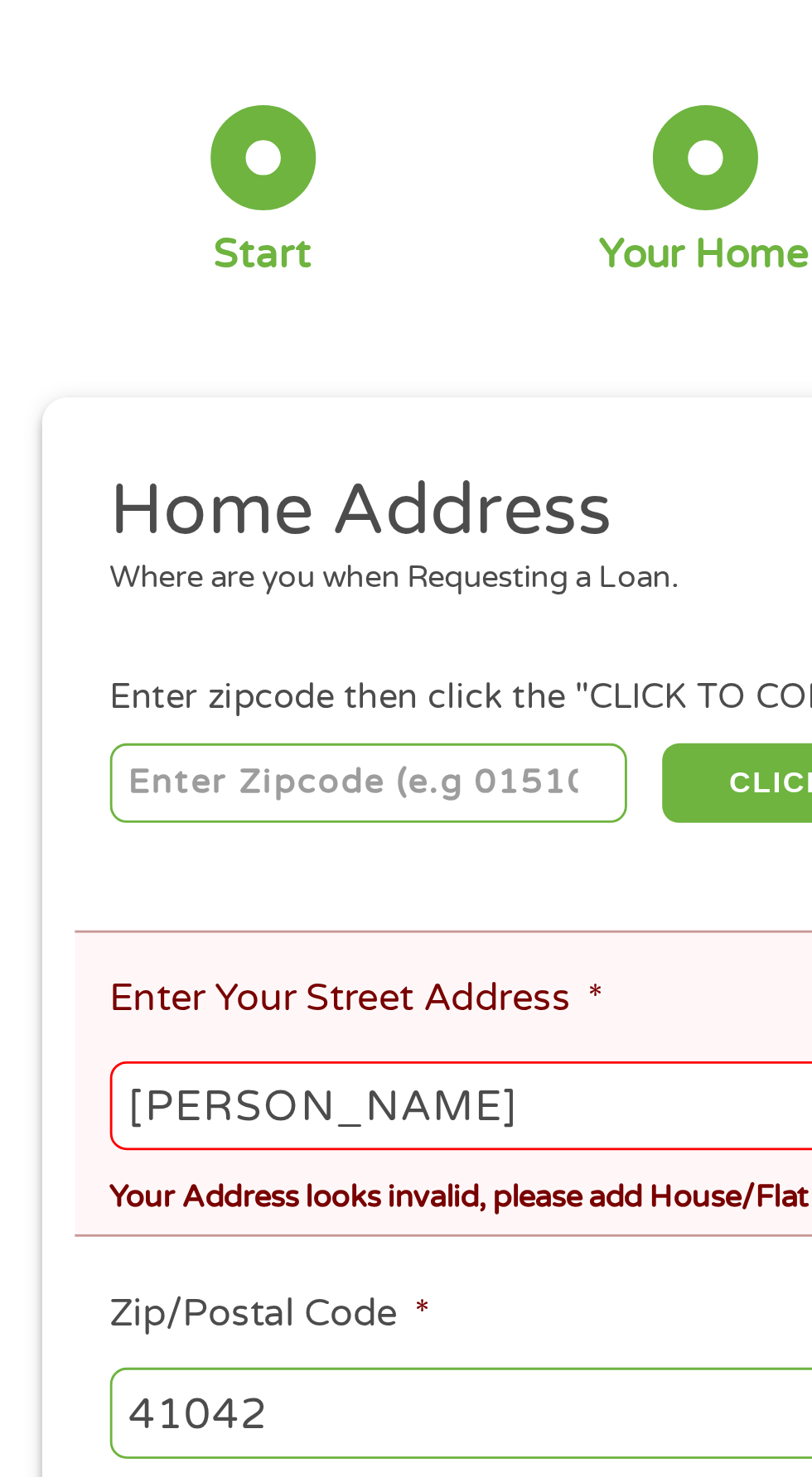
type input "41042"
click at [158, 541] on input "[PERSON_NAME]" at bounding box center [406, 543] width 734 height 31
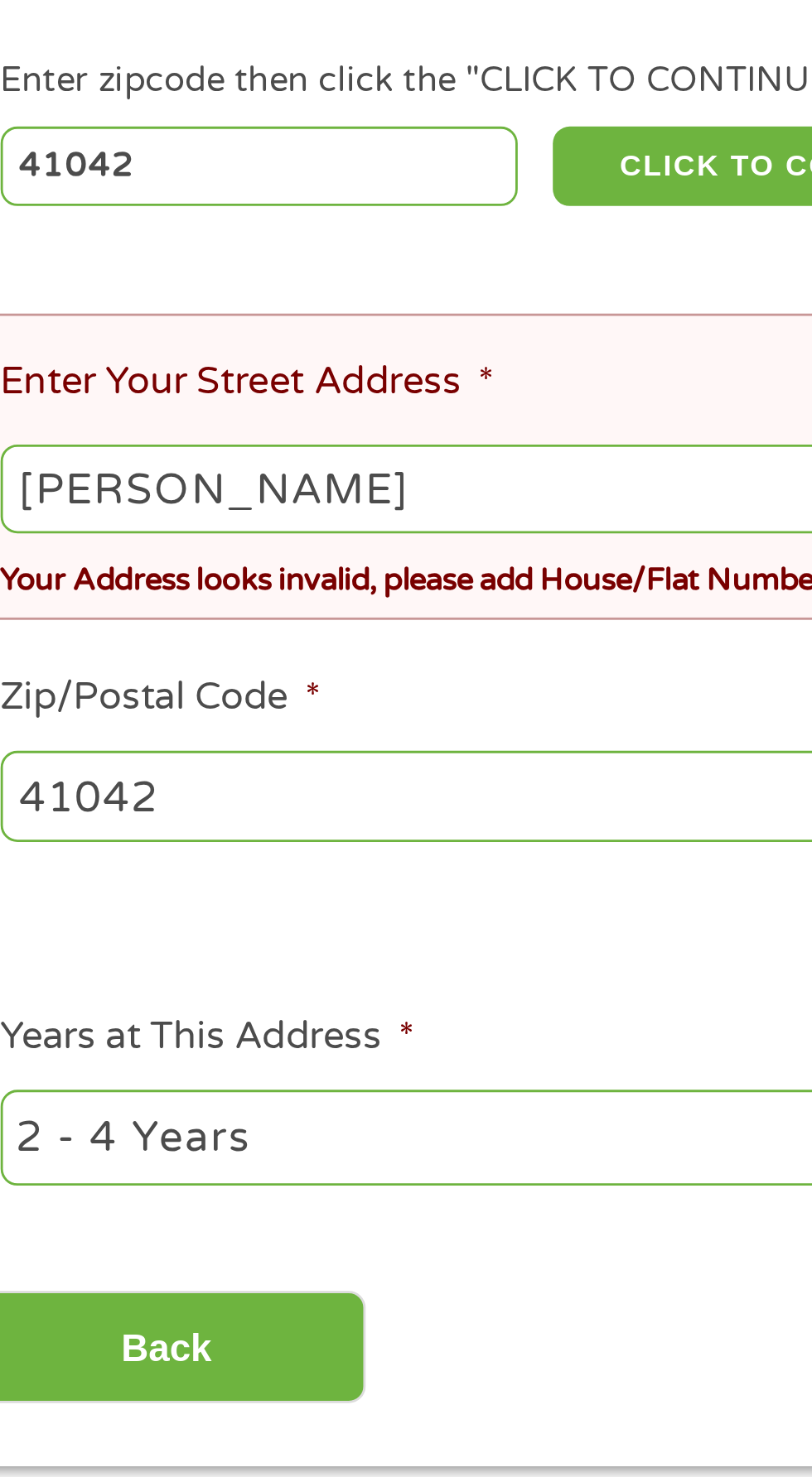
type input "[PERSON_NAME]"
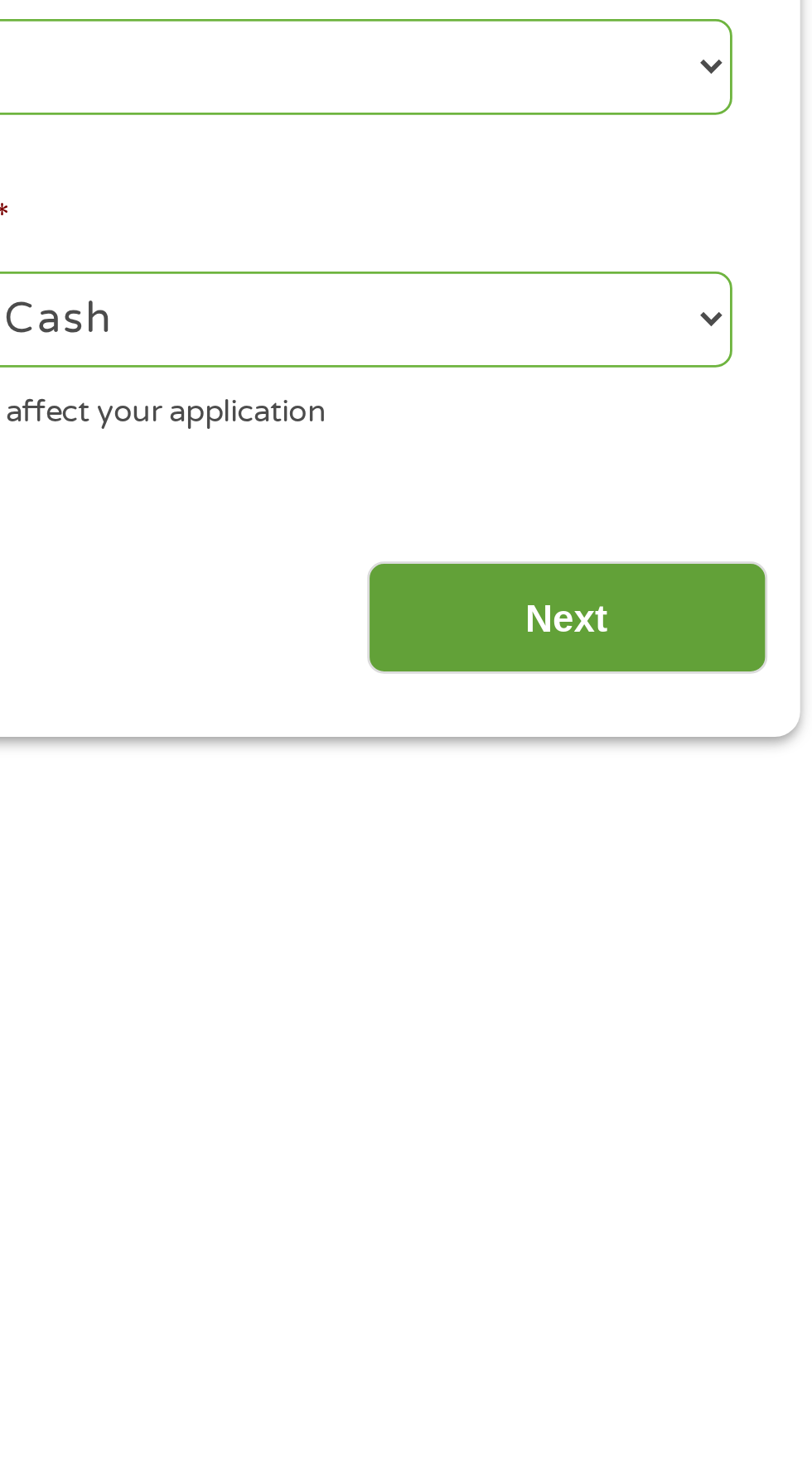
click at [736, 849] on input "Next" at bounding box center [714, 848] width 142 height 41
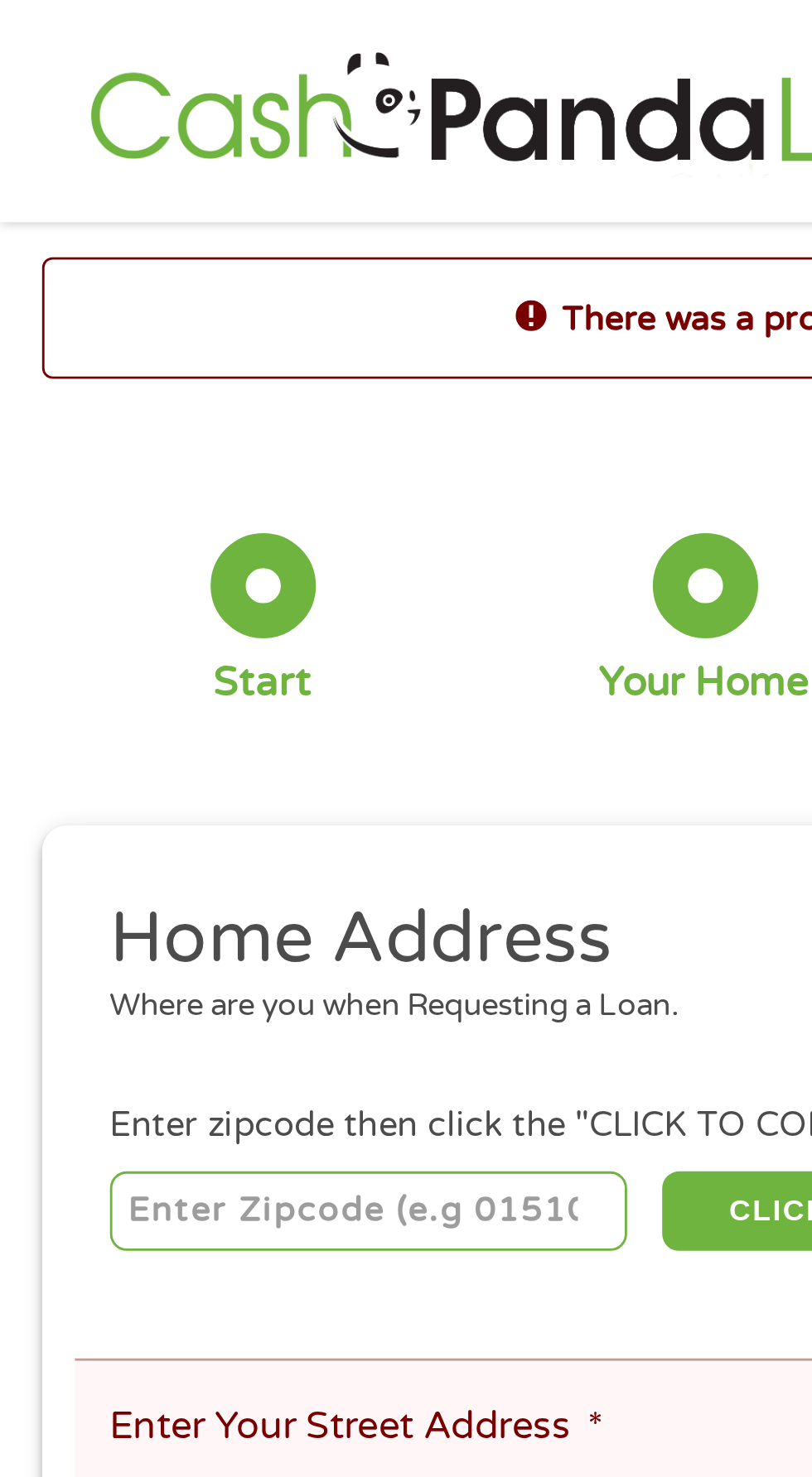
click at [81, 426] on input "number" at bounding box center [131, 429] width 184 height 29
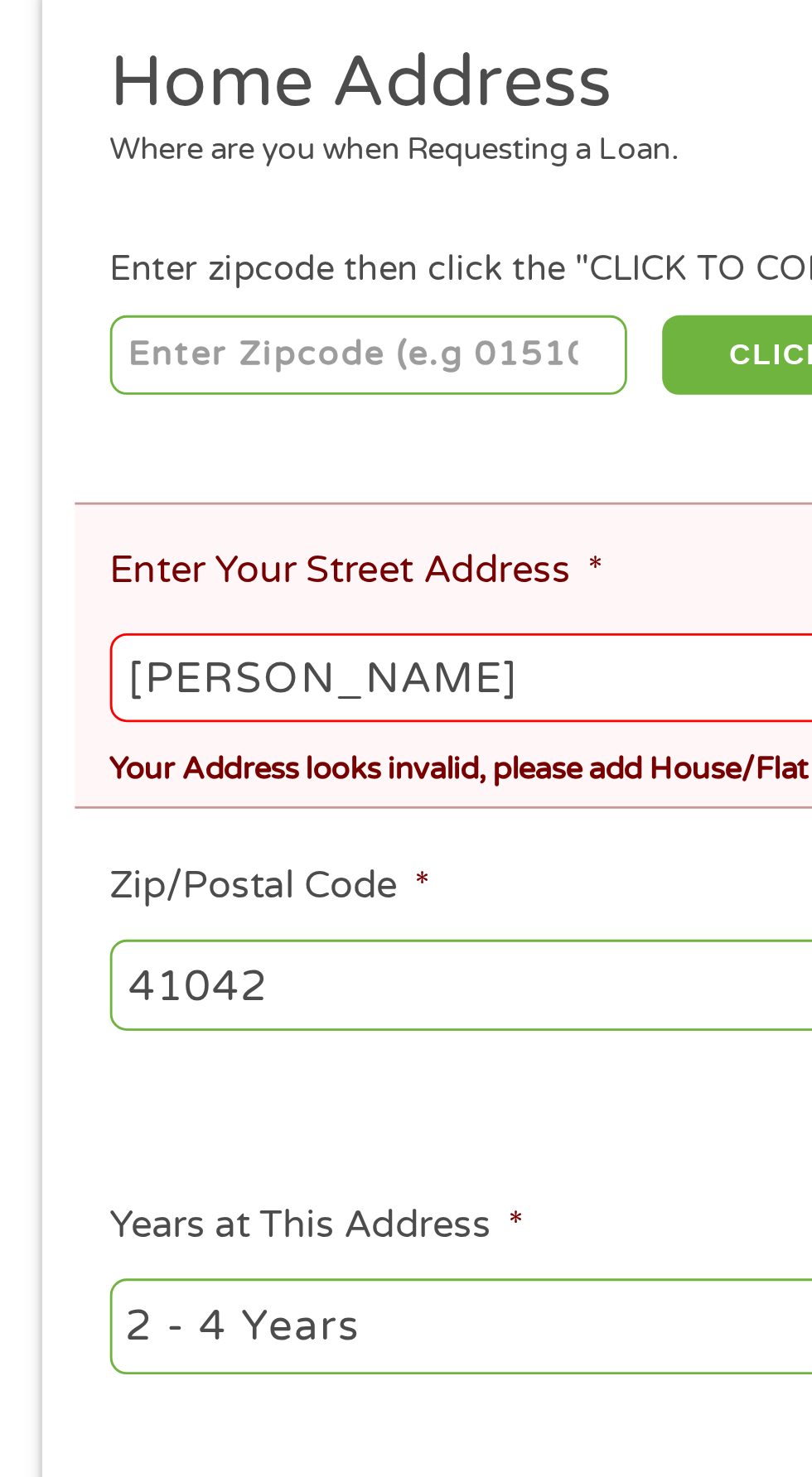
type input "41042"
click at [151, 537] on input "[PERSON_NAME]" at bounding box center [406, 543] width 734 height 31
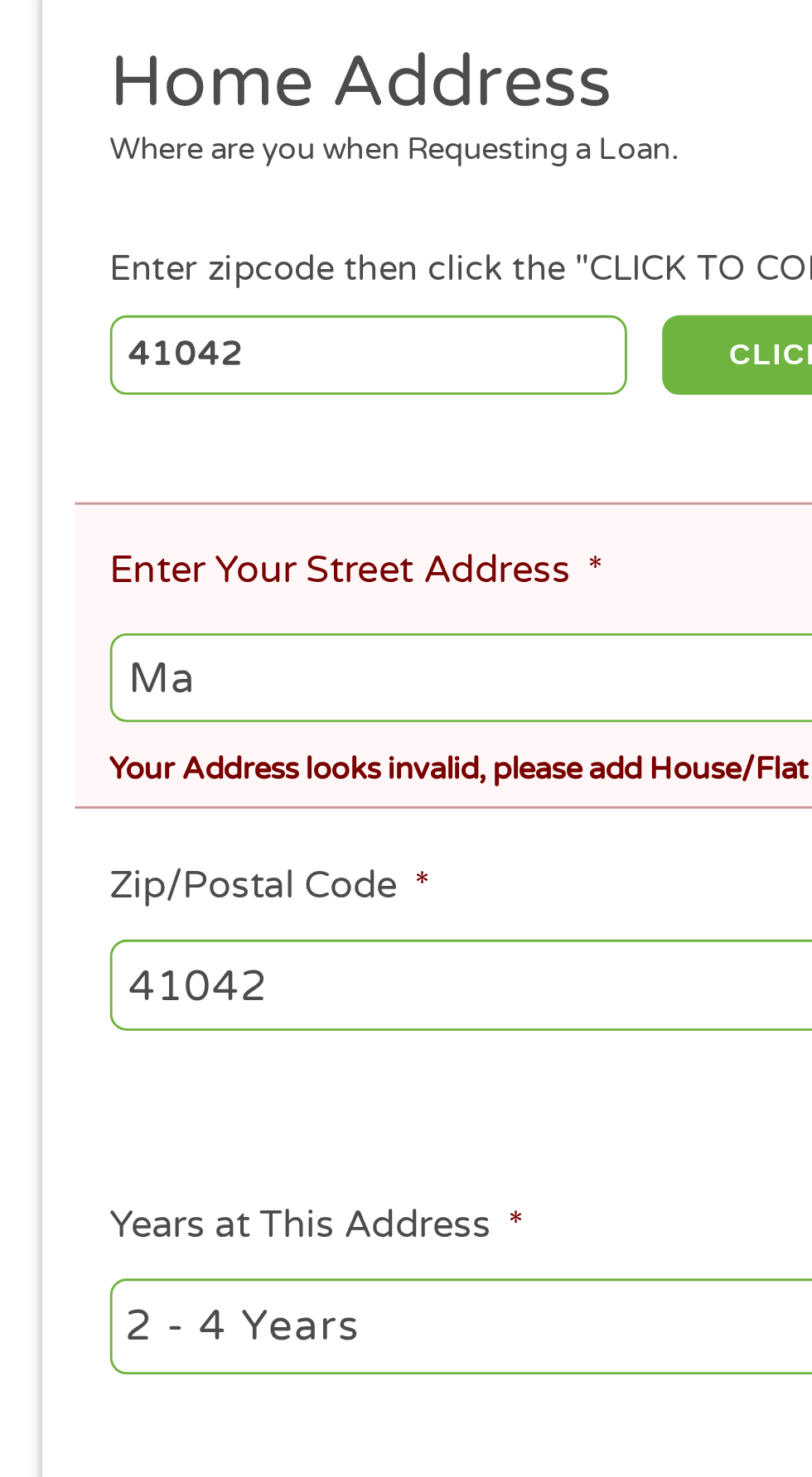
type input "M"
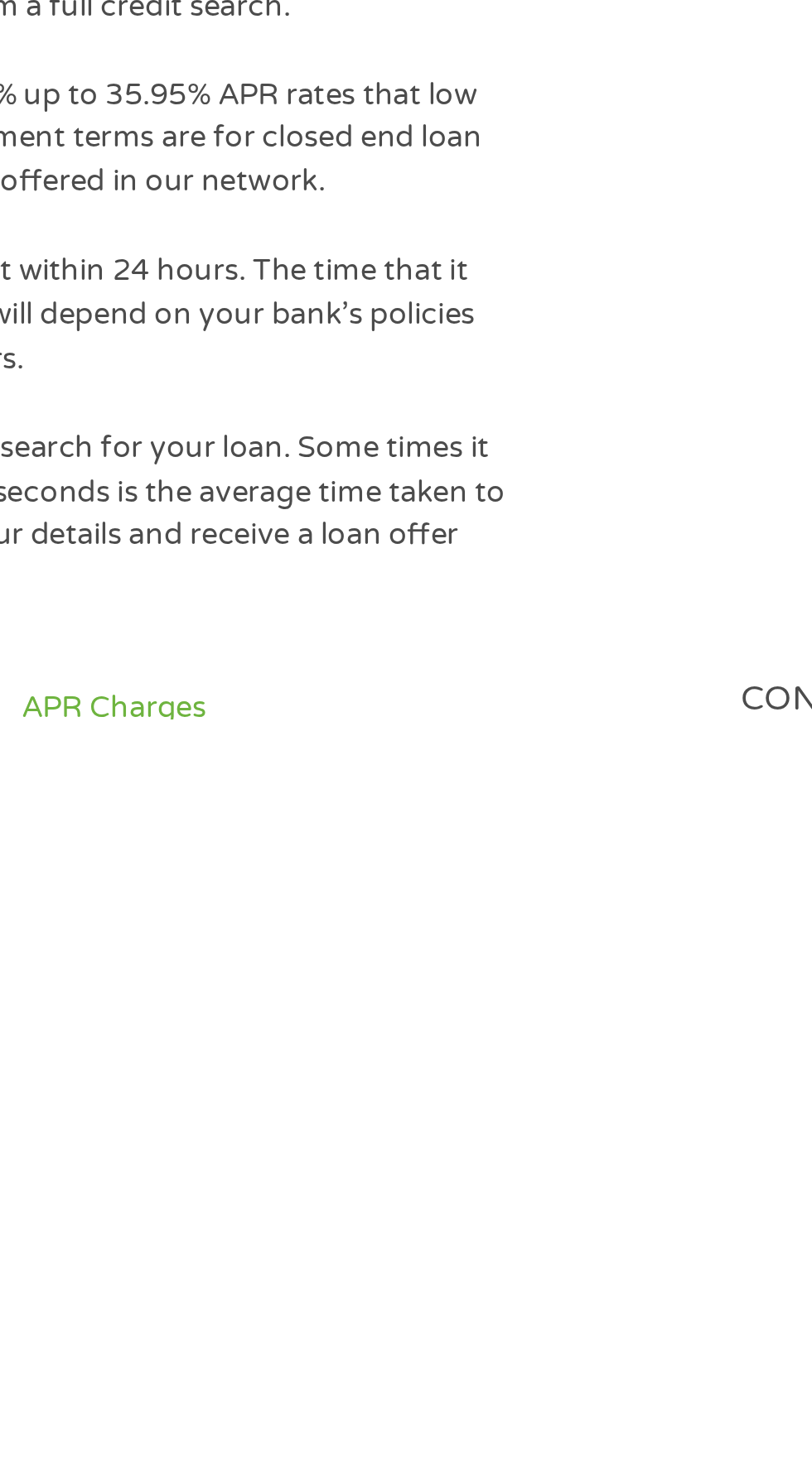
scroll to position [722, 0]
type input "400 [PERSON_NAME] ln"
click at [300, 1461] on div "The operator of [DOMAIN_NAME] (this “Website”) is not a lender, loan broker, fi…" at bounding box center [406, 1030] width 812 height 1613
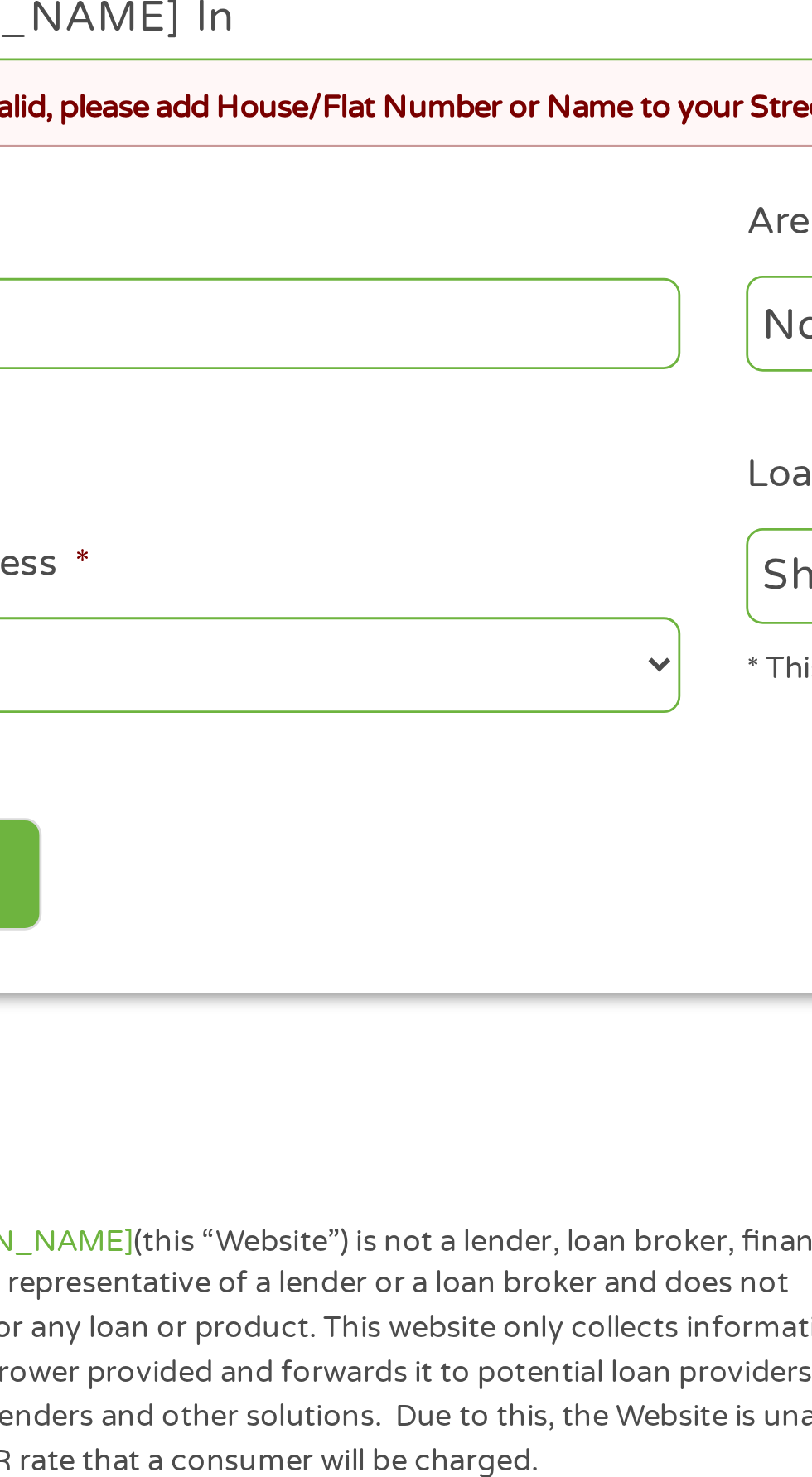
click at [376, 206] on li "Years at This Address * 1 Year or less 1 - 2 Years 2 - 4 Years Over 4 Years" at bounding box center [217, 222] width 380 height 65
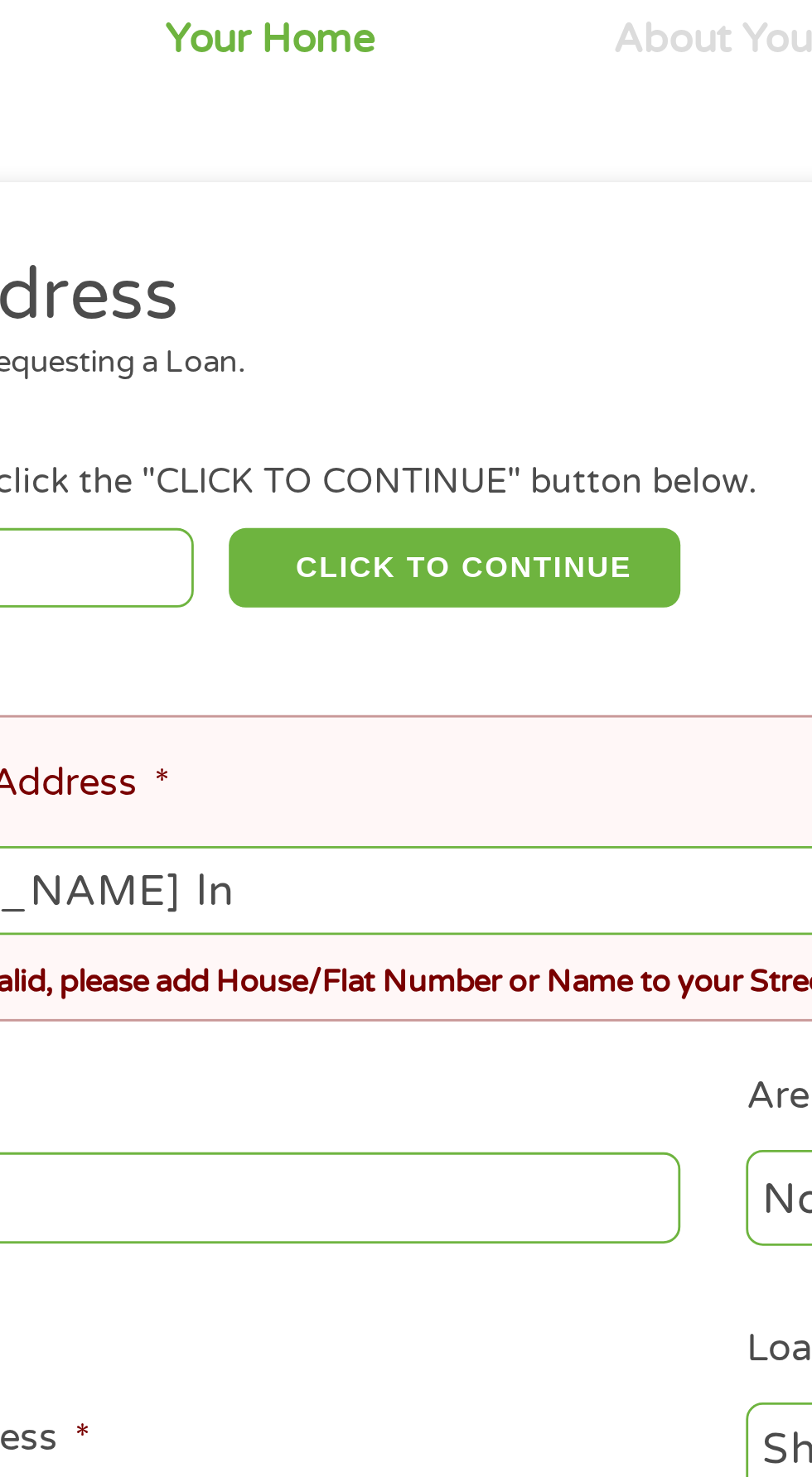
scroll to position [226, 0]
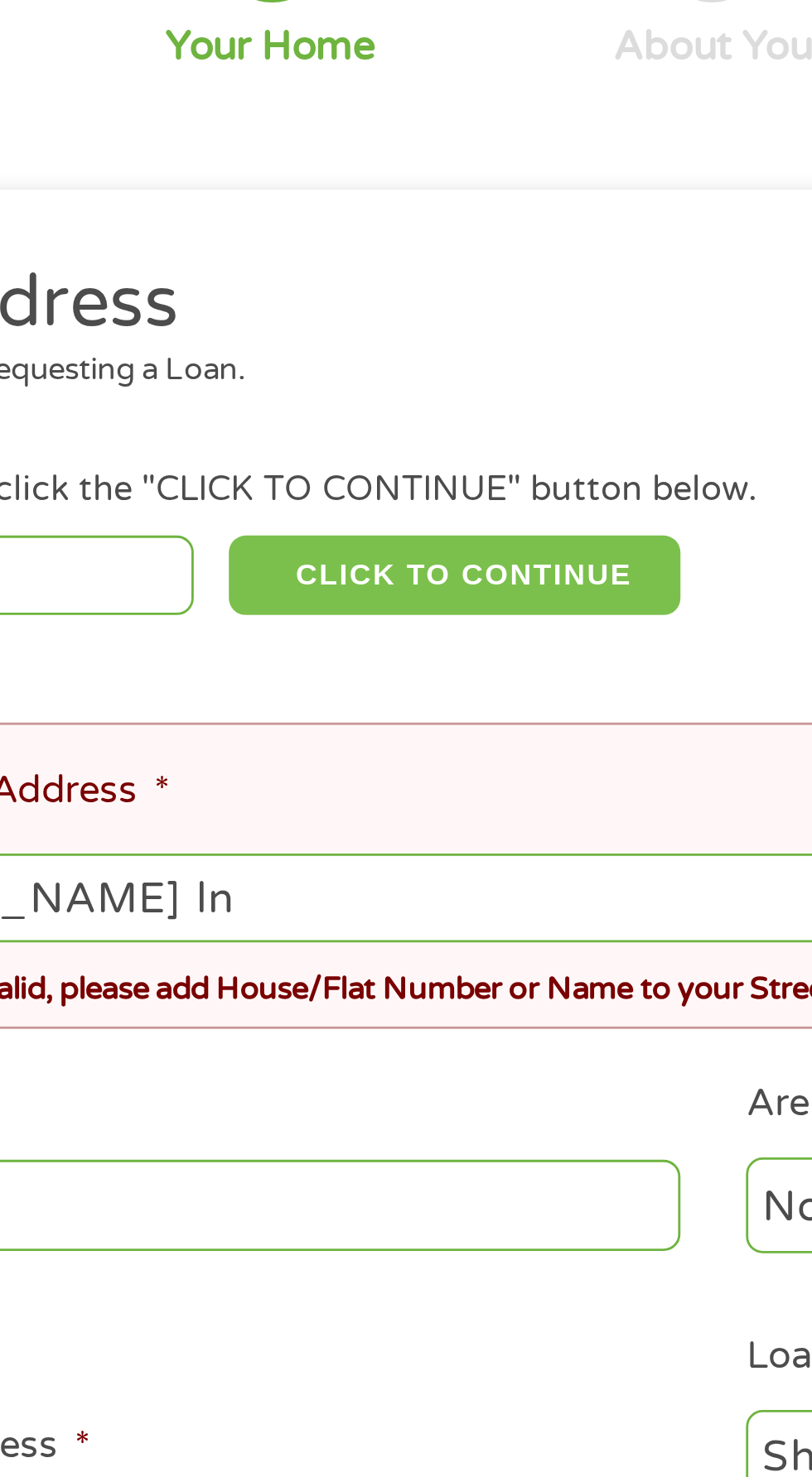
click at [325, 194] on button "CLICK TO CONTINUE" at bounding box center [314, 204] width 160 height 29
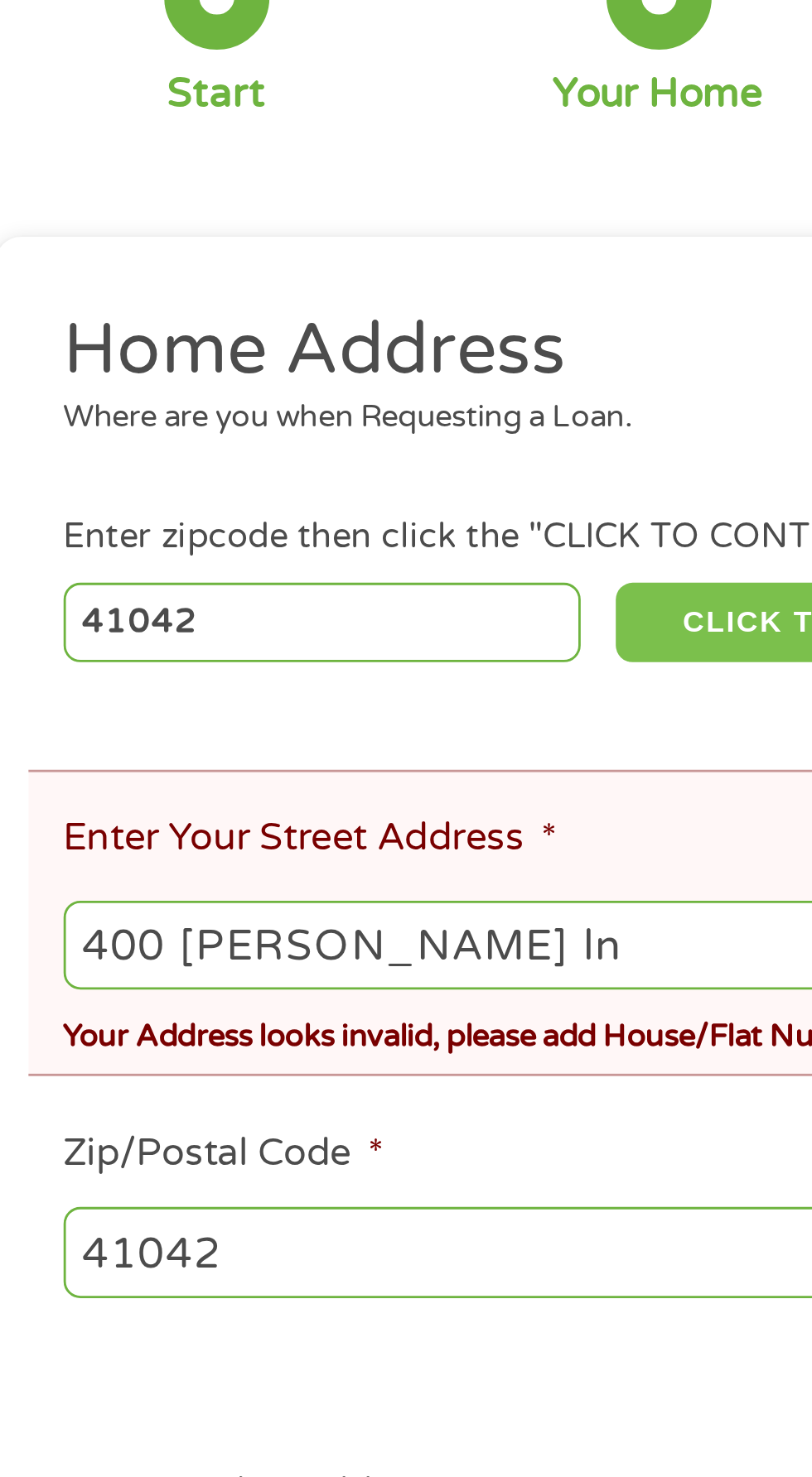
scroll to position [198, 0]
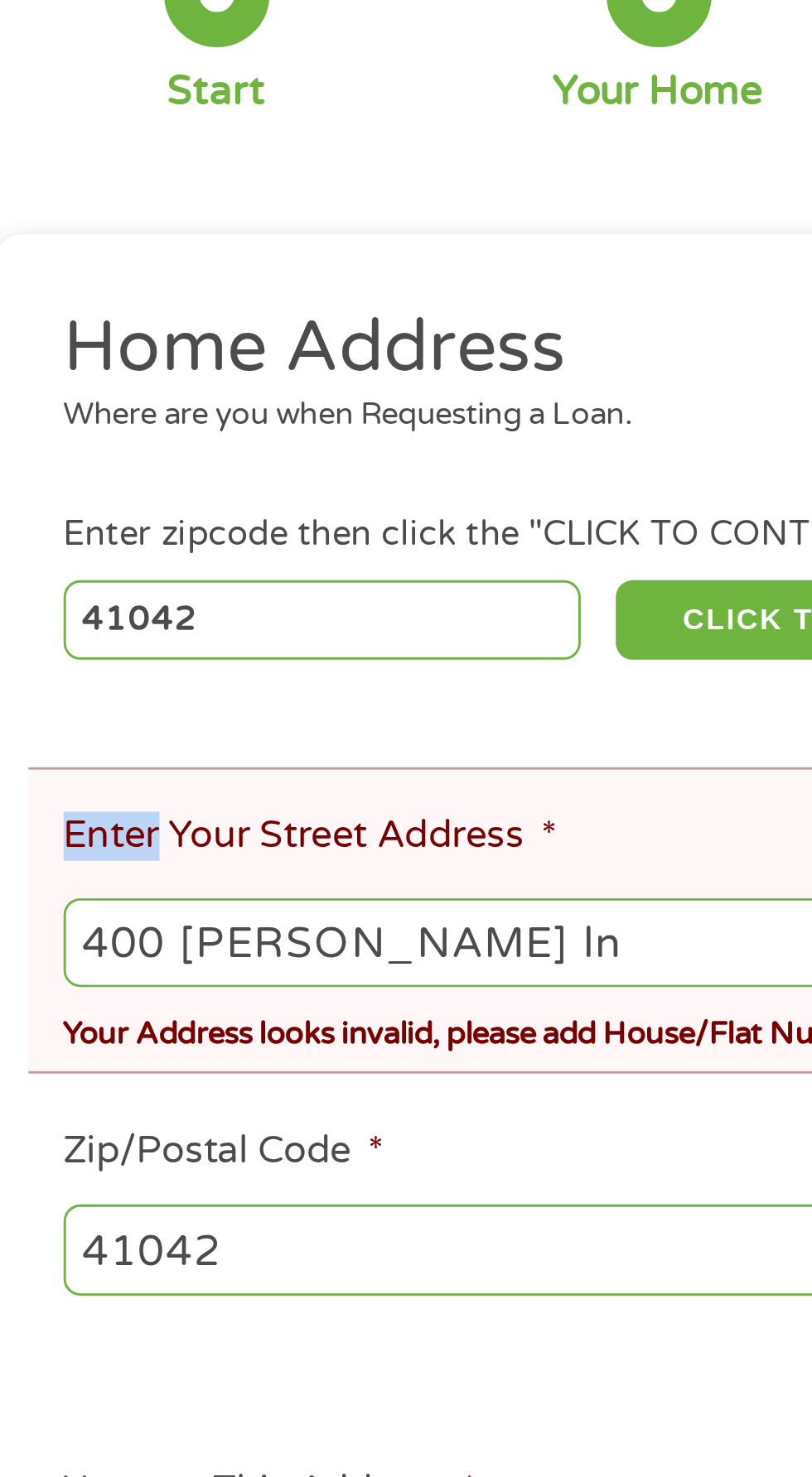
click at [200, 350] on input "400 [PERSON_NAME] ln" at bounding box center [406, 345] width 734 height 31
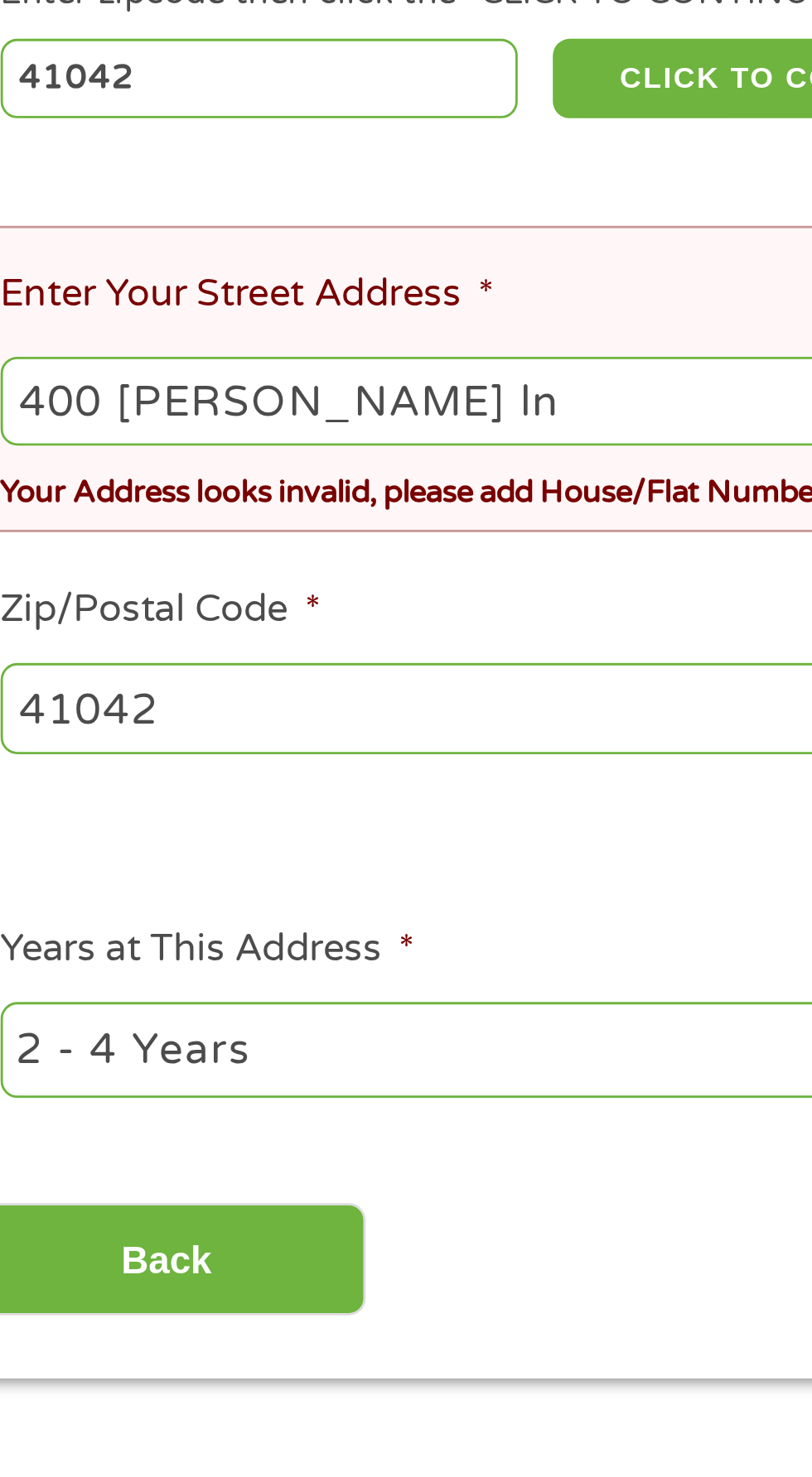
click at [62, 400] on ul "Home Address Where are you when Requesting a Loan. Enter zipcode then click the…" at bounding box center [406, 363] width 758 height 488
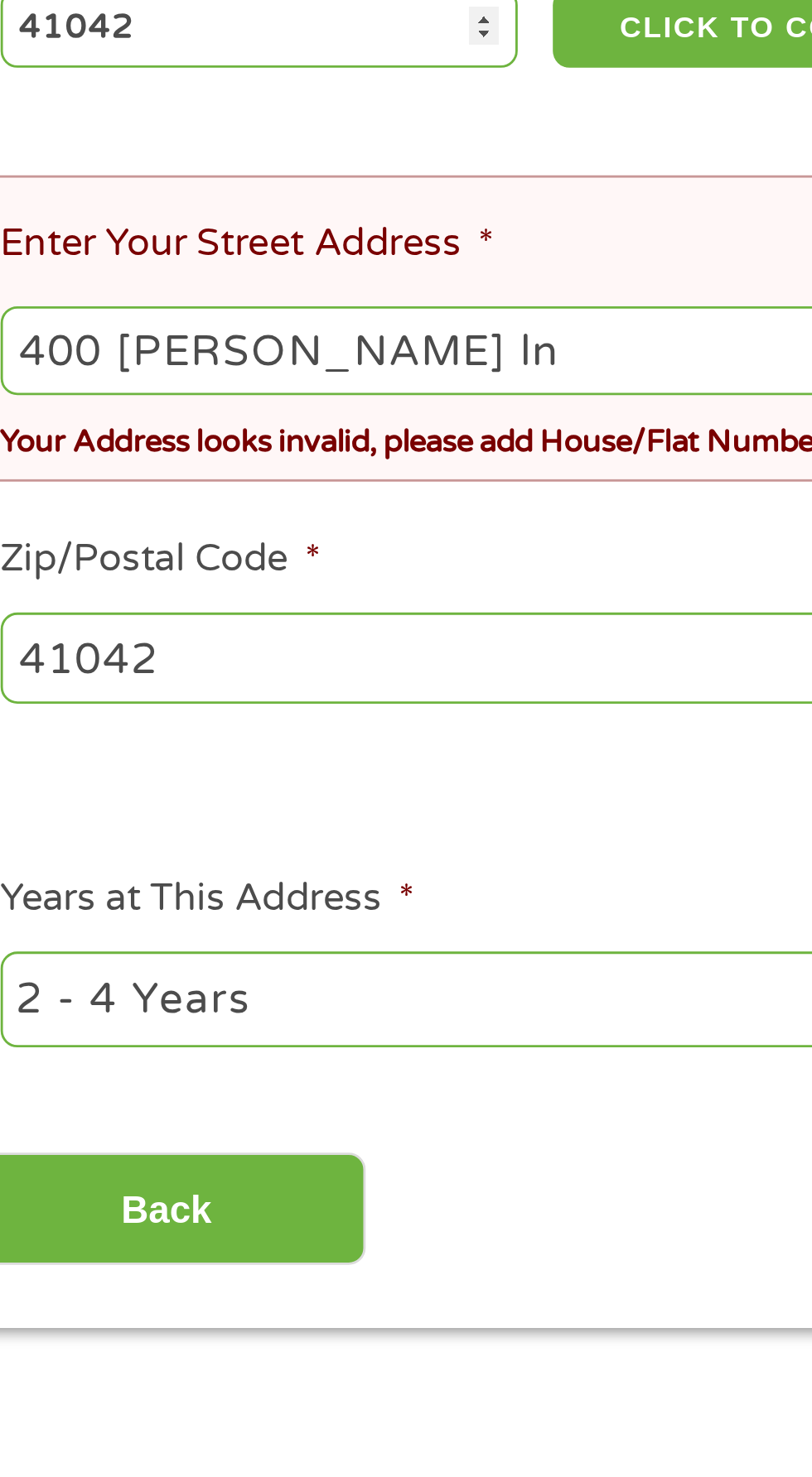
click at [188, 342] on input "400 [PERSON_NAME] ln" at bounding box center [406, 345] width 734 height 31
